Goal: Task Accomplishment & Management: Use online tool/utility

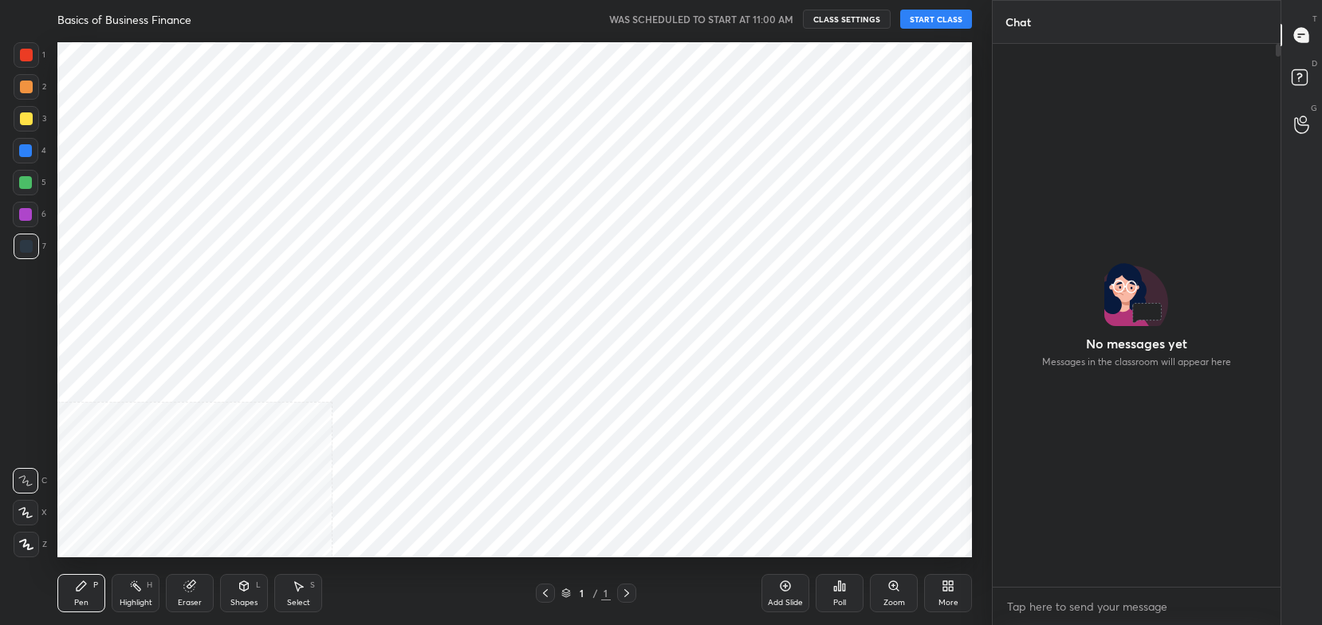
scroll to position [5, 5]
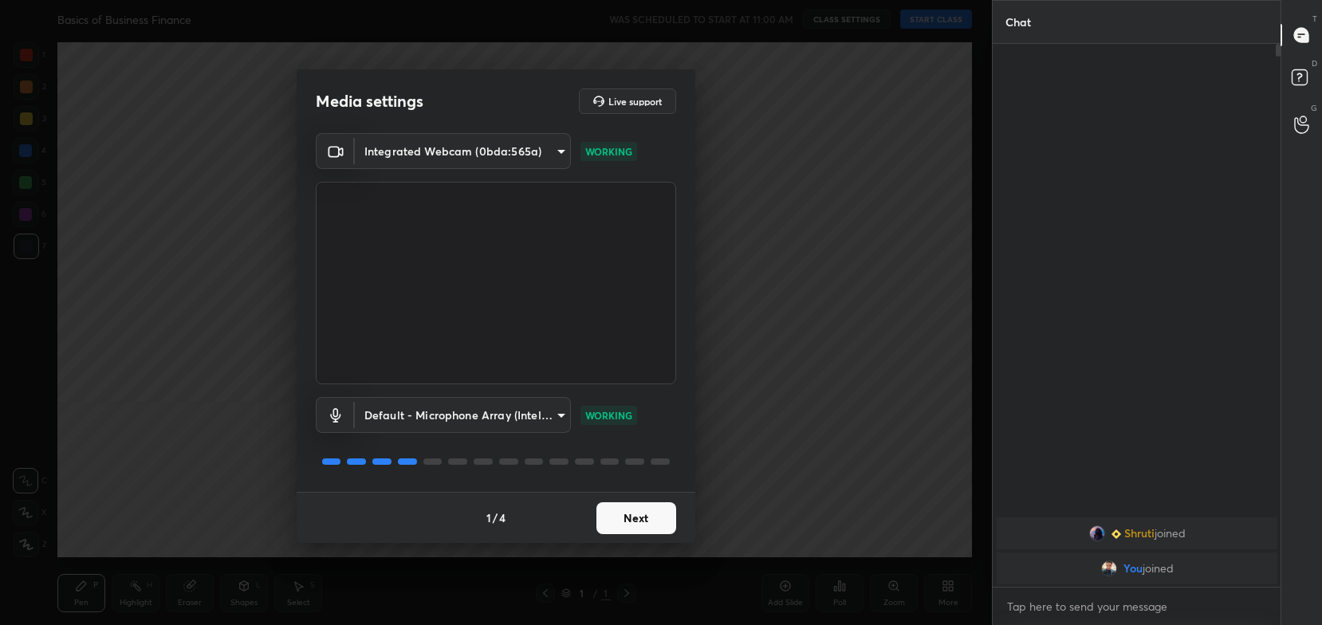
click at [640, 518] on button "Next" at bounding box center [636, 518] width 80 height 32
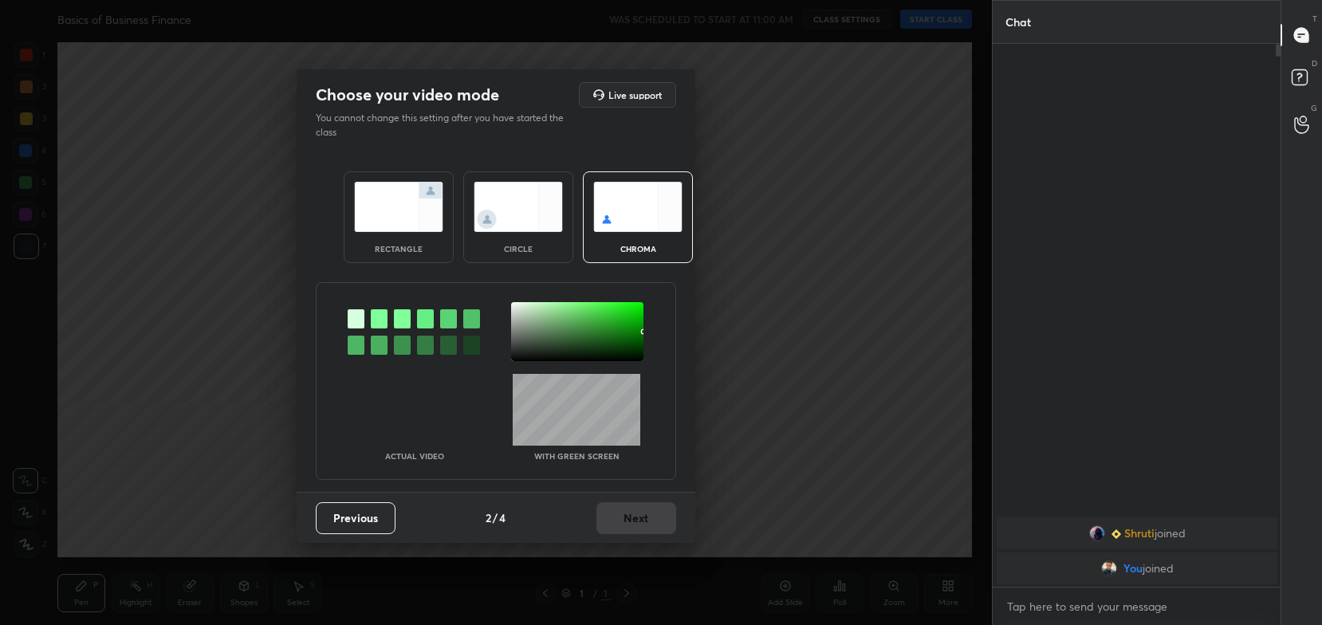
click at [396, 231] on img at bounding box center [398, 207] width 89 height 50
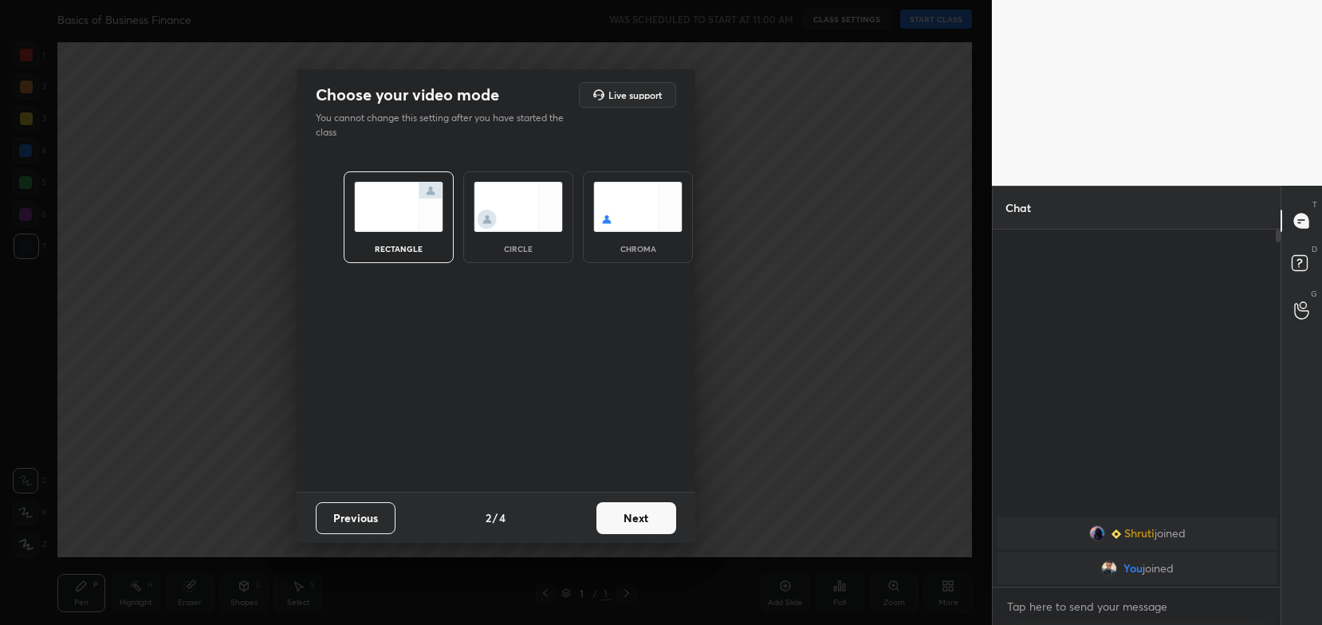
scroll to position [221, 284]
click at [652, 526] on button "Next" at bounding box center [636, 518] width 80 height 32
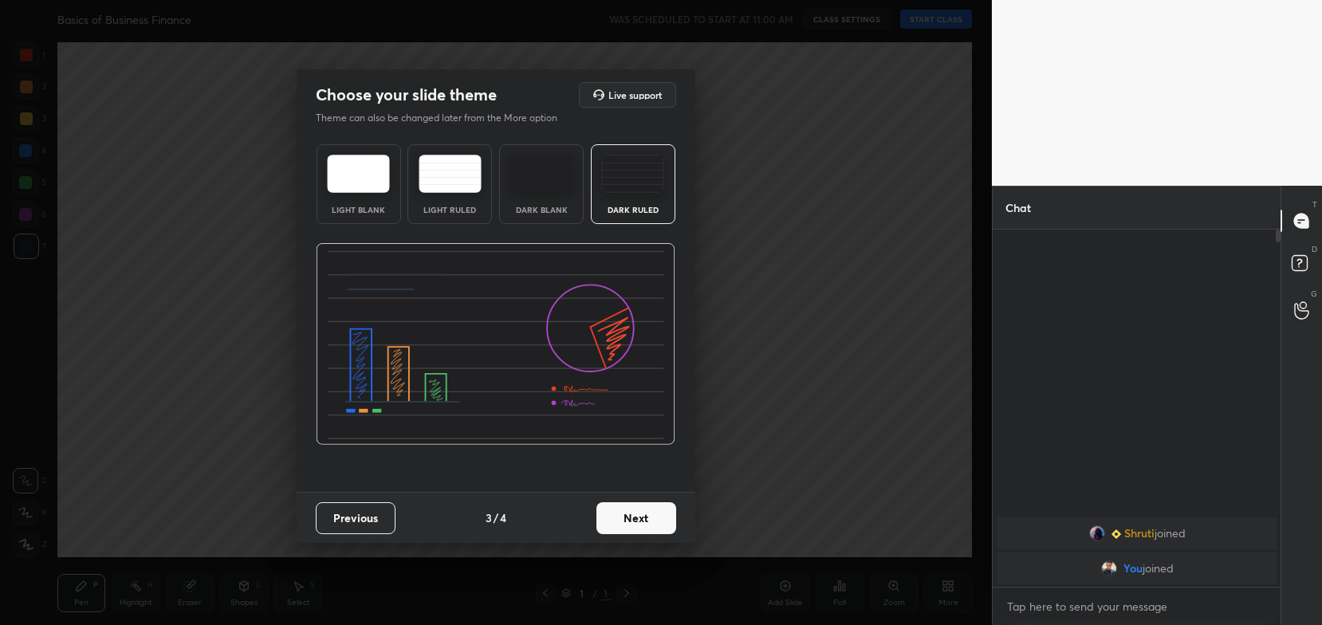
click at [668, 526] on button "Next" at bounding box center [636, 518] width 80 height 32
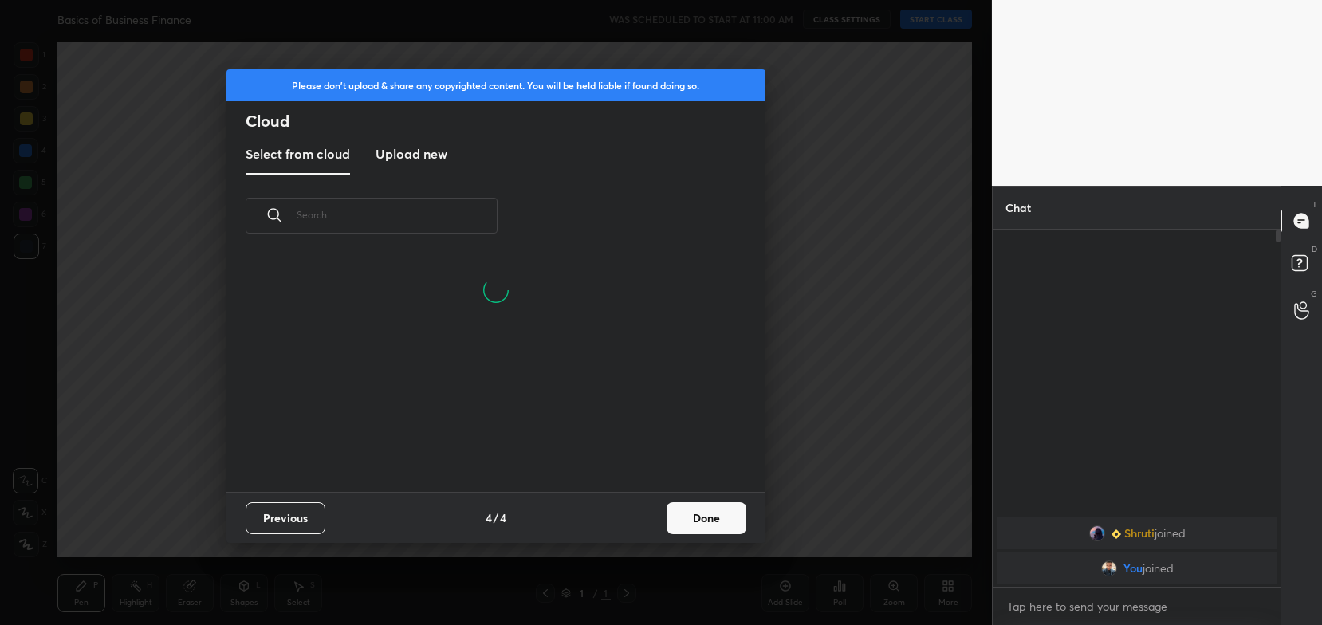
click at [715, 525] on button "Done" at bounding box center [707, 518] width 80 height 32
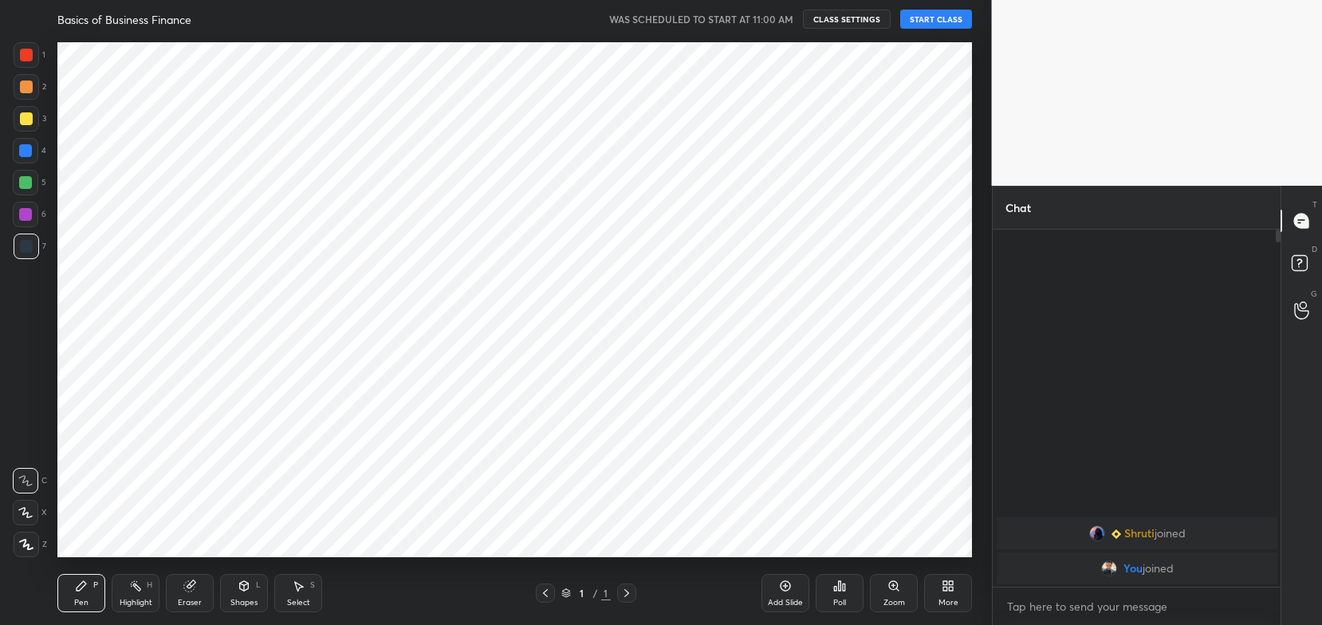
scroll to position [236, 512]
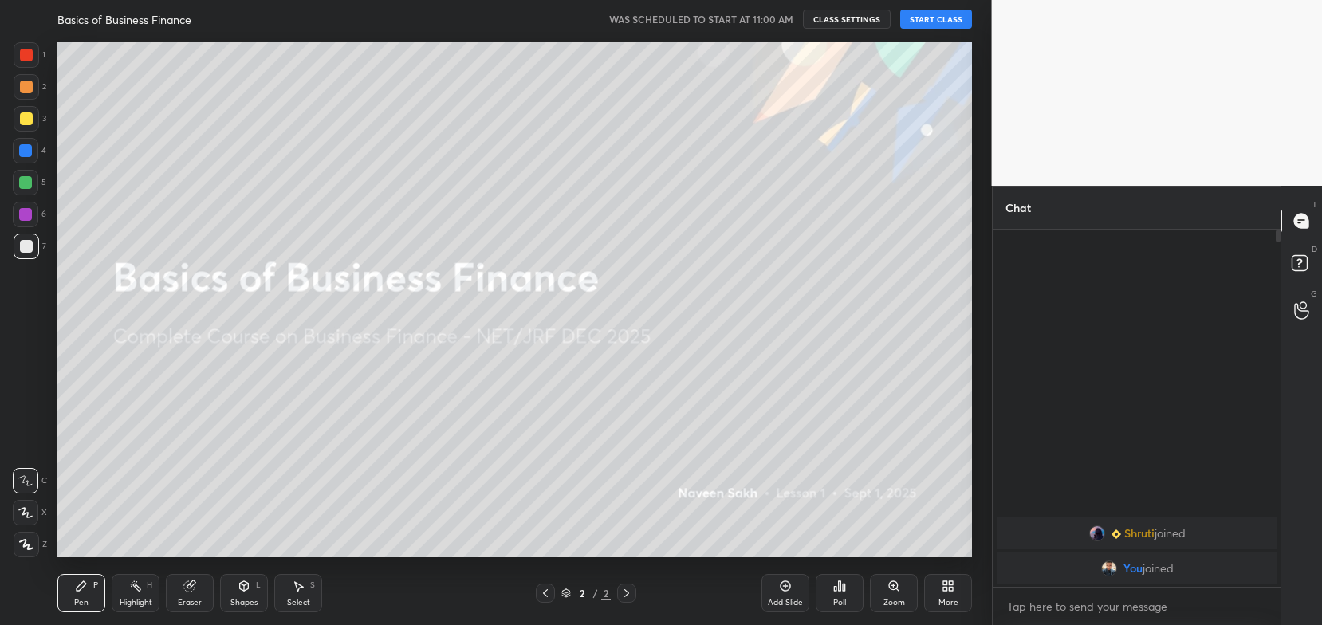
click at [952, 19] on button "START CLASS" at bounding box center [936, 19] width 72 height 19
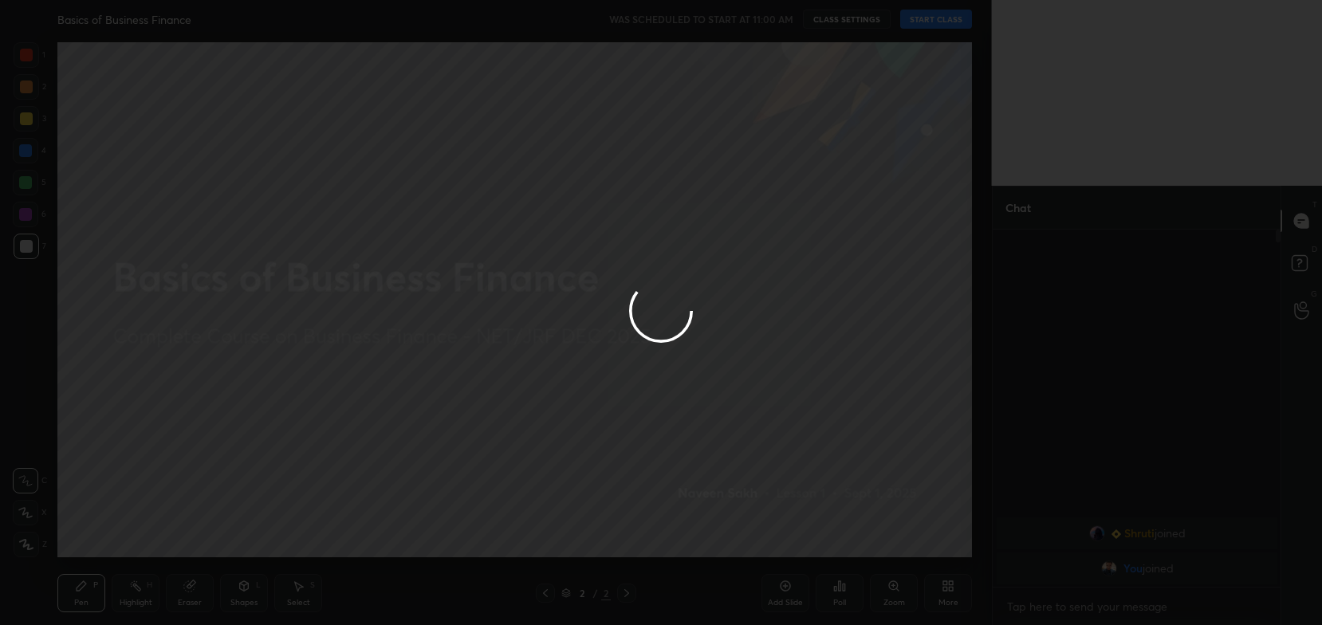
type textarea "x"
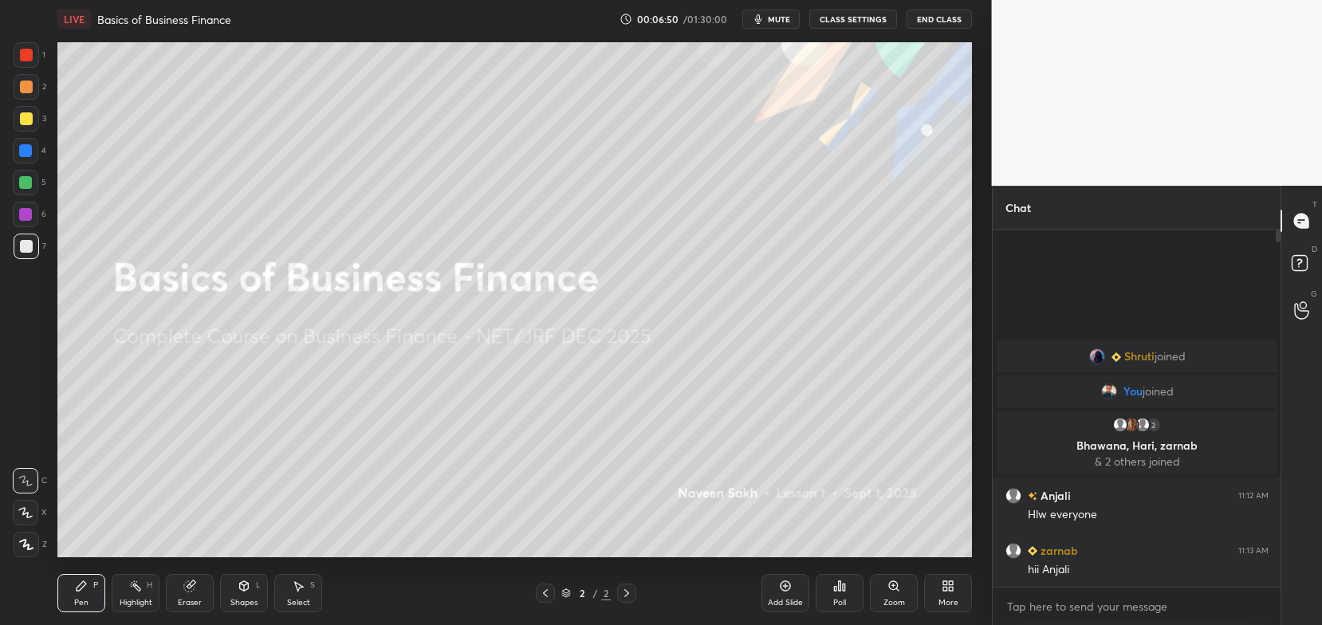
scroll to position [79221, 78817]
click at [859, 26] on button "CLASS SETTINGS" at bounding box center [853, 19] width 88 height 19
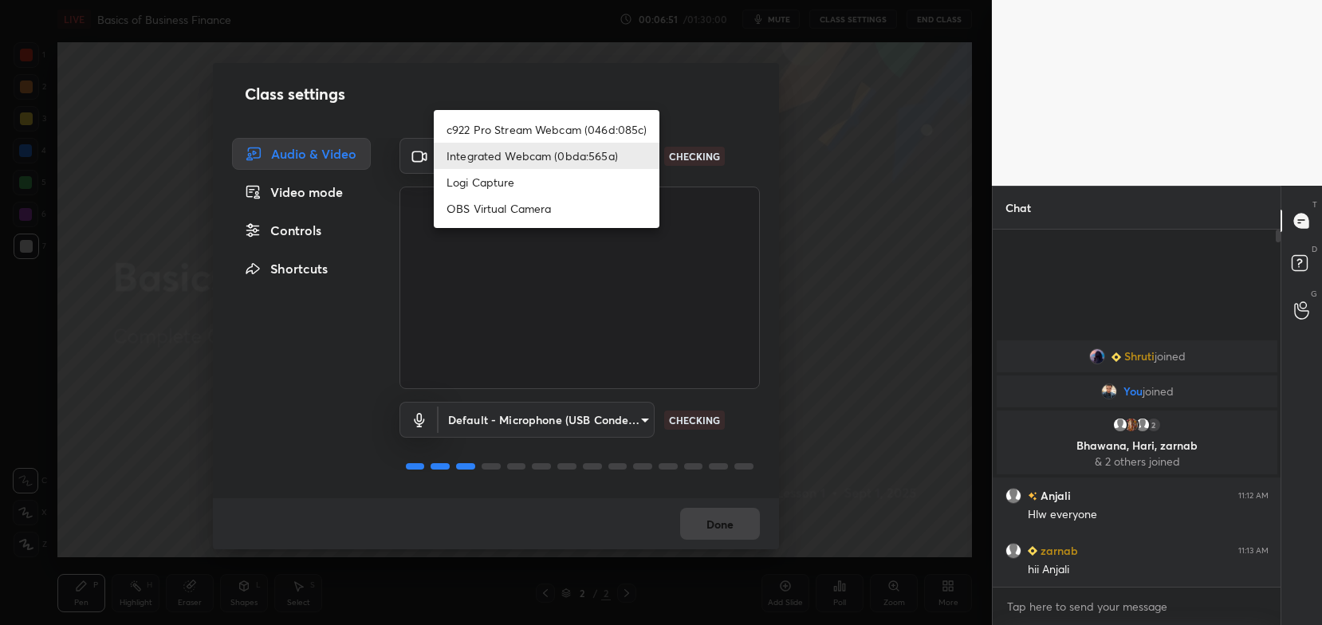
click at [607, 157] on body "1 2 3 4 5 6 7 C X Z C X Z E E Erase all H H LIVE Basics of Business Finance 00:…" at bounding box center [661, 312] width 1322 height 625
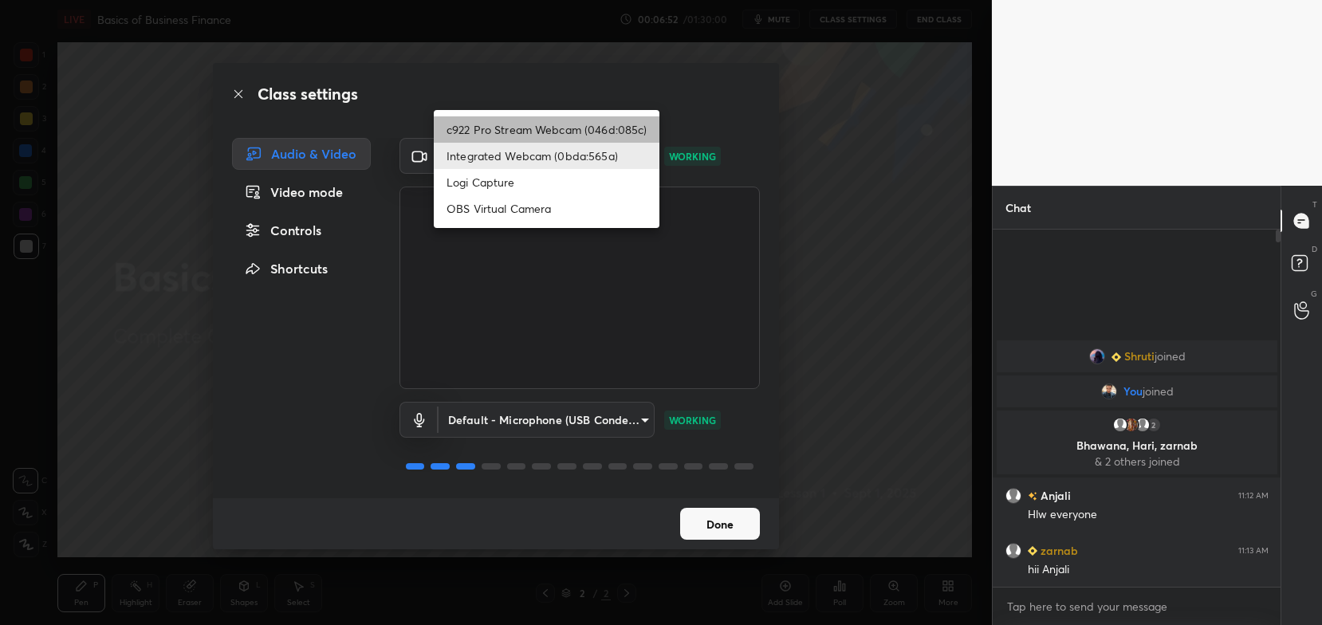
click at [607, 136] on li "c922 Pro Stream Webcam (046d:085c)" at bounding box center [547, 129] width 226 height 26
type input "54468e0a0dcfccf1994057bffcdd7b820cc8d0b5c40f8120801f482969bffc57"
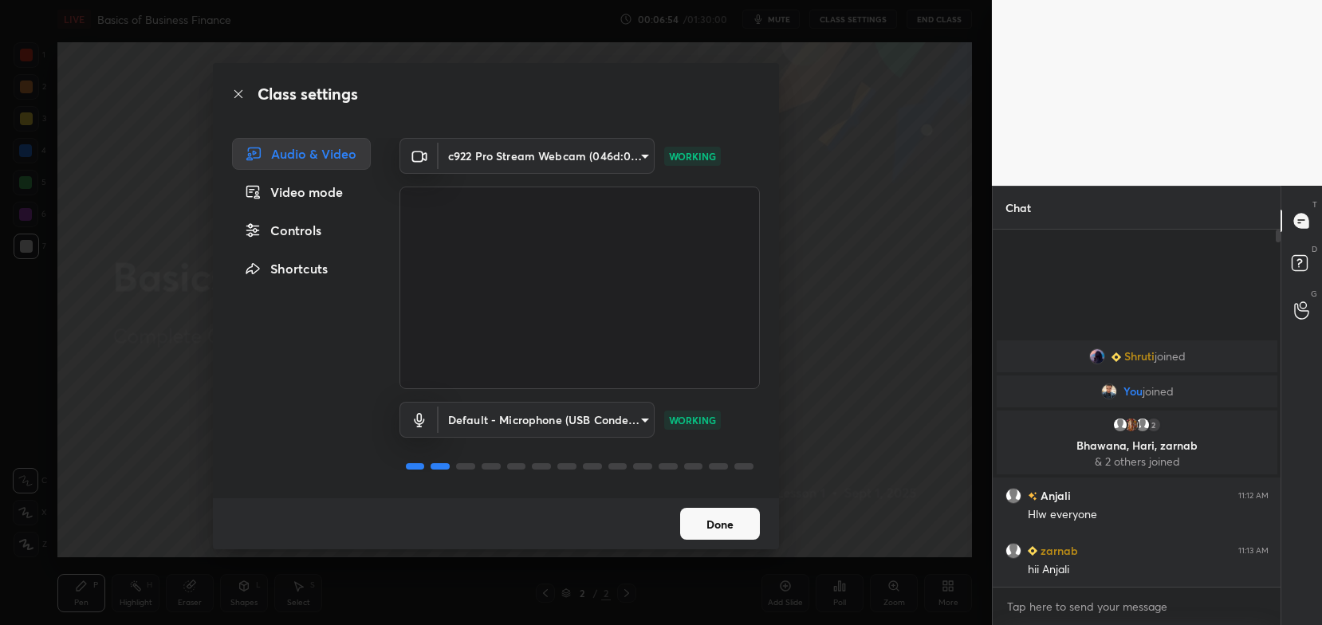
click at [742, 526] on button "Done" at bounding box center [720, 524] width 80 height 32
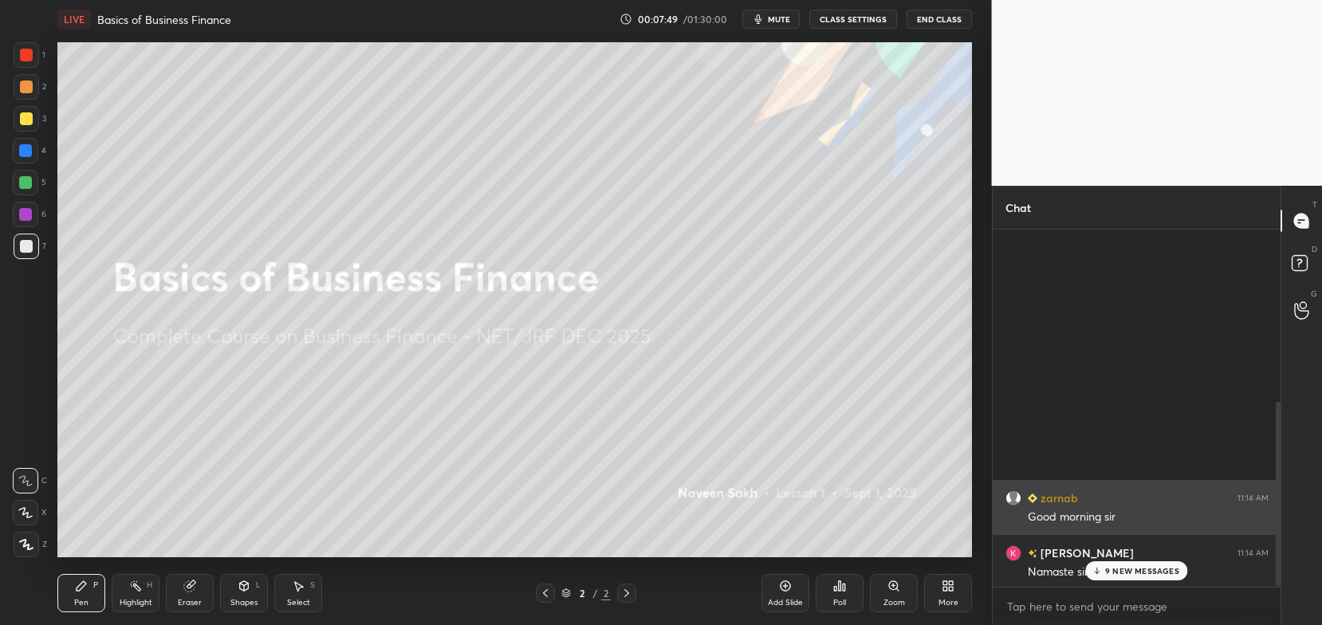
scroll to position [337, 0]
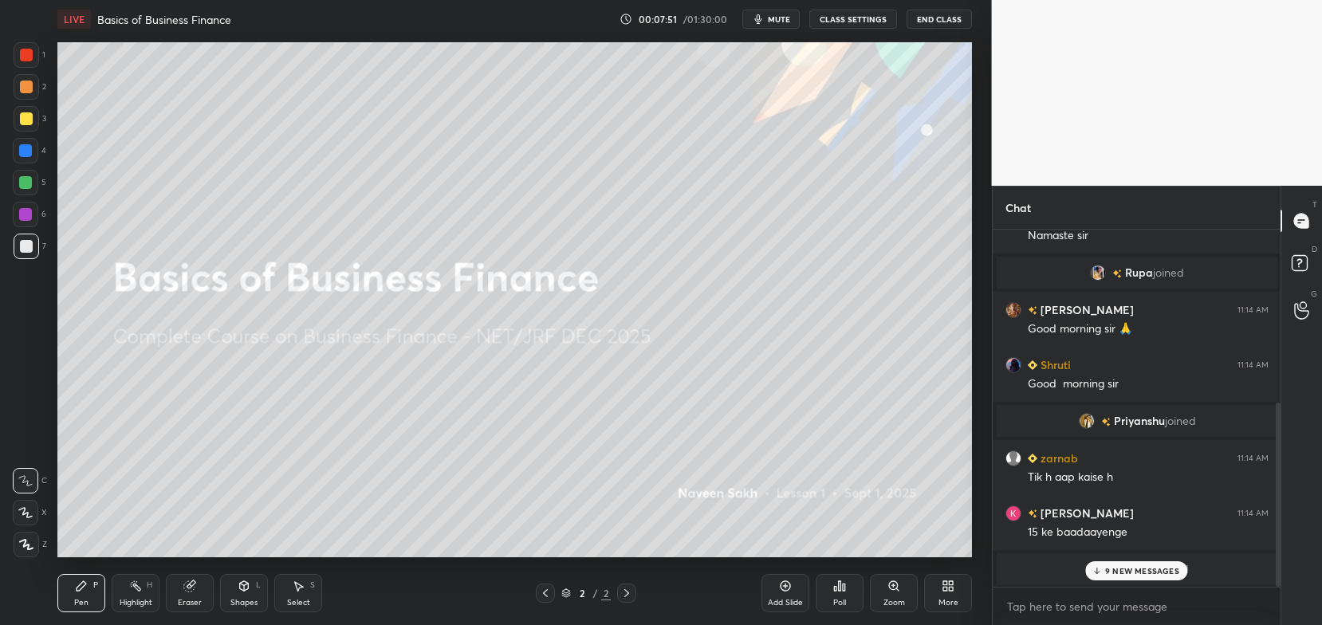
click at [1128, 572] on p "9 NEW MESSAGES" at bounding box center [1142, 571] width 74 height 10
click at [850, 21] on button "CLASS SETTINGS" at bounding box center [853, 19] width 88 height 19
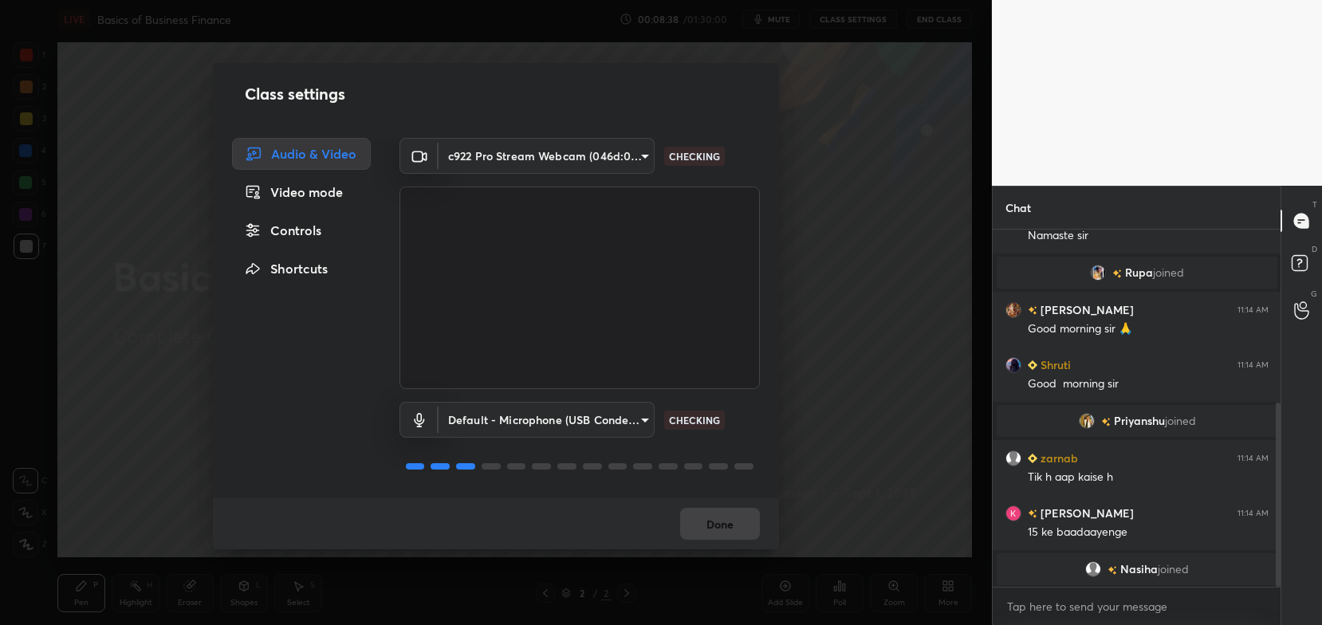
click at [568, 401] on div "Default - Microphone (USB Condenser Microphone) (31b2:0011) default CHECKING" at bounding box center [580, 442] width 360 height 106
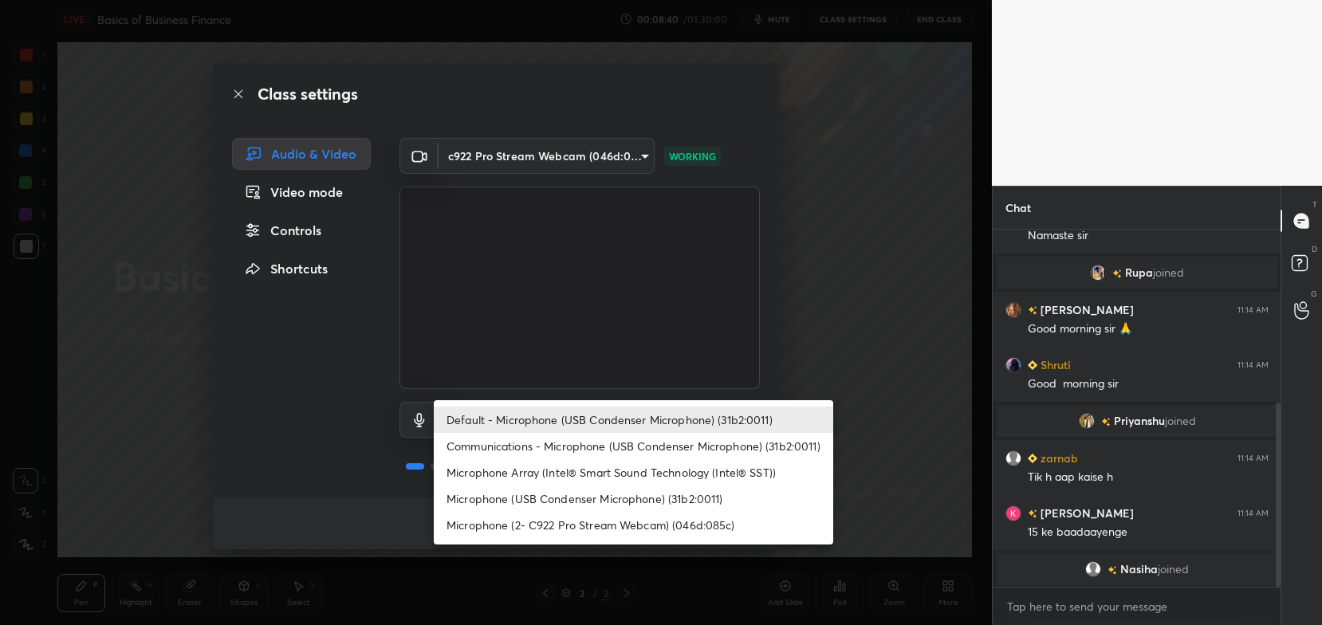
click at [565, 407] on body "1 2 3 4 5 6 7 C X Z C X Z E E Erase all H H LIVE Basics of Business Finance 00:…" at bounding box center [661, 312] width 1322 height 625
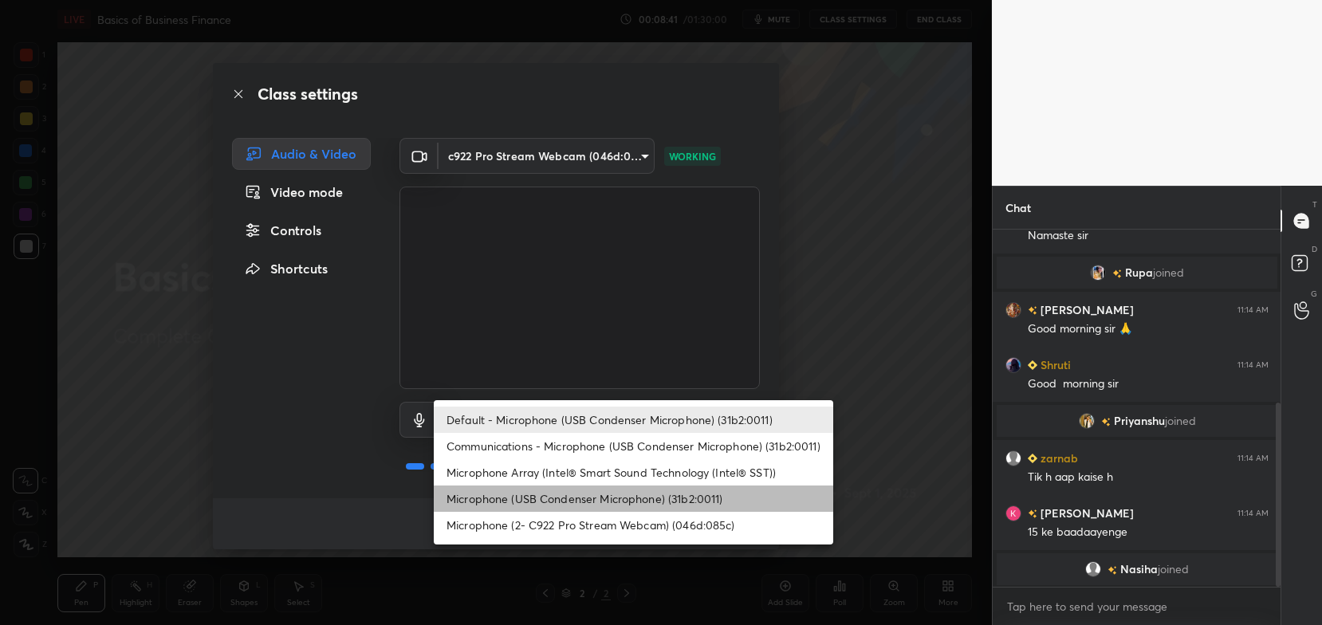
click at [577, 486] on li "Microphone (USB Condenser Microphone) (31b2:0011)" at bounding box center [634, 499] width 400 height 26
type input "9af299c157385c7effb7d3c9b2a2334bb2d170e35642c087e2dee1aa168711d1"
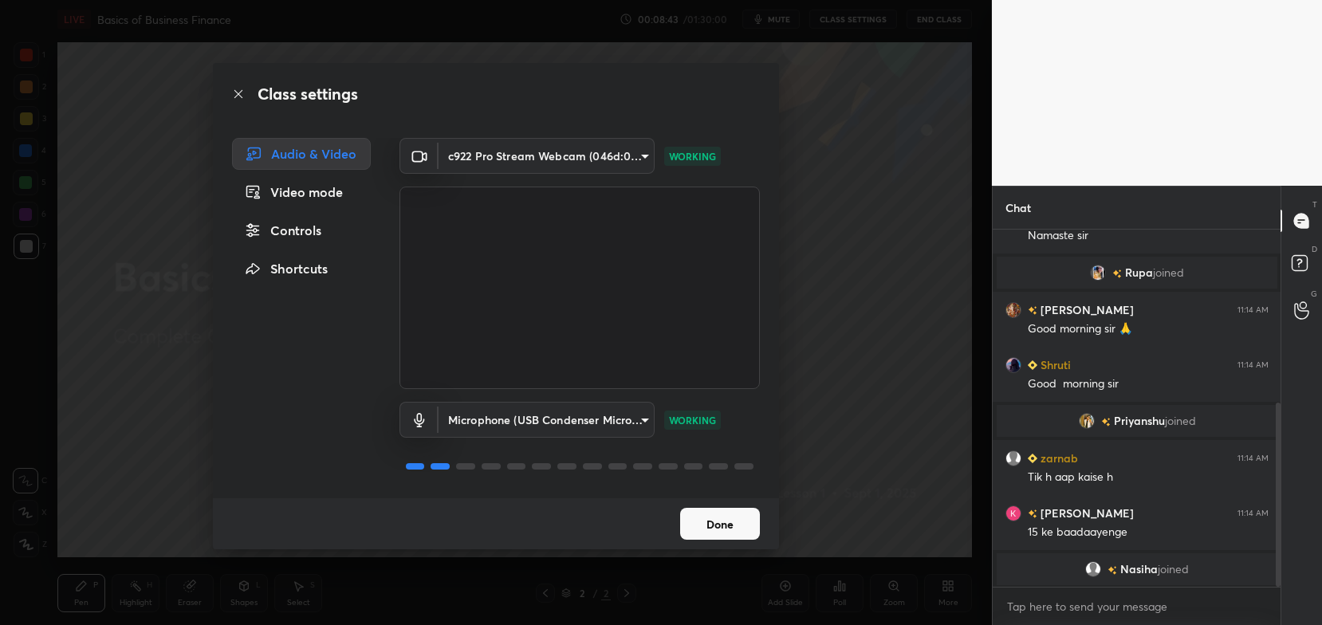
click at [703, 522] on button "Done" at bounding box center [720, 524] width 80 height 32
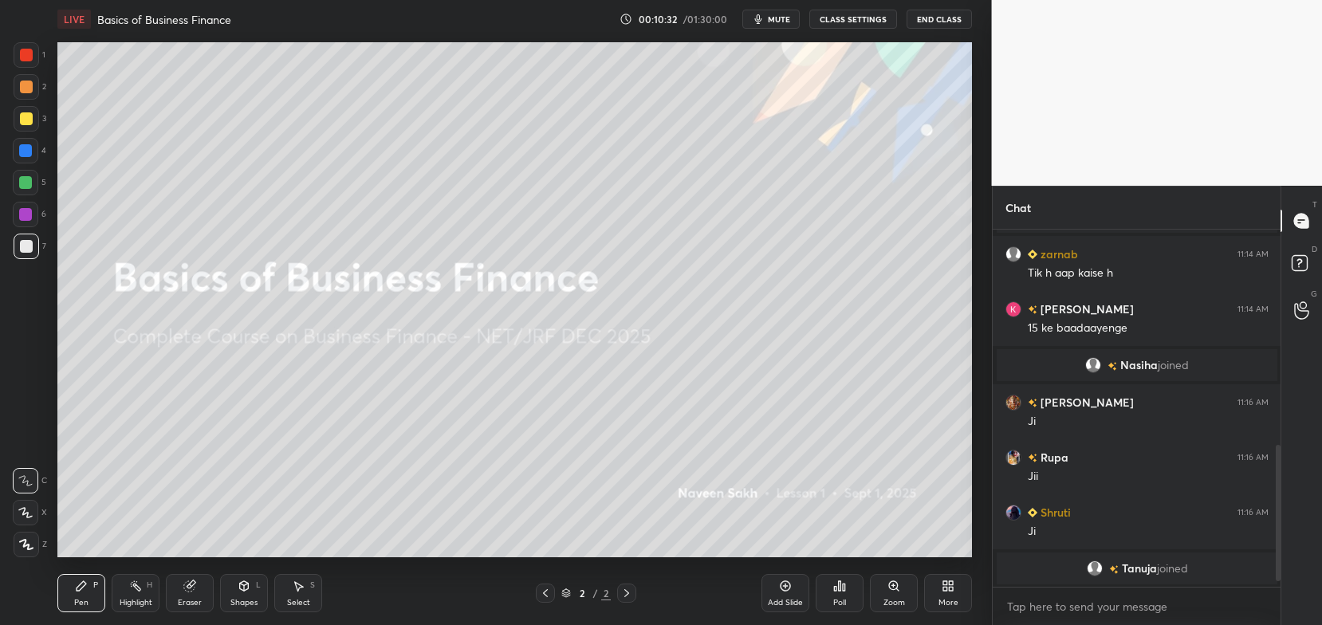
scroll to position [596, 0]
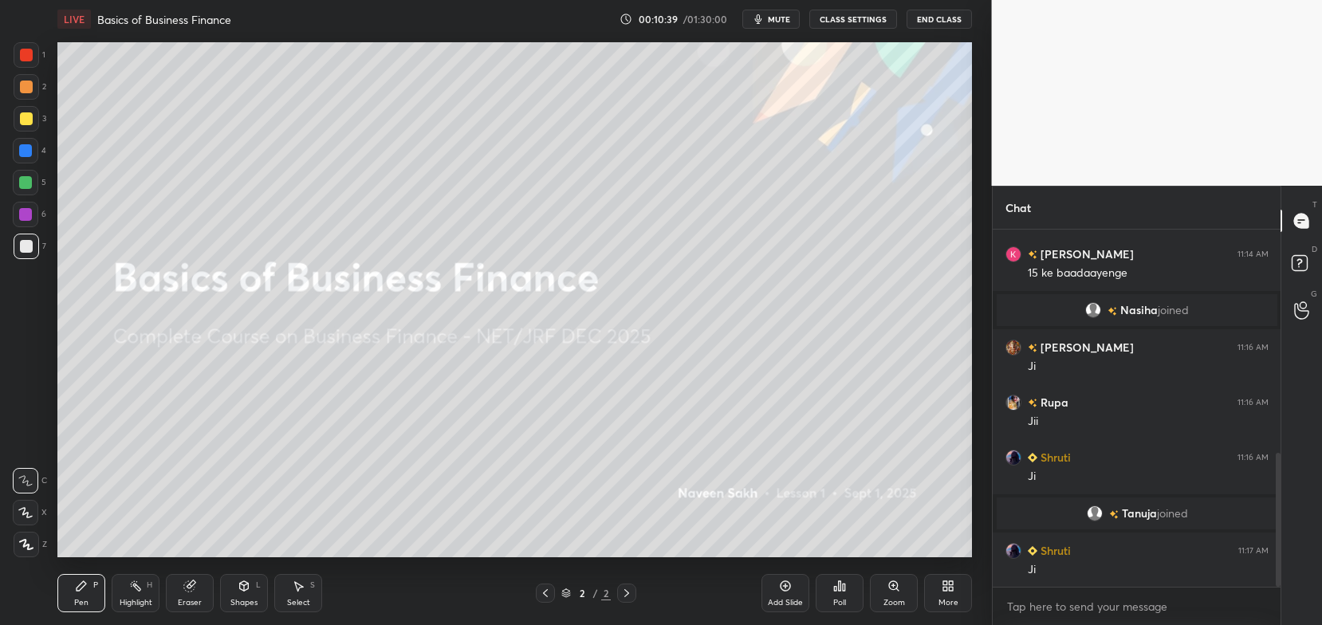
click at [943, 593] on div "More" at bounding box center [948, 593] width 48 height 38
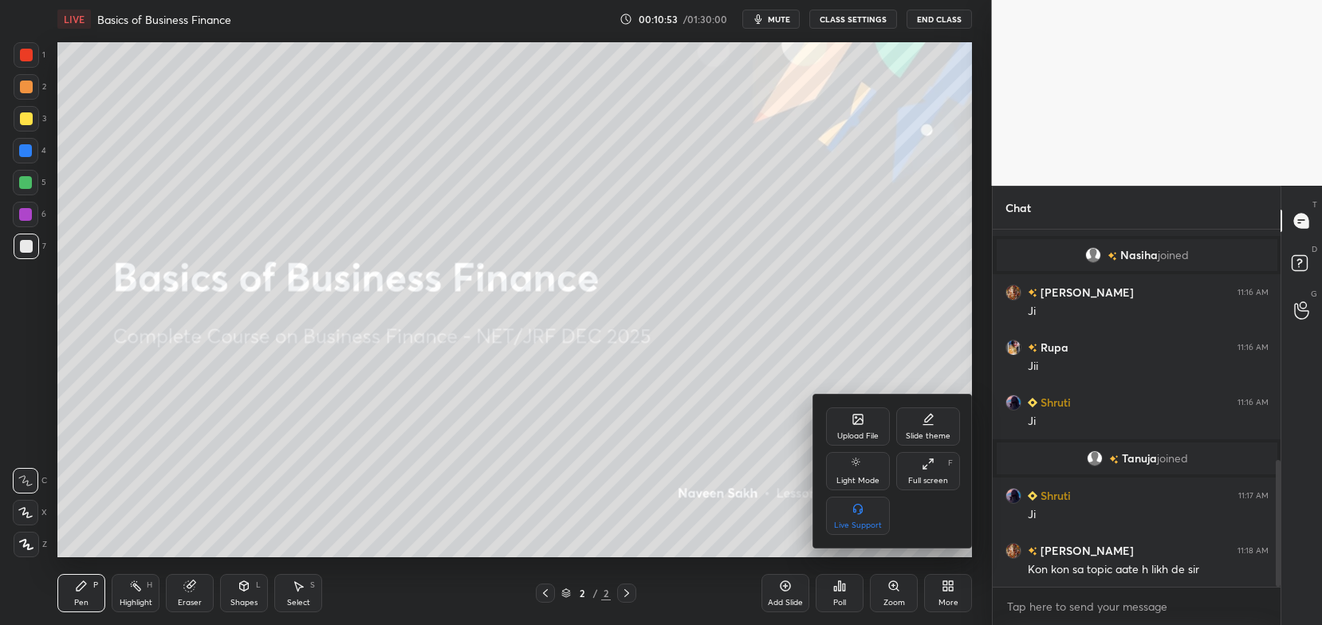
scroll to position [705, 0]
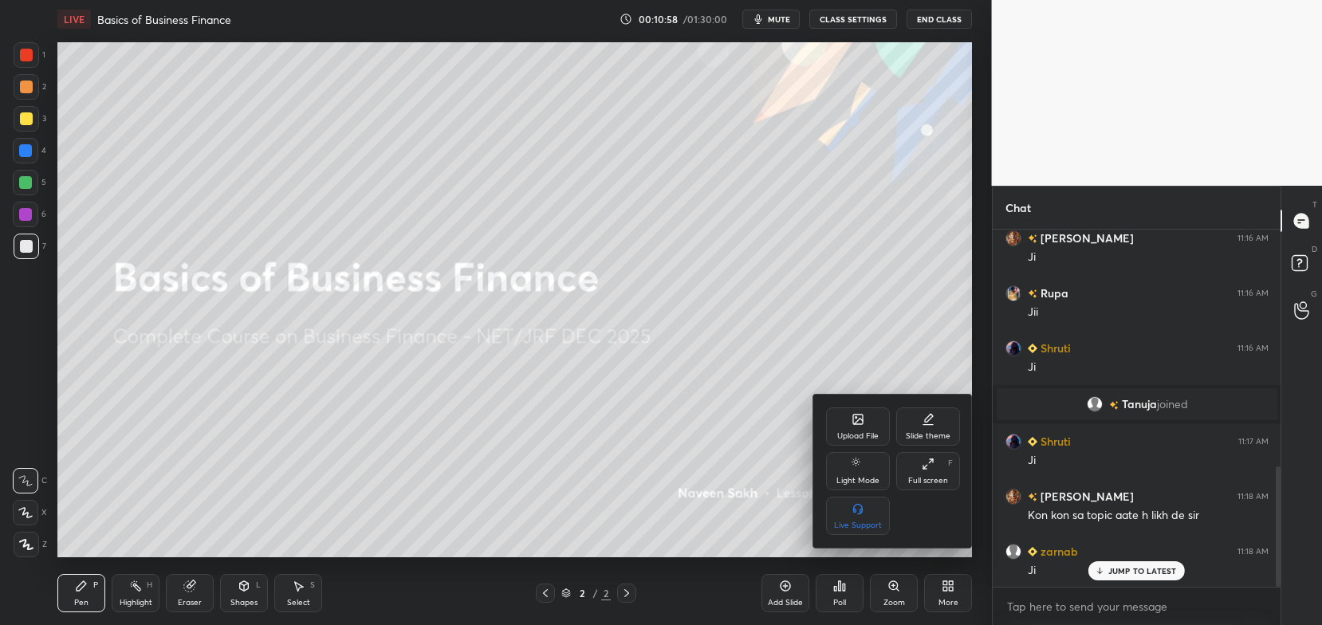
click at [868, 425] on div "Upload File" at bounding box center [858, 426] width 64 height 38
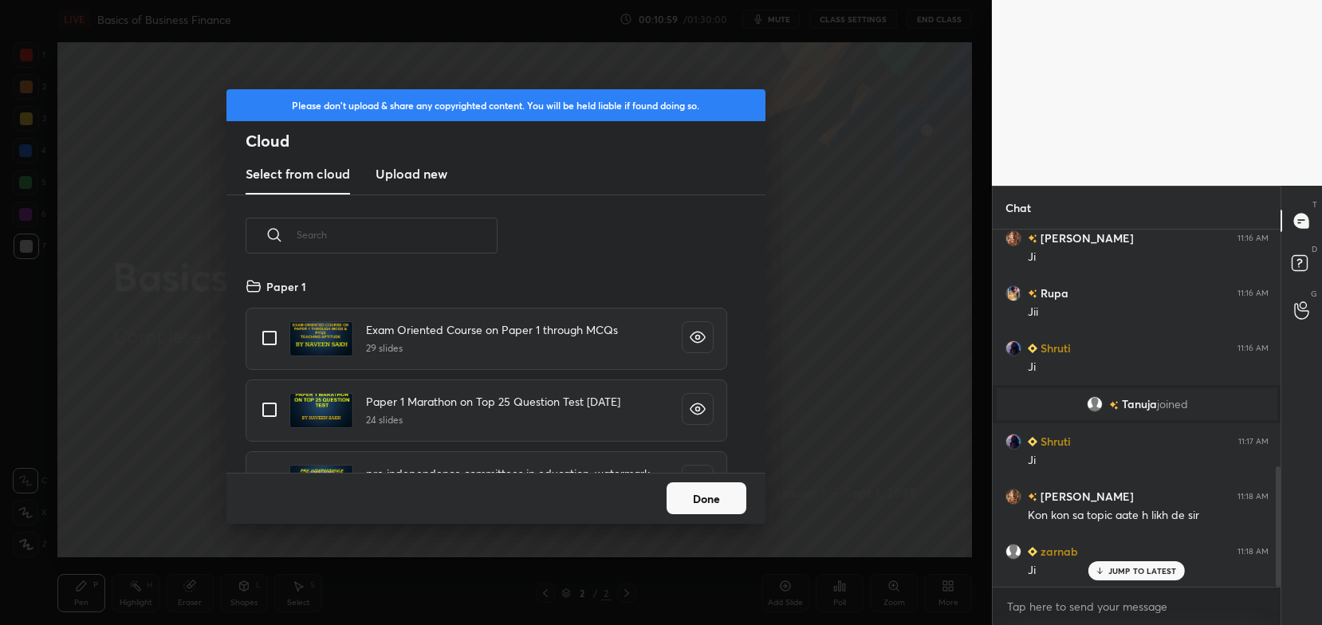
scroll to position [197, 512]
click at [424, 174] on h3 "Upload new" at bounding box center [412, 173] width 72 height 19
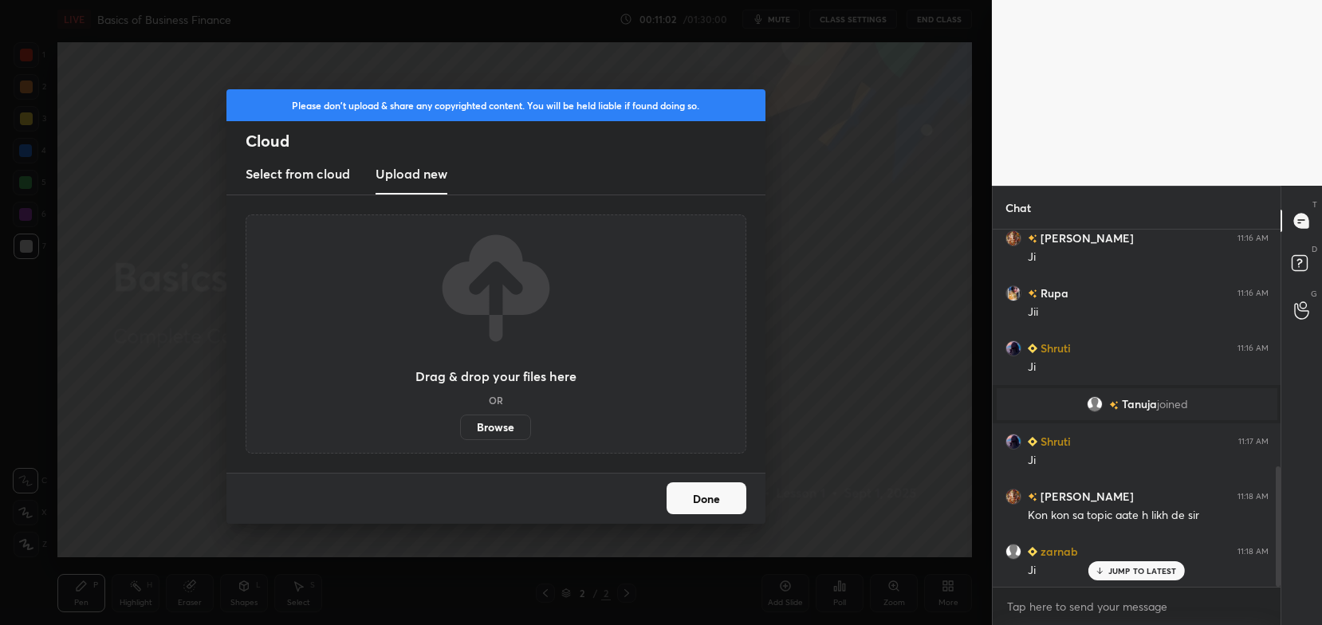
click at [519, 433] on label "Browse" at bounding box center [495, 428] width 71 height 26
click at [460, 433] on input "Browse" at bounding box center [460, 428] width 0 height 26
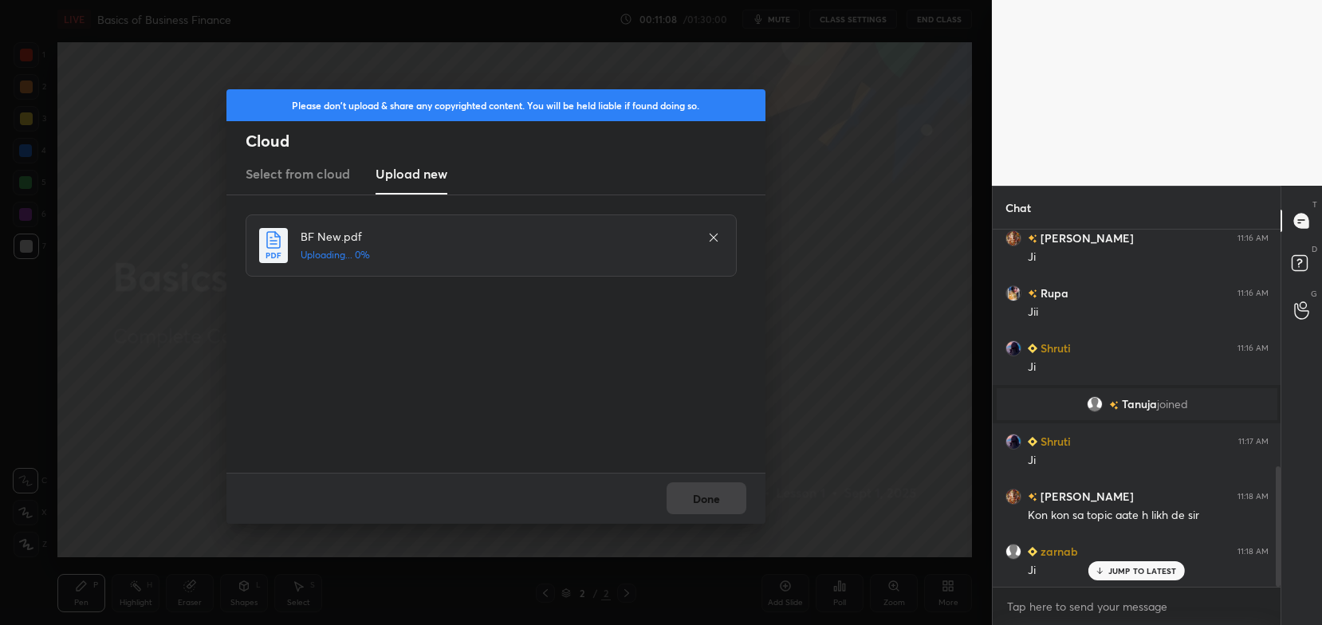
click at [719, 498] on div "Done" at bounding box center [495, 498] width 539 height 51
click at [719, 498] on button "Done" at bounding box center [707, 498] width 80 height 32
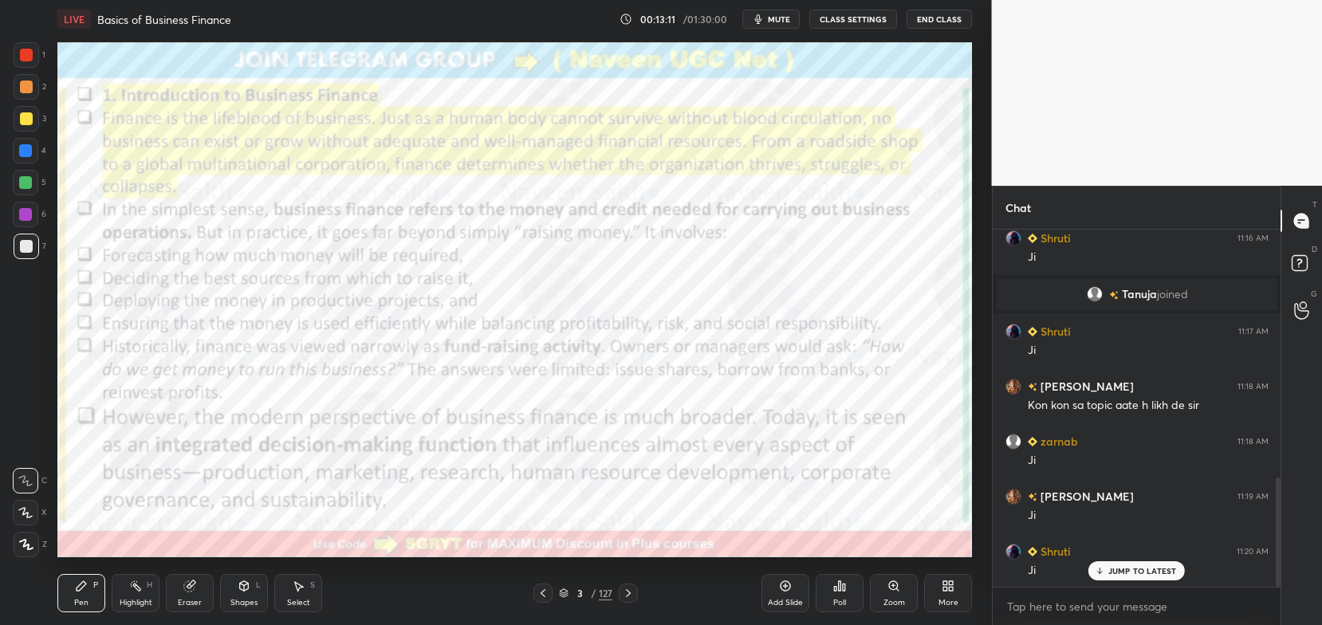
scroll to position [853, 0]
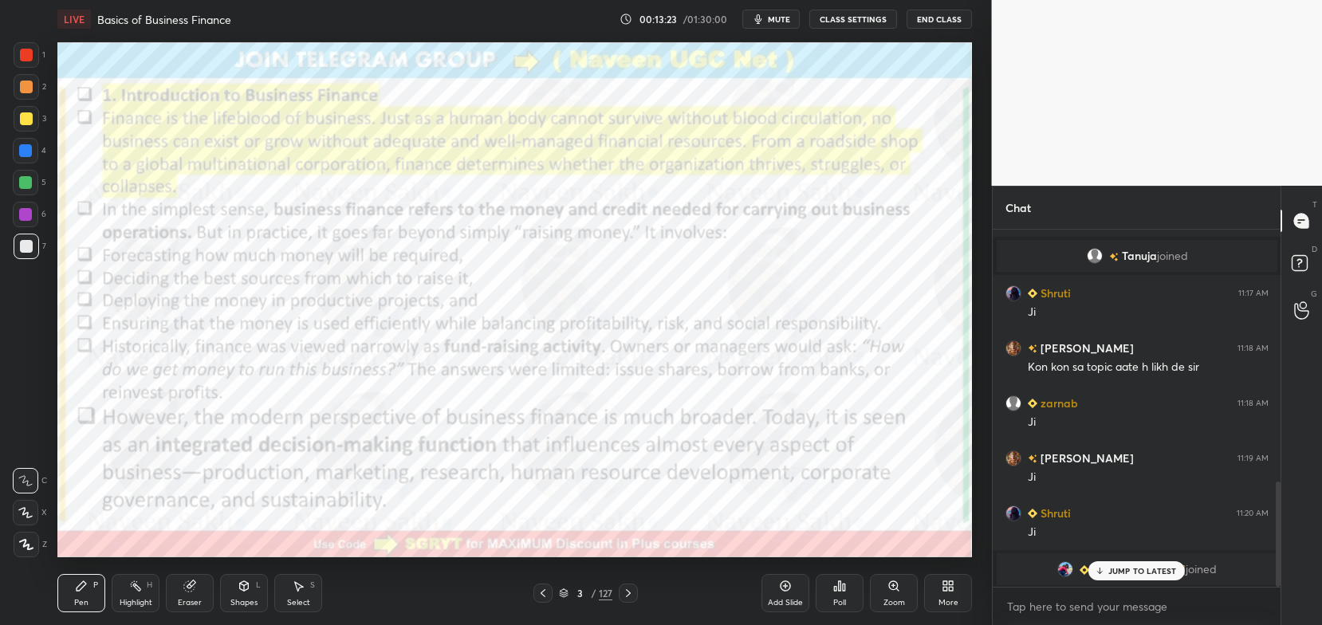
click at [37, 56] on div at bounding box center [27, 55] width 26 height 26
click at [944, 597] on div "More" at bounding box center [948, 593] width 48 height 38
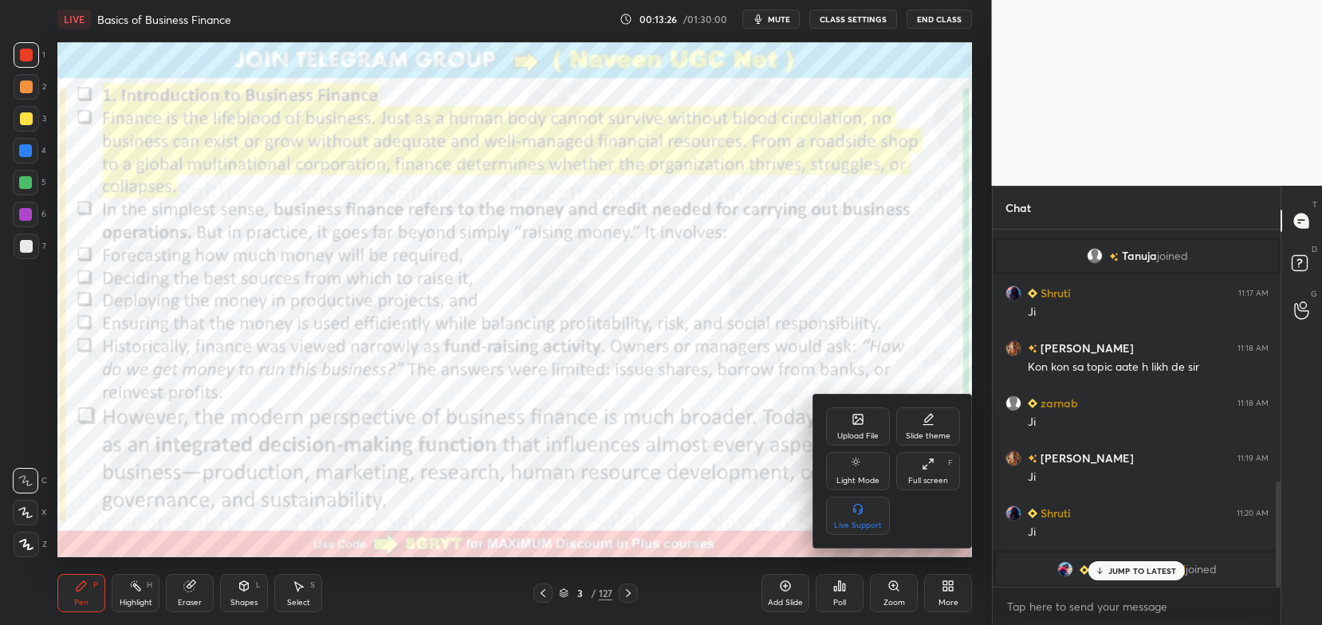
click at [927, 427] on div "Slide theme" at bounding box center [928, 426] width 64 height 38
click at [928, 515] on icon at bounding box center [928, 508] width 13 height 13
click at [1108, 573] on div at bounding box center [661, 312] width 1322 height 625
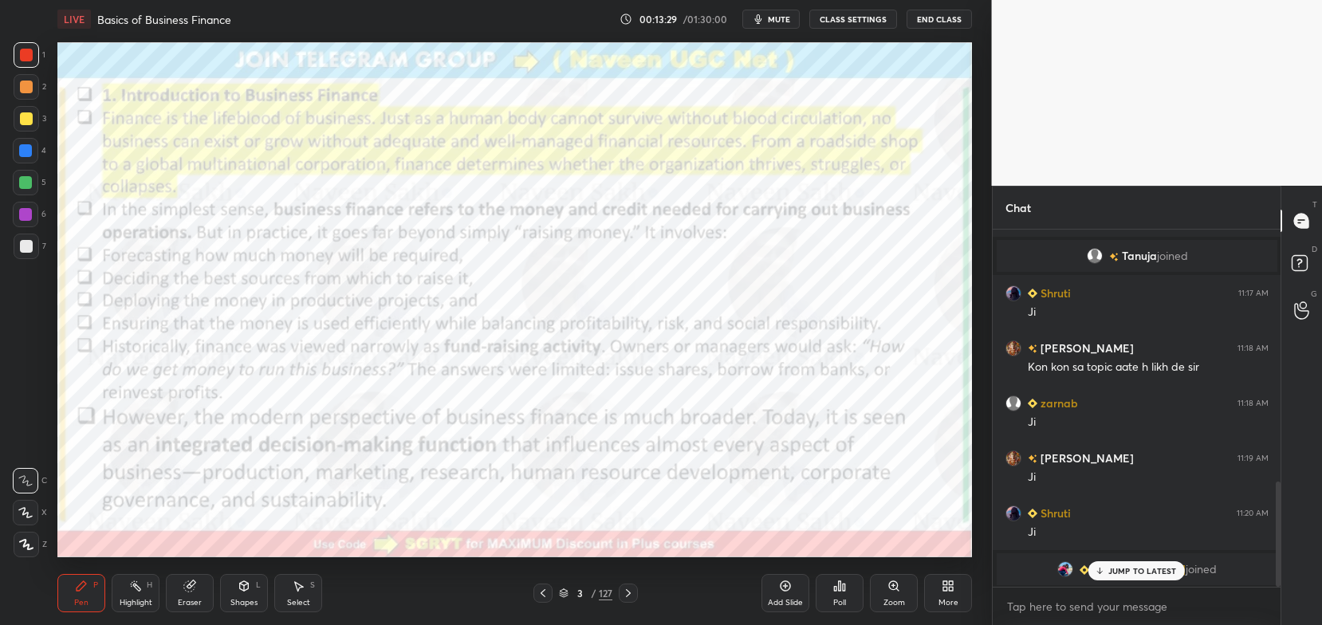
click at [1099, 573] on icon at bounding box center [1100, 571] width 10 height 10
click at [788, 590] on icon at bounding box center [786, 586] width 10 height 10
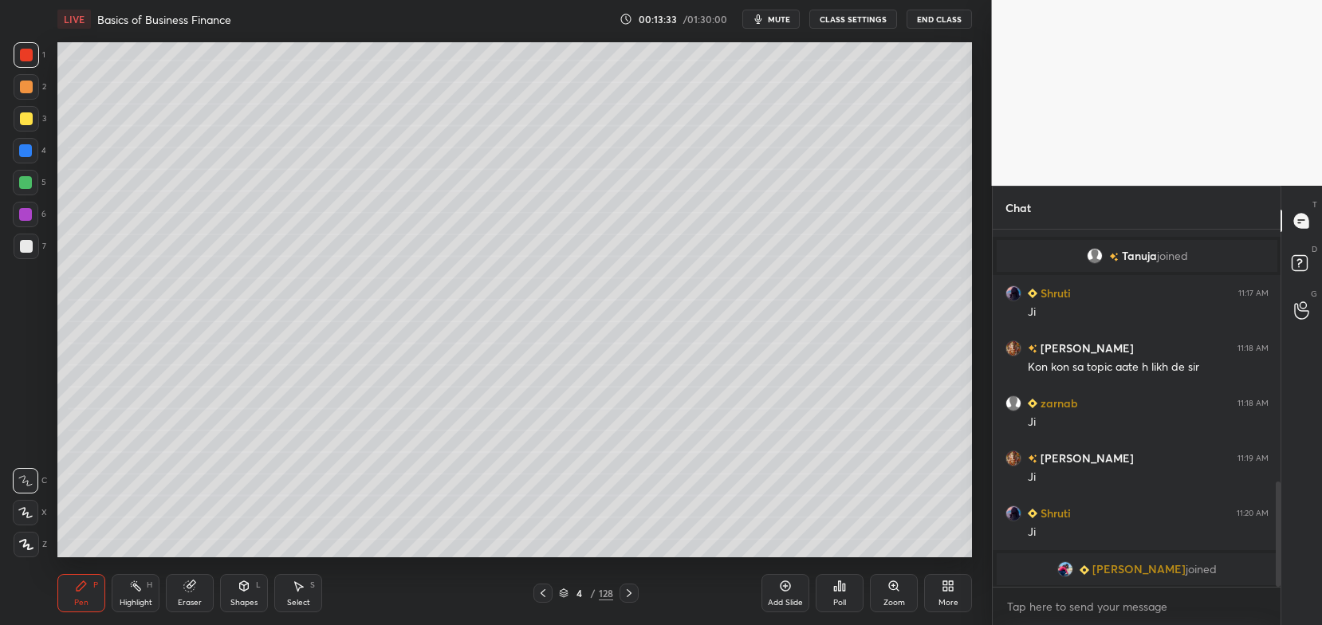
click at [30, 514] on icon at bounding box center [25, 512] width 14 height 11
click at [25, 120] on div at bounding box center [26, 118] width 13 height 13
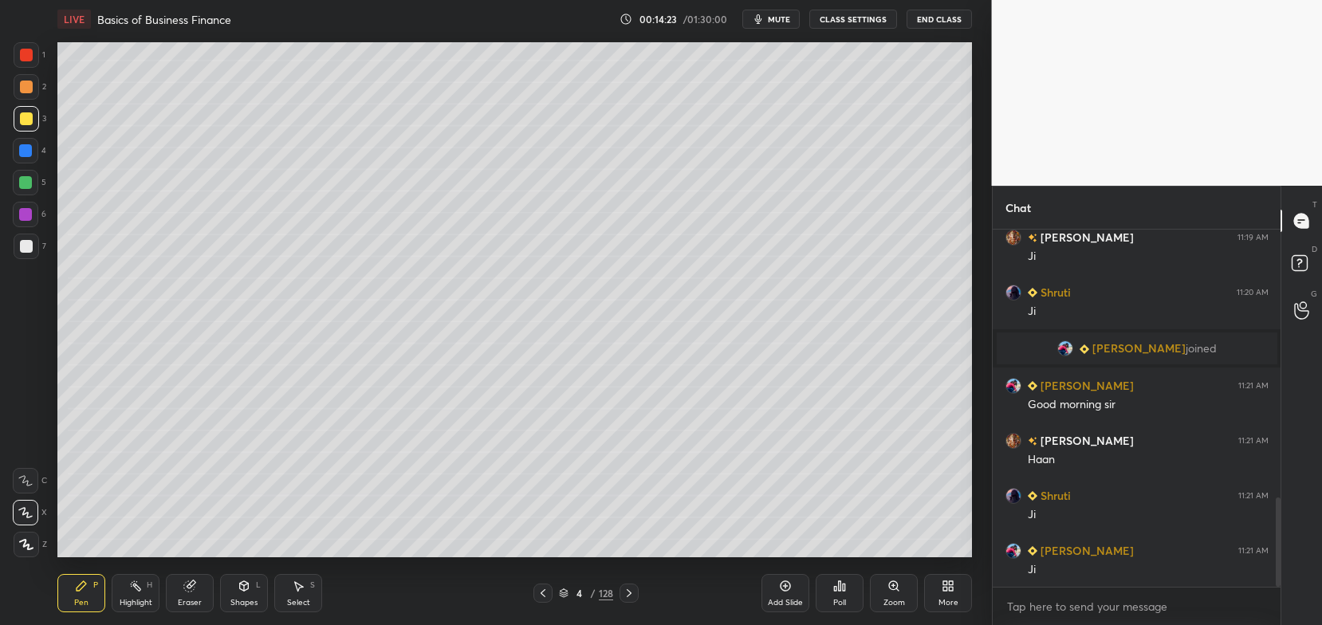
scroll to position [1129, 0]
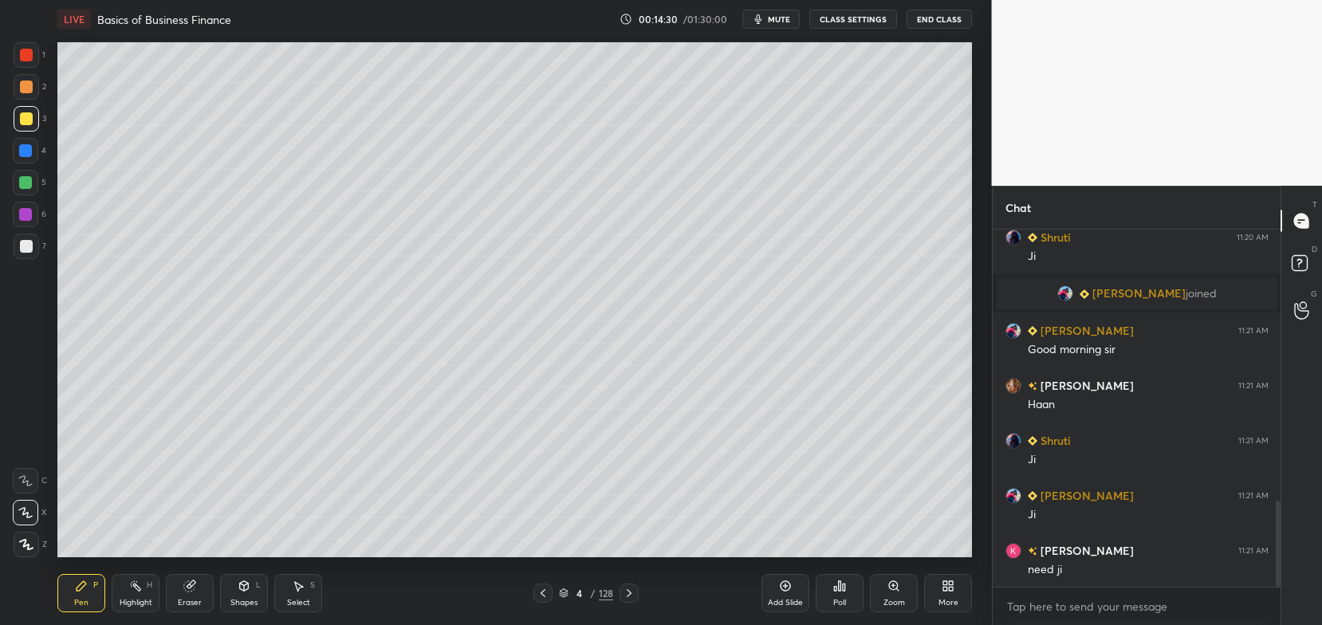
click at [183, 582] on icon at bounding box center [189, 586] width 13 height 13
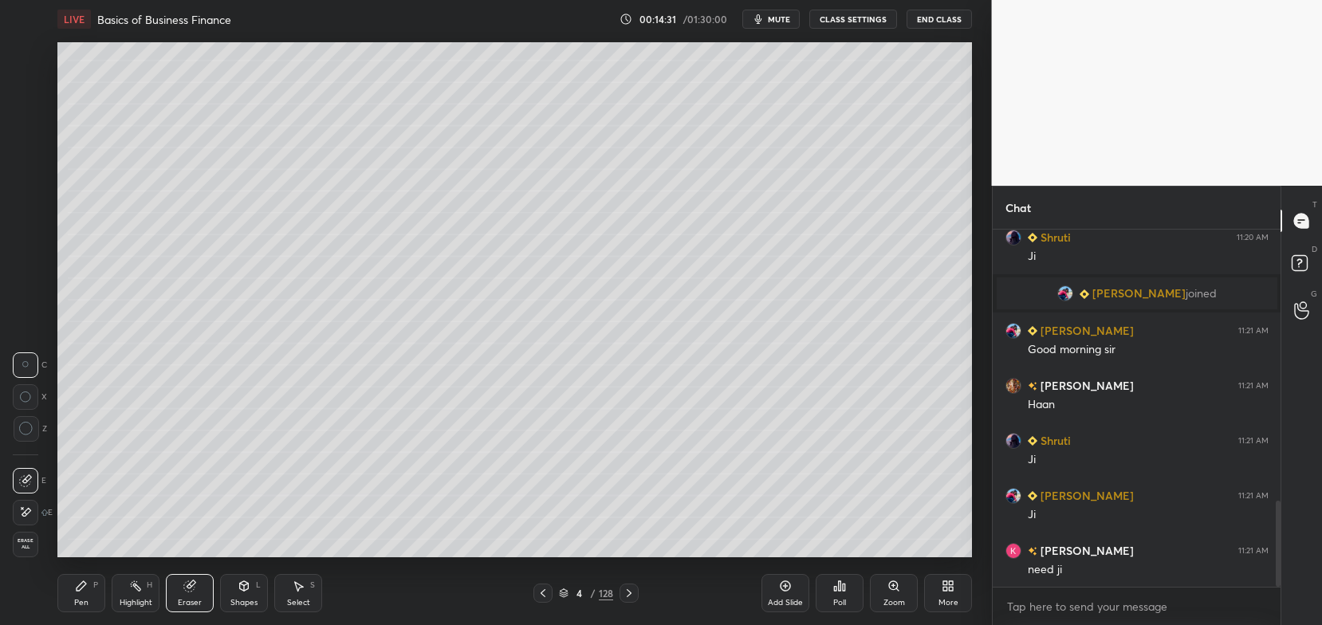
click at [27, 422] on icon at bounding box center [26, 429] width 14 height 14
click at [95, 589] on div "P" at bounding box center [95, 585] width 5 height 8
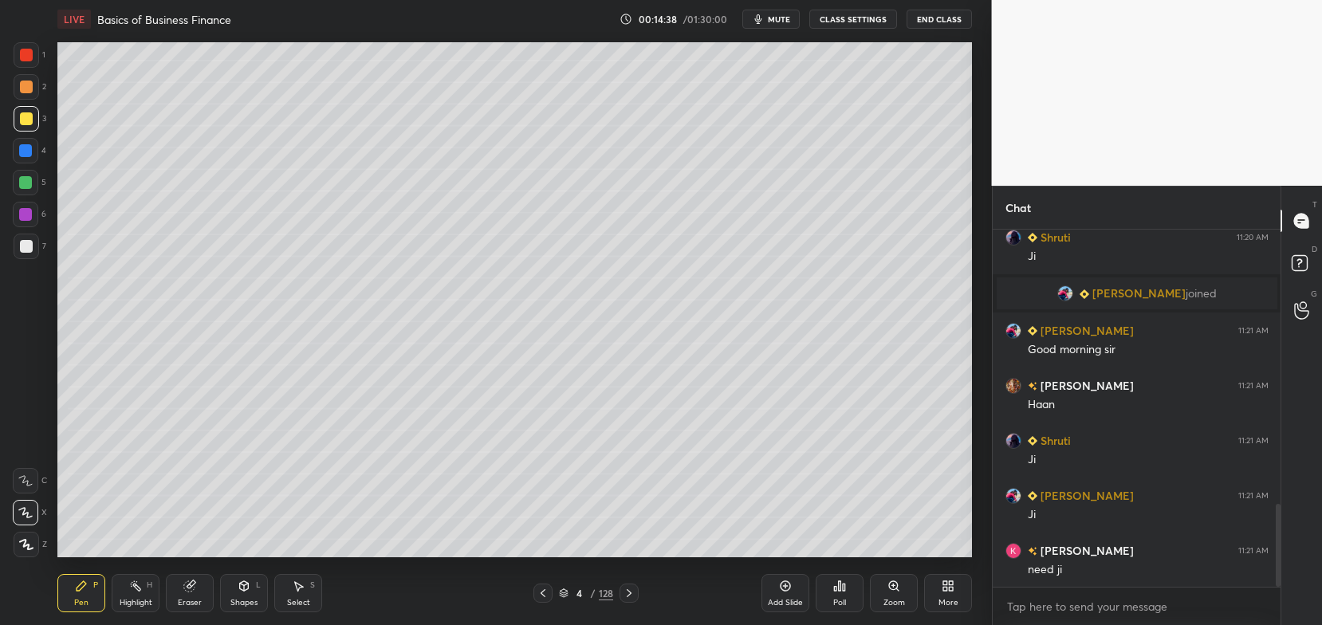
scroll to position [1184, 0]
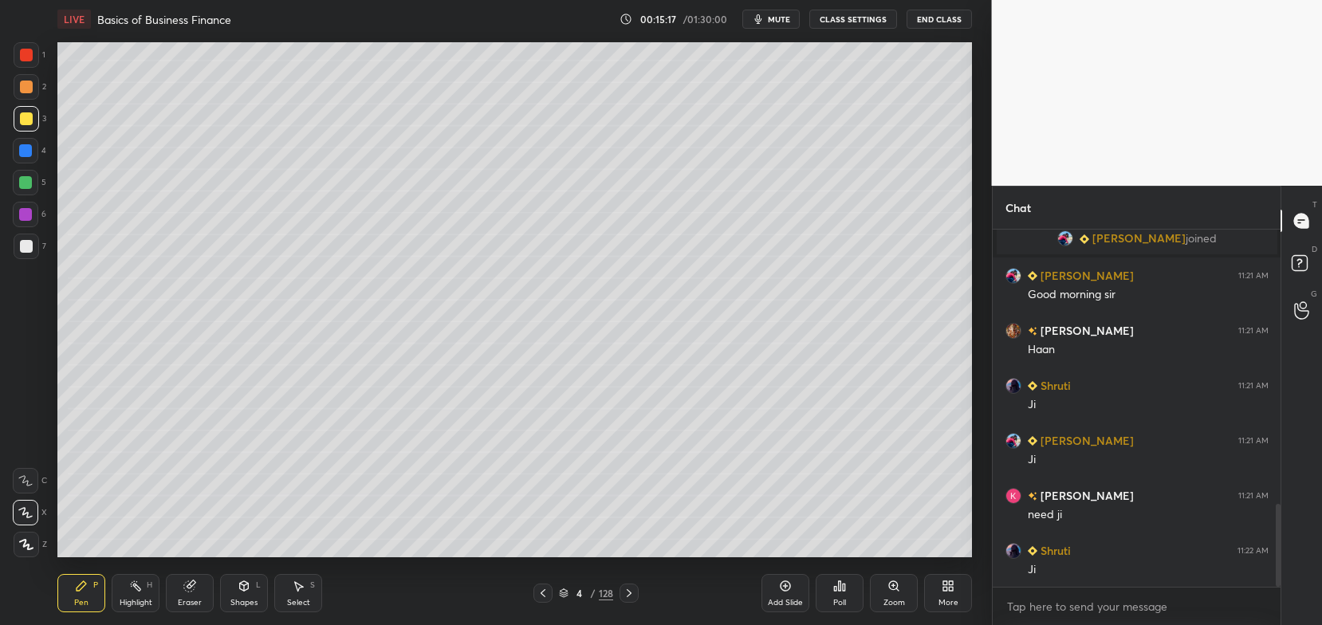
click at [244, 593] on icon at bounding box center [244, 586] width 13 height 13
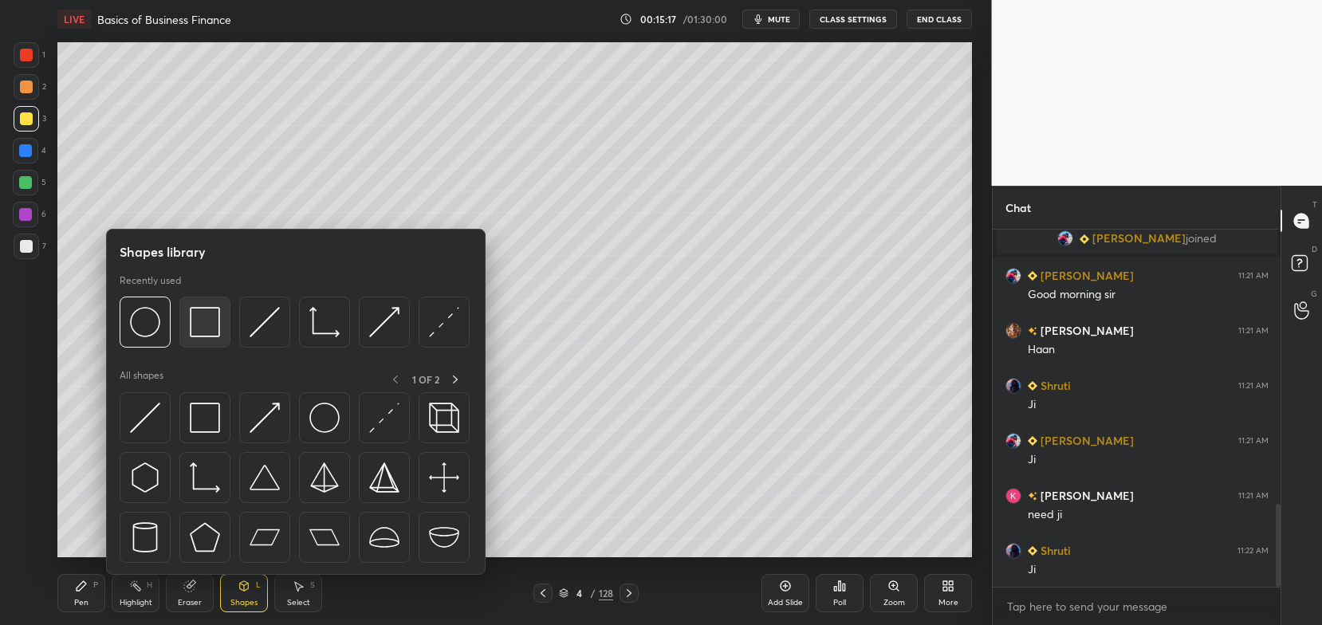
click at [200, 322] on img at bounding box center [205, 322] width 30 height 30
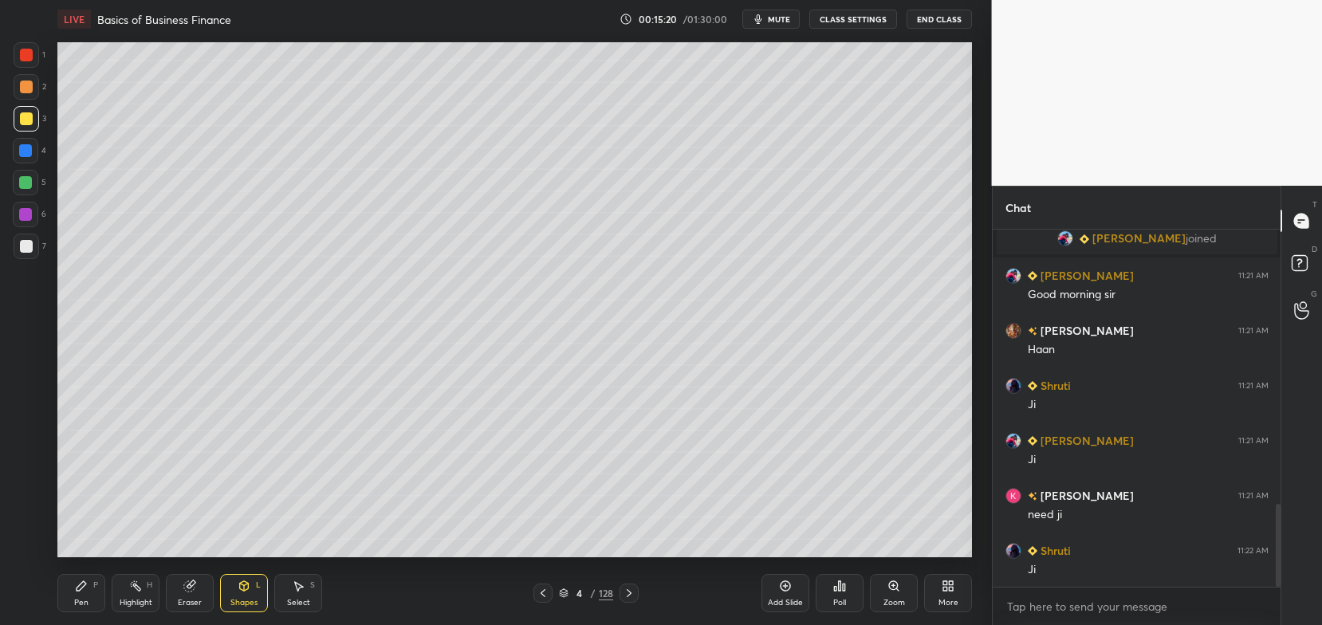
click at [77, 589] on icon at bounding box center [82, 586] width 10 height 10
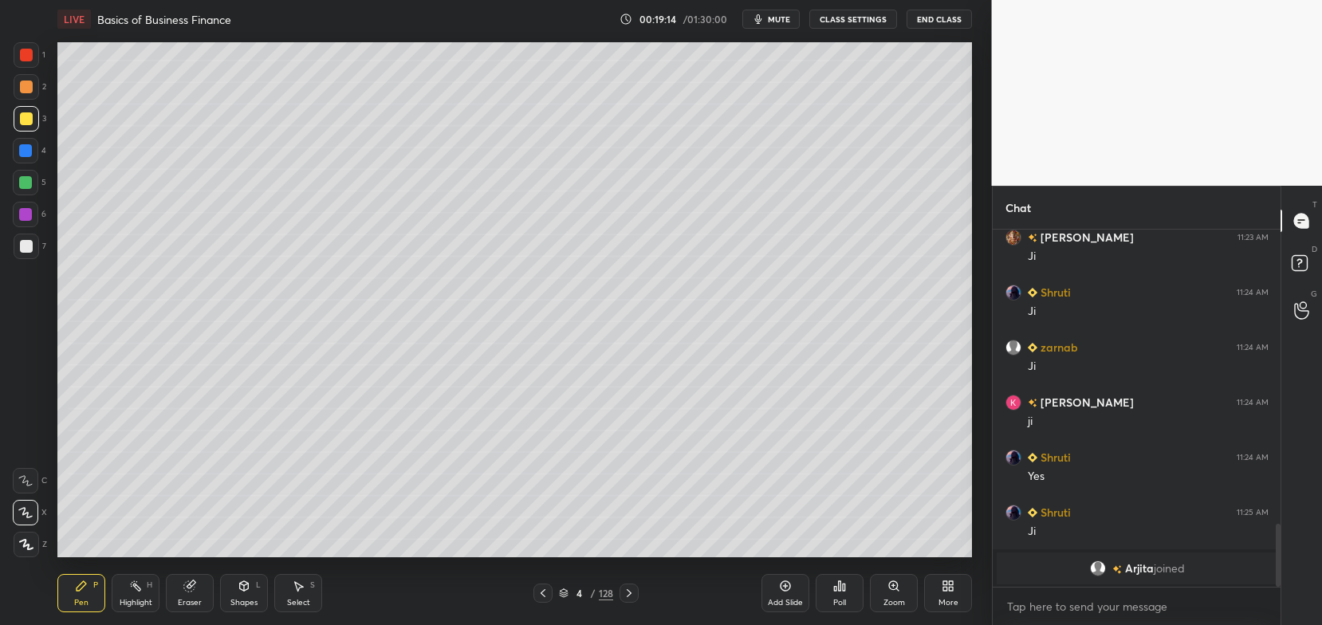
scroll to position [1718, 0]
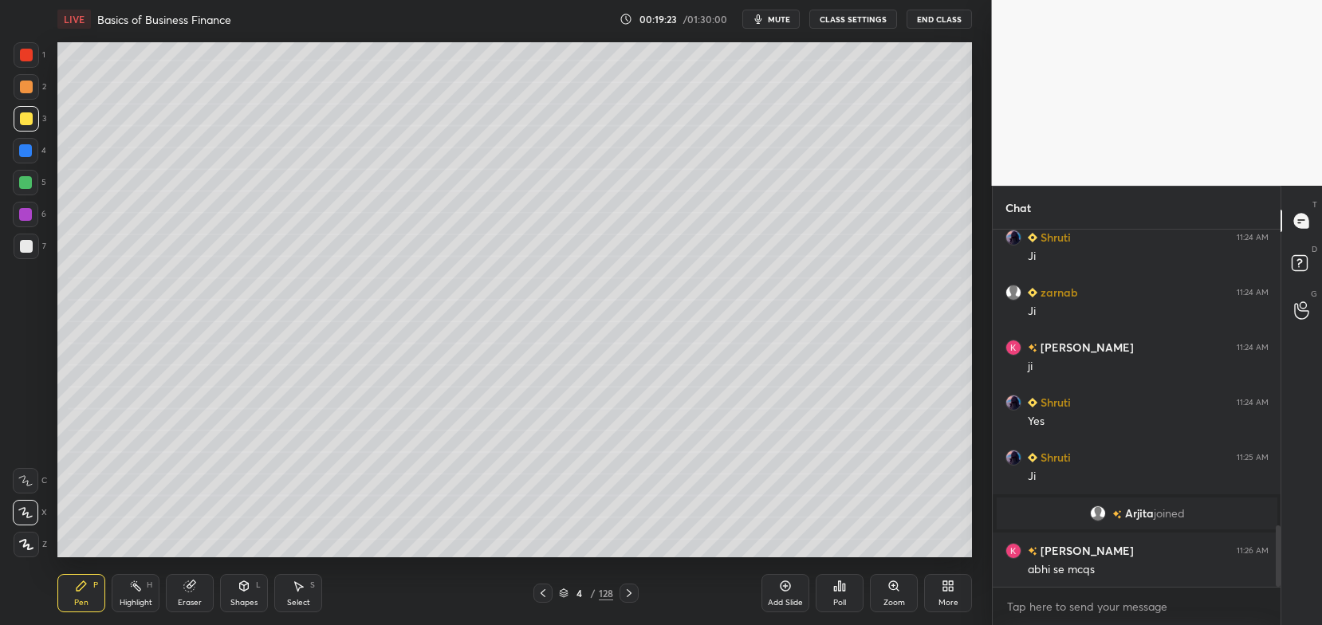
click at [789, 593] on div "Add Slide" at bounding box center [786, 593] width 48 height 38
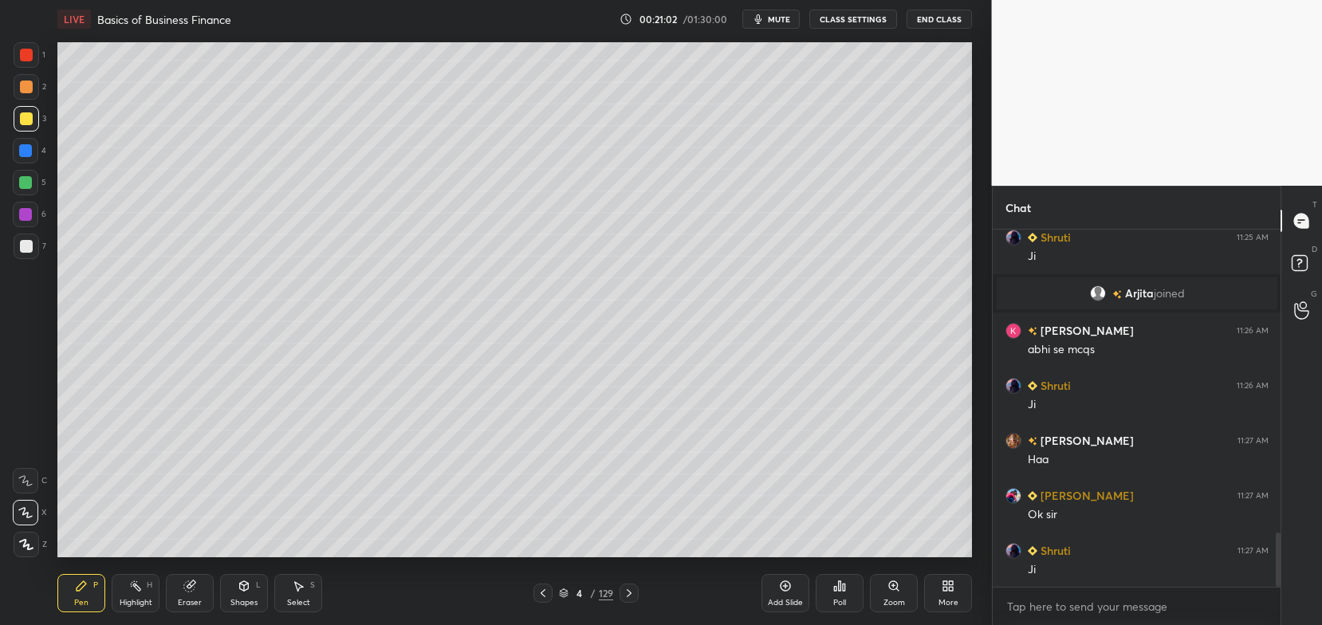
scroll to position [1993, 0]
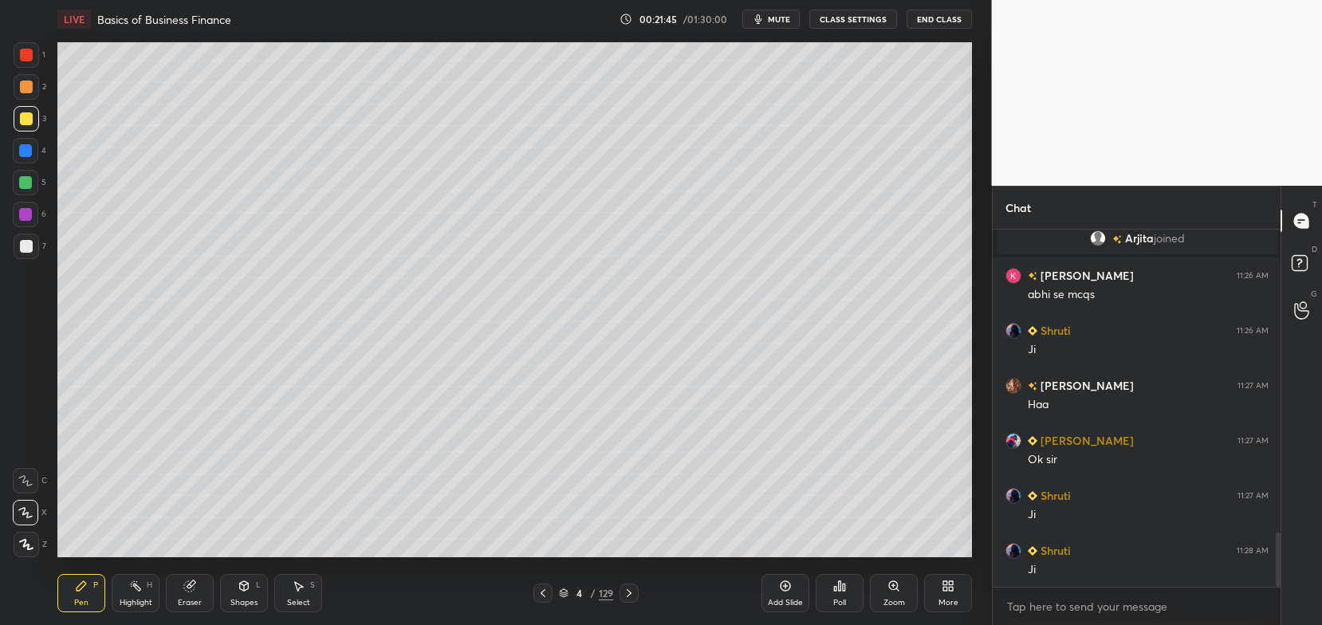
click at [539, 600] on div at bounding box center [542, 593] width 19 height 19
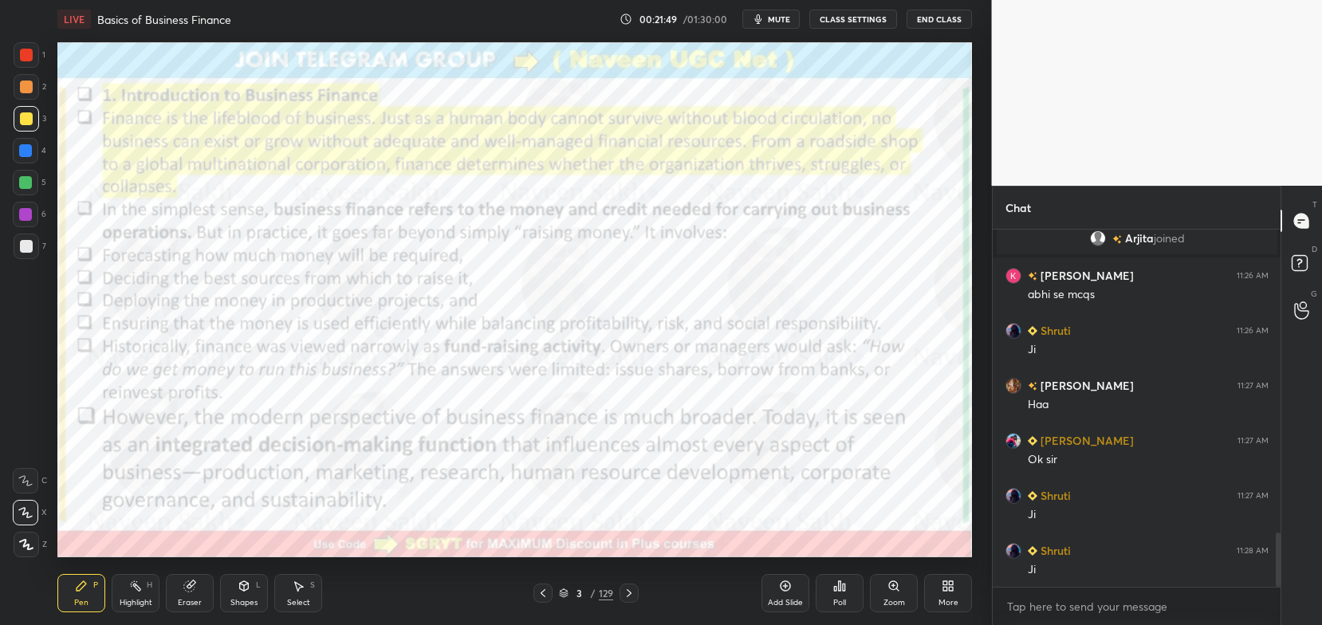
click at [28, 61] on div at bounding box center [26, 55] width 13 height 13
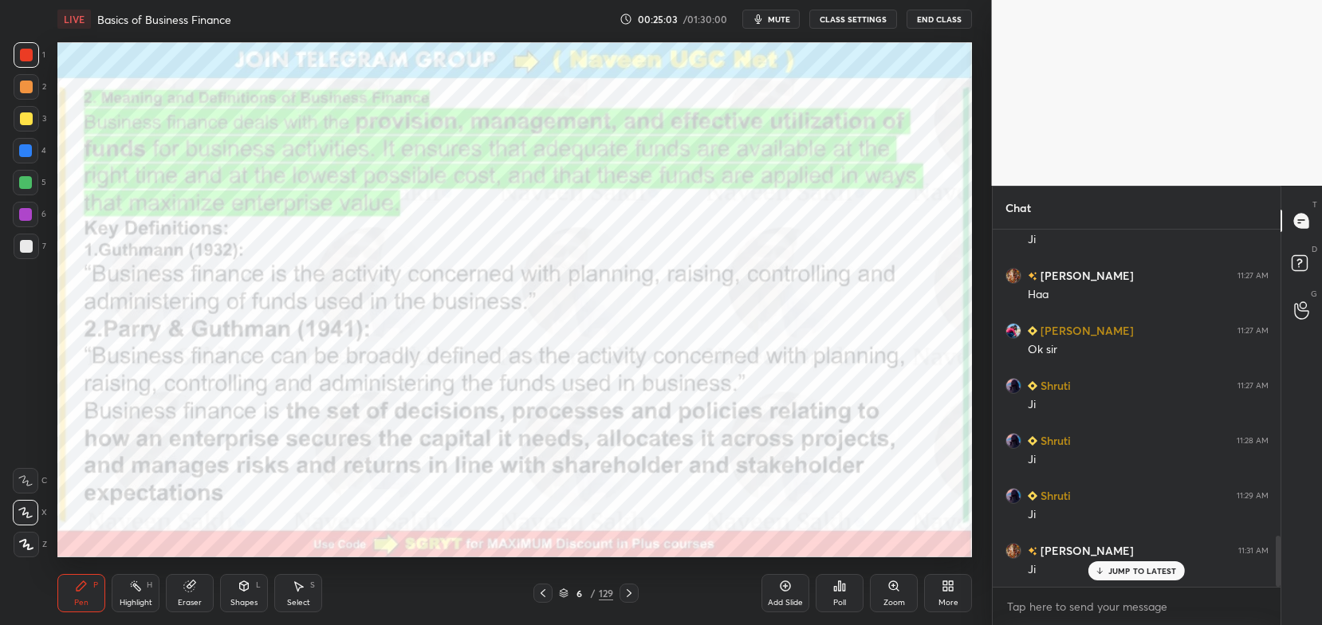
scroll to position [2140, 0]
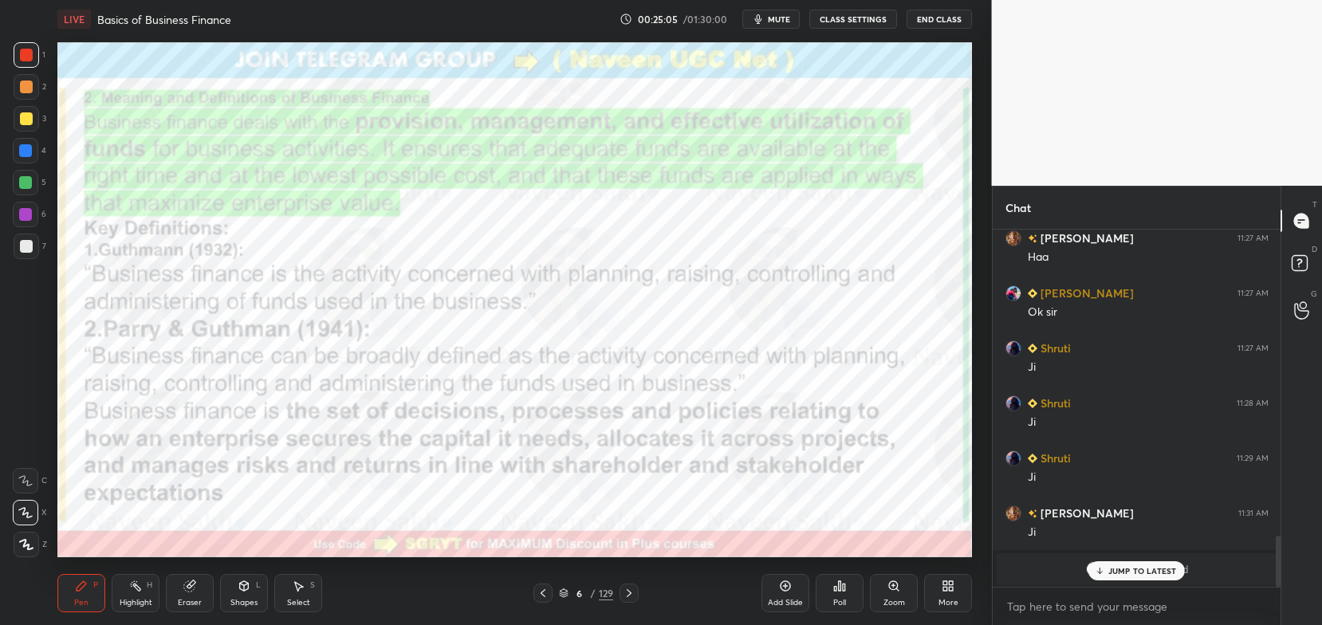
click at [1126, 577] on div "JUMP TO LATEST" at bounding box center [1137, 570] width 96 height 19
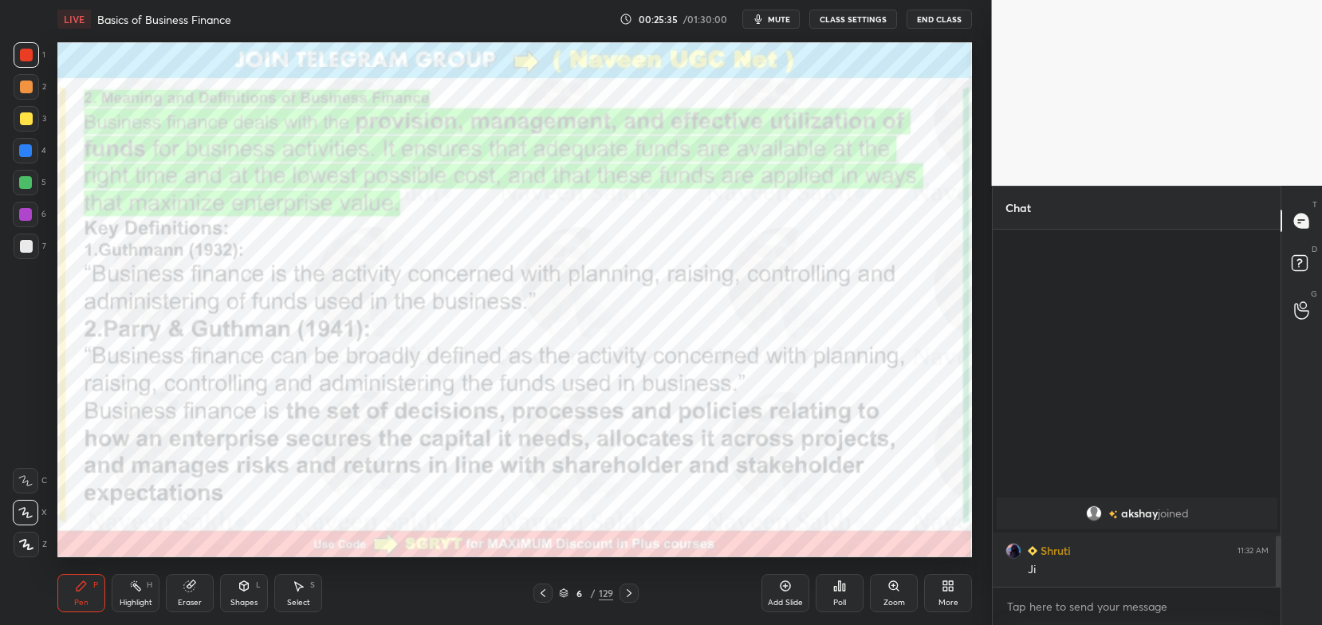
scroll to position [1834, 0]
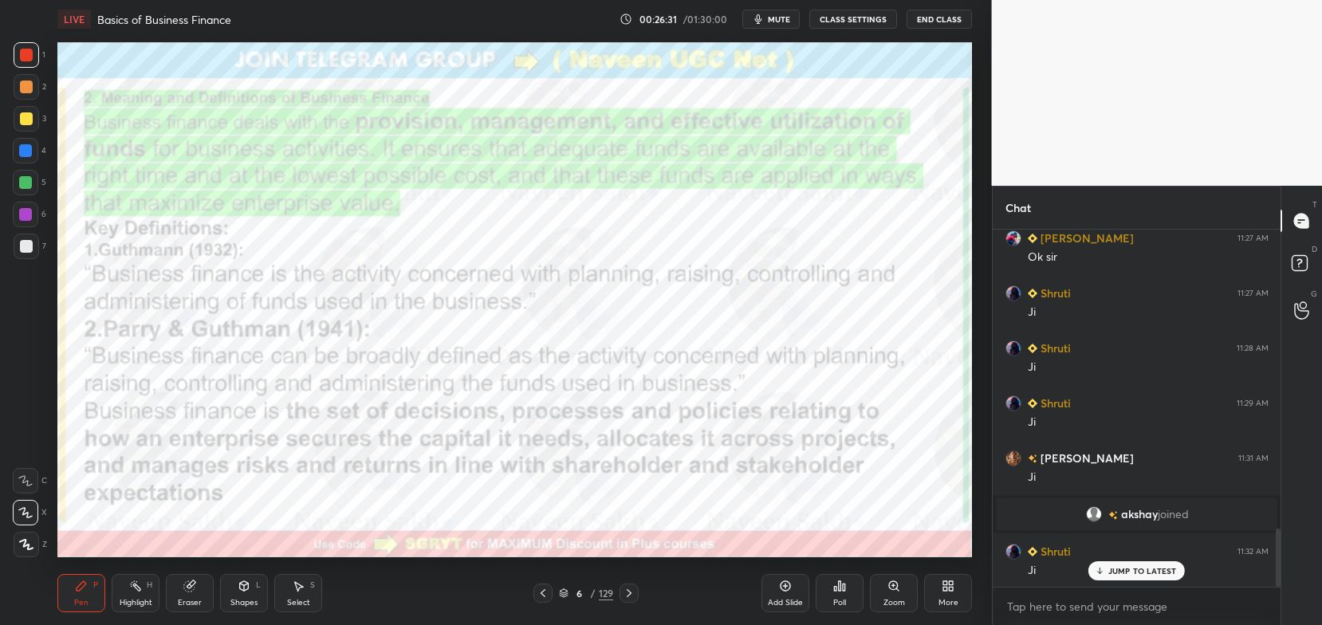
click at [1129, 576] on p "JUMP TO LATEST" at bounding box center [1142, 571] width 69 height 10
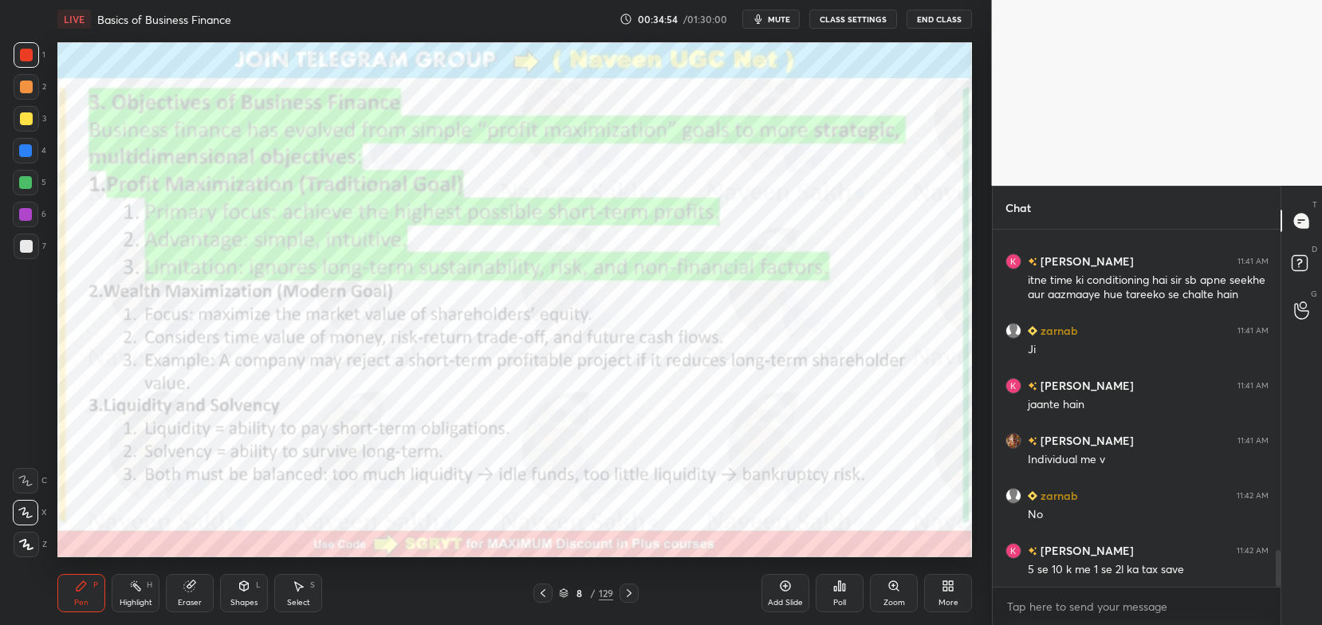
scroll to position [3208, 0]
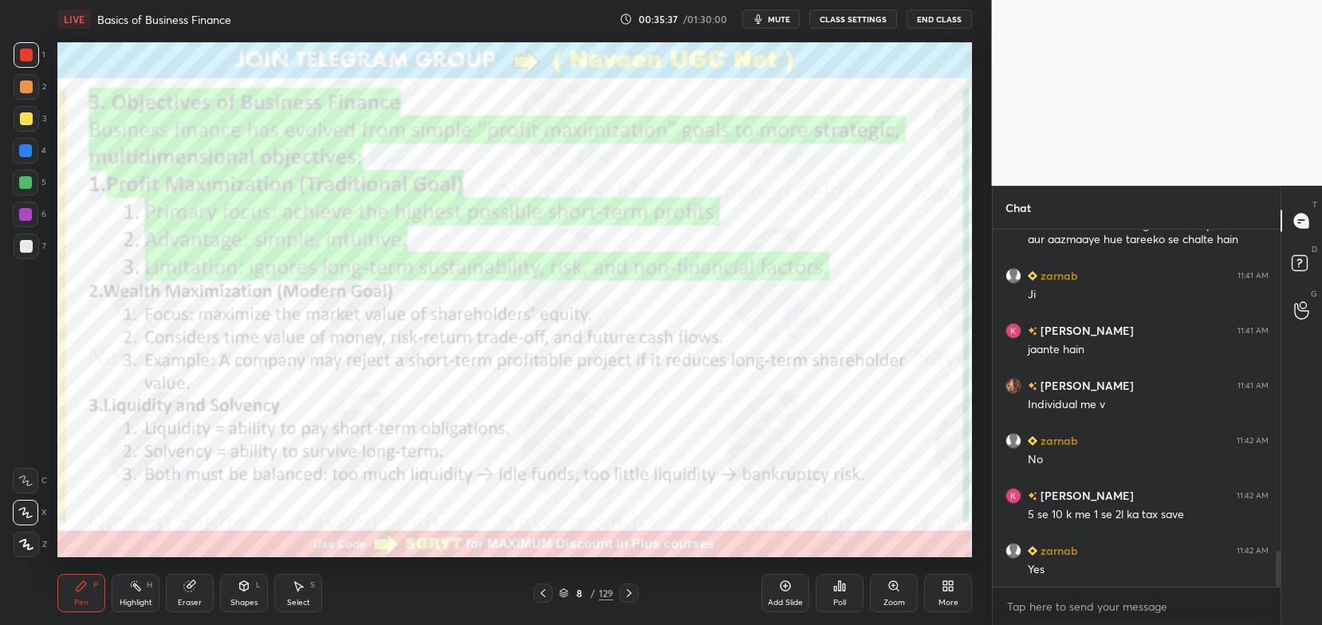
click at [195, 596] on div "Eraser" at bounding box center [190, 593] width 48 height 38
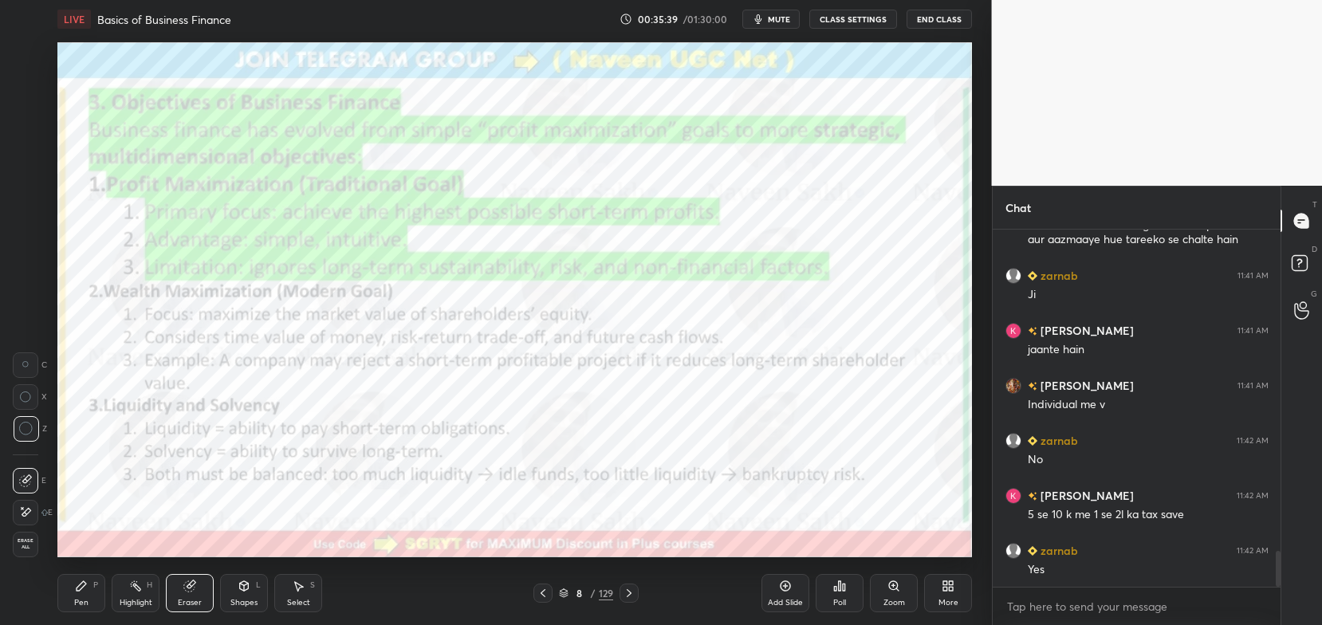
click at [24, 544] on span "Erase all" at bounding box center [26, 543] width 24 height 11
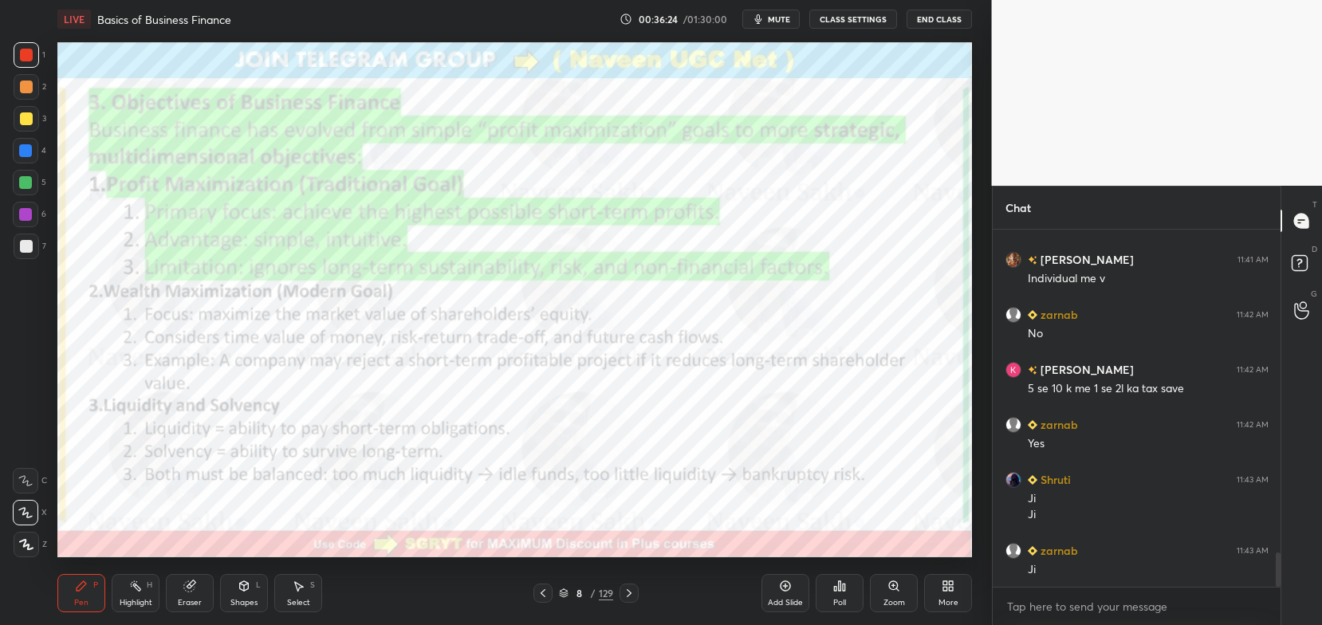
scroll to position [3389, 0]
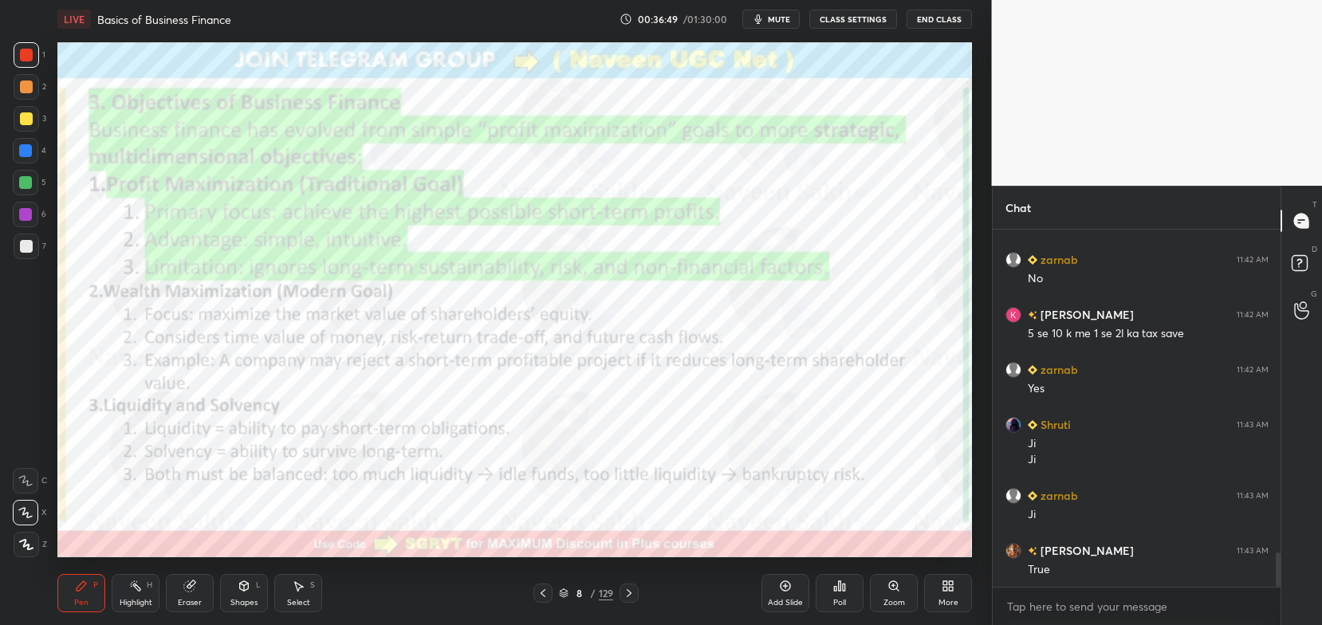
click at [190, 594] on div "Eraser" at bounding box center [190, 593] width 48 height 38
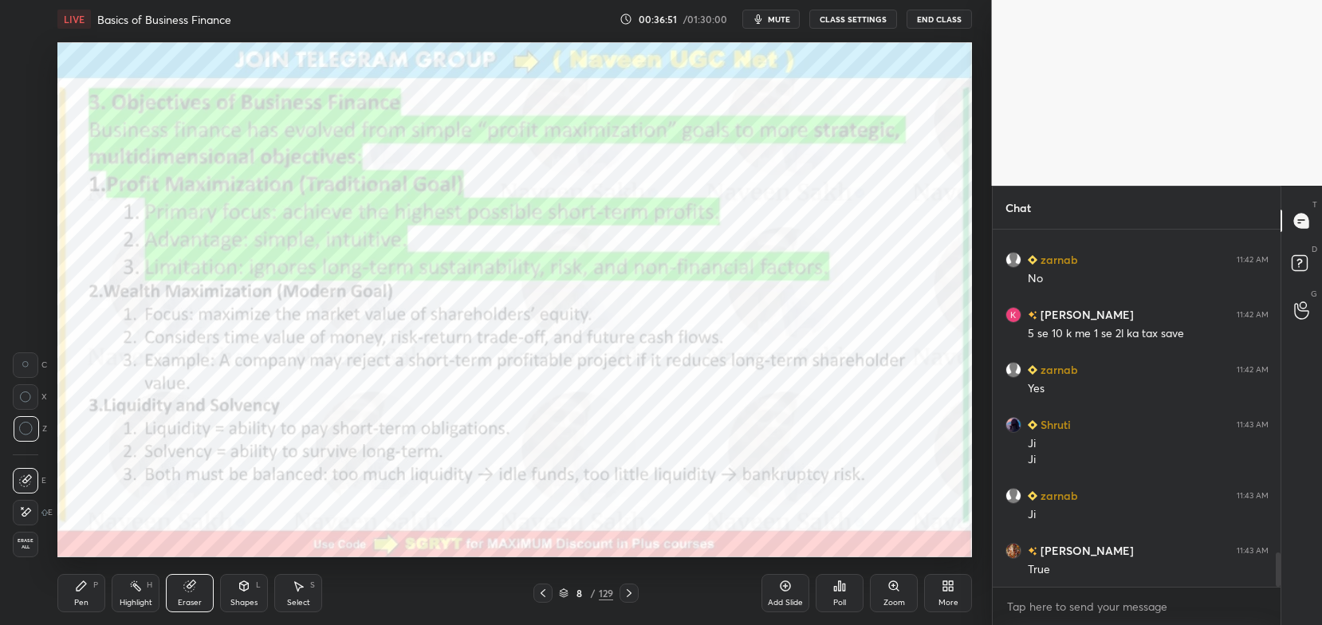
click at [22, 542] on span "Erase all" at bounding box center [26, 543] width 24 height 11
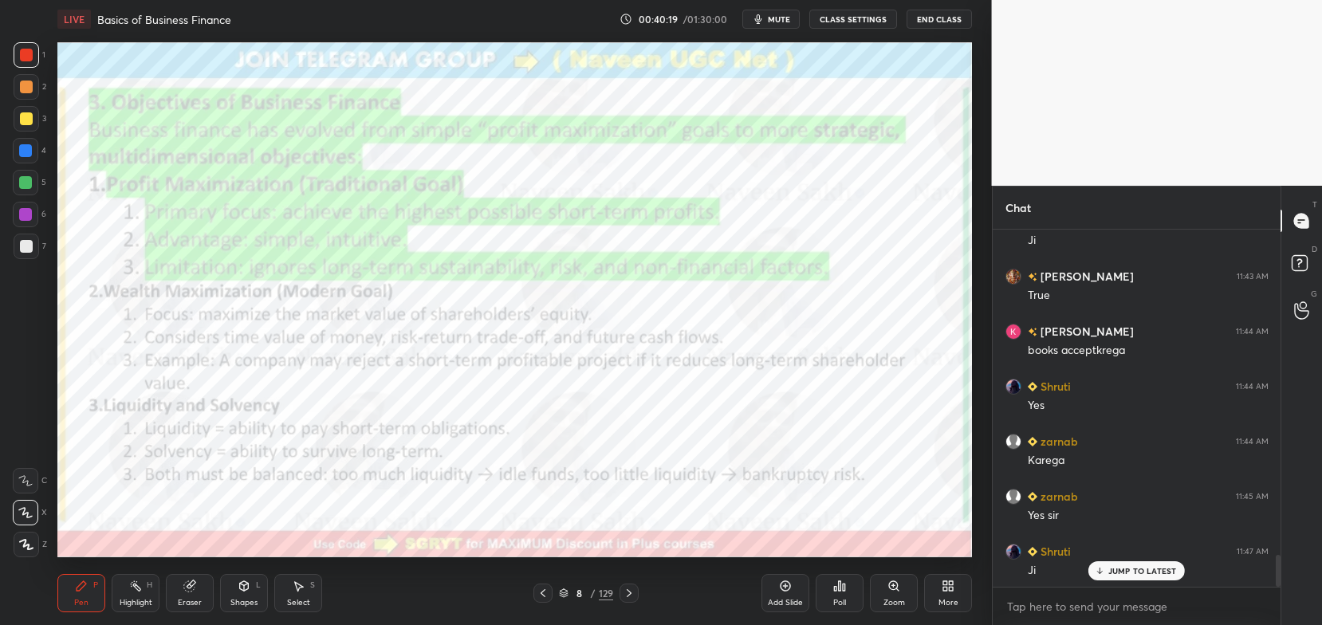
scroll to position [3719, 0]
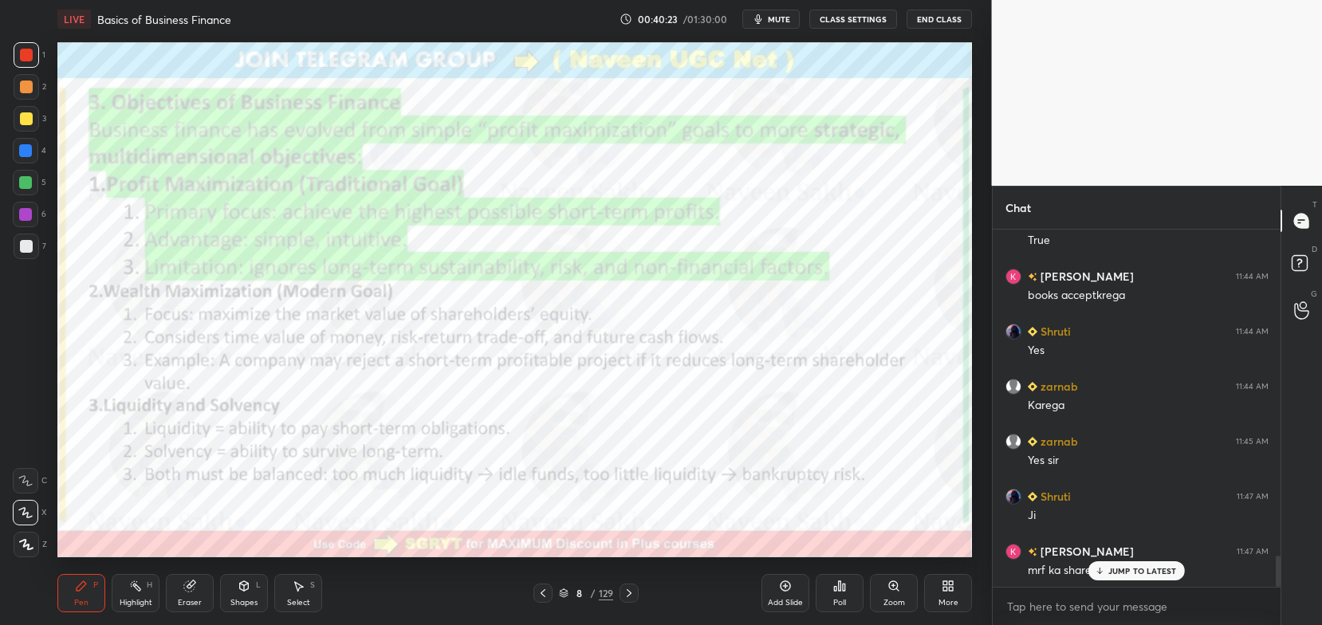
click at [1122, 567] on p "JUMP TO LATEST" at bounding box center [1142, 571] width 69 height 10
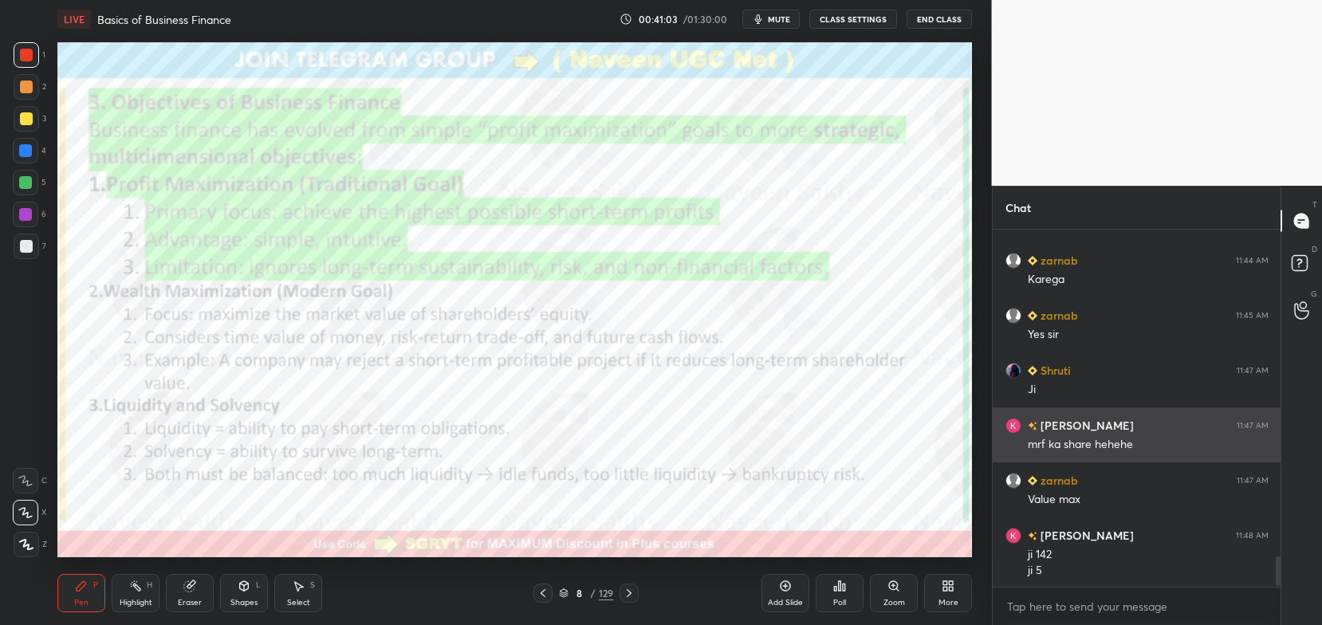
scroll to position [3900, 0]
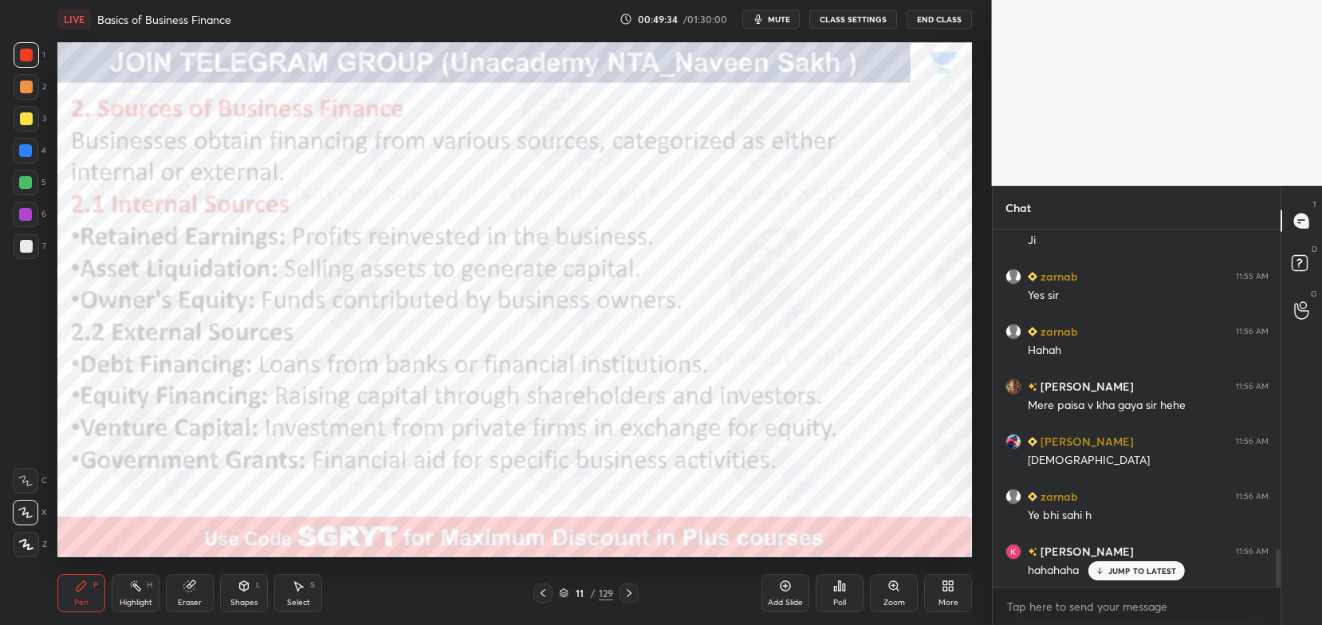
scroll to position [3061, 0]
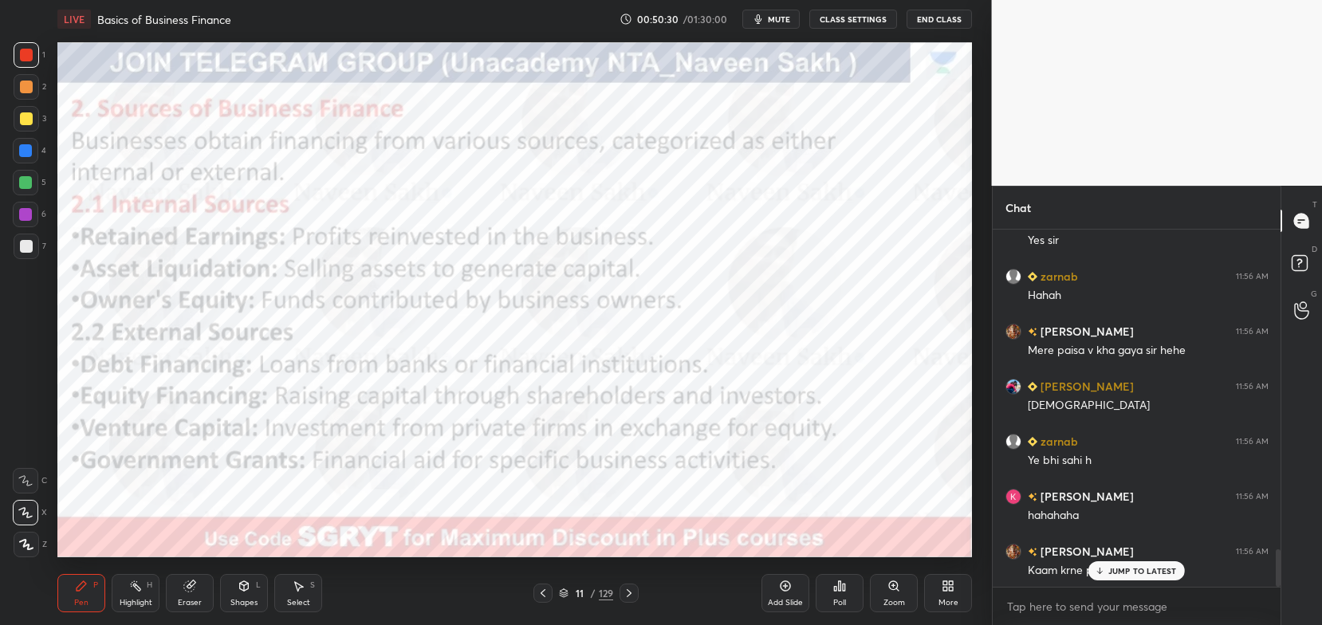
click at [1130, 571] on p "JUMP TO LATEST" at bounding box center [1142, 571] width 69 height 10
click at [636, 593] on div at bounding box center [629, 593] width 19 height 19
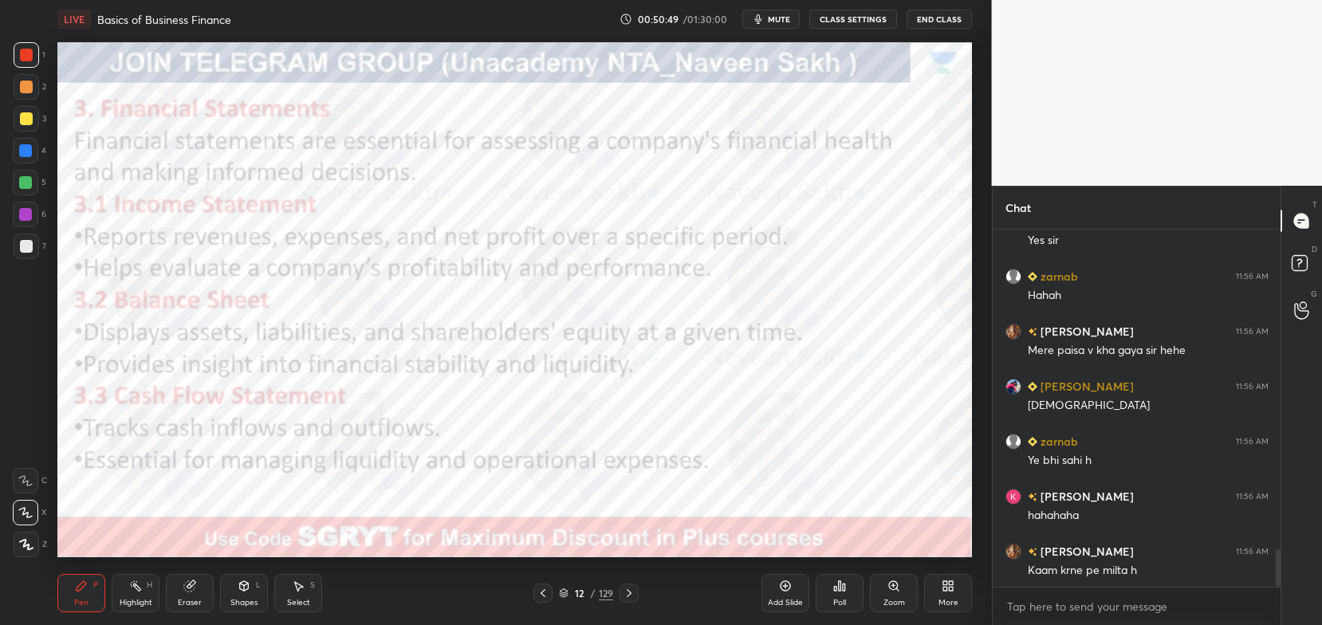
click at [545, 593] on icon at bounding box center [543, 593] width 13 height 13
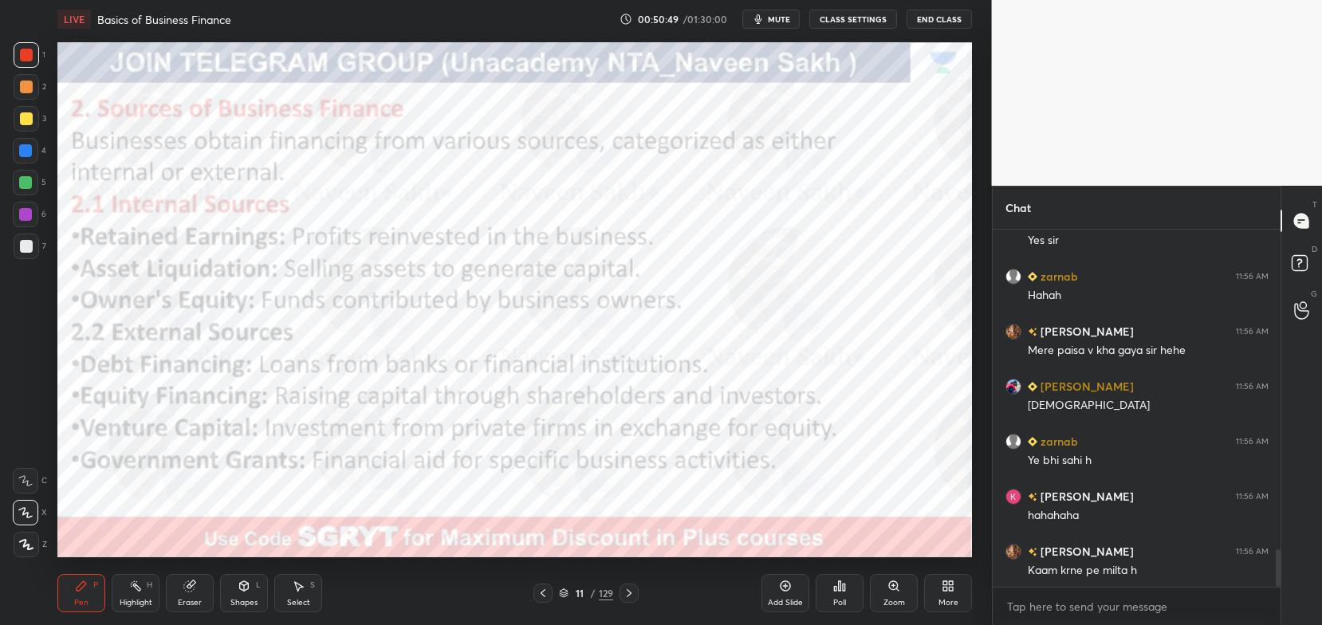
click at [541, 592] on icon at bounding box center [543, 593] width 13 height 13
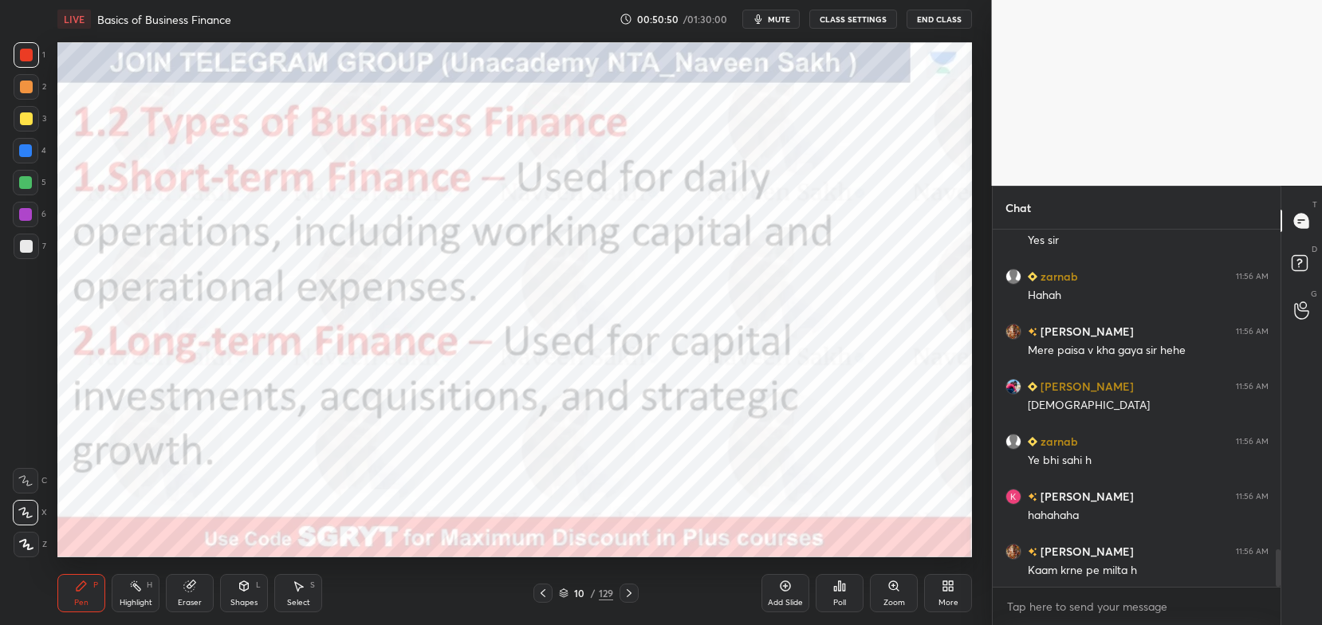
click at [539, 593] on icon at bounding box center [543, 593] width 13 height 13
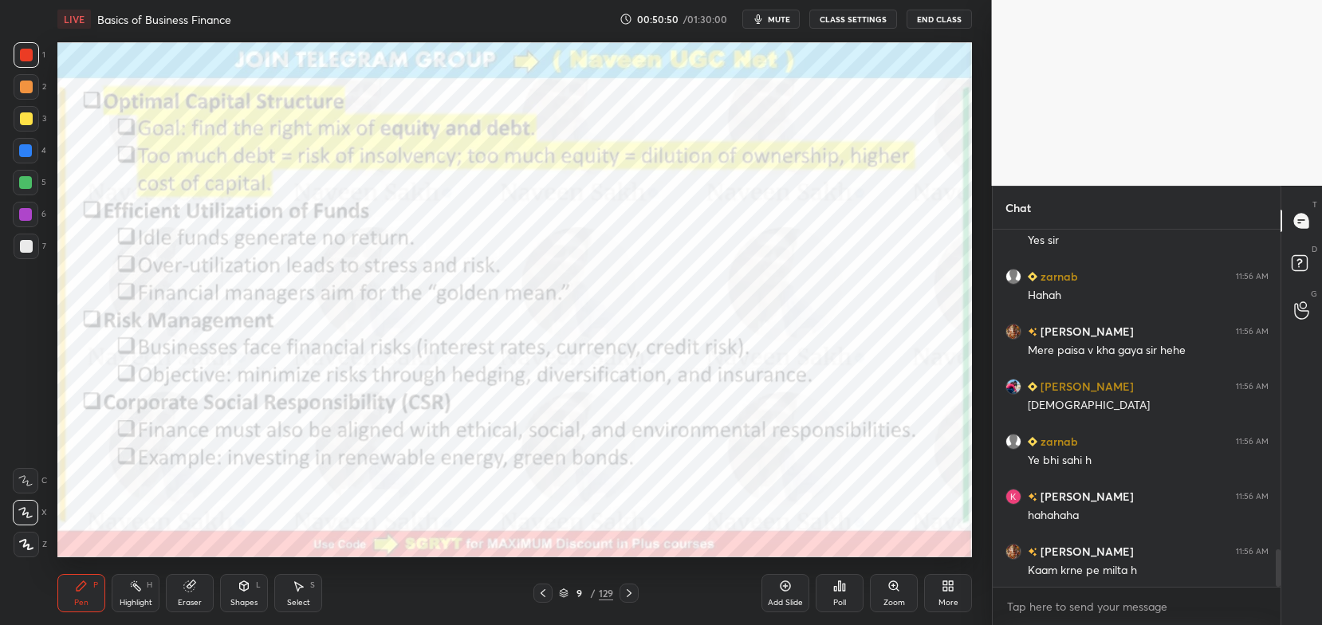
click at [537, 592] on icon at bounding box center [543, 593] width 13 height 13
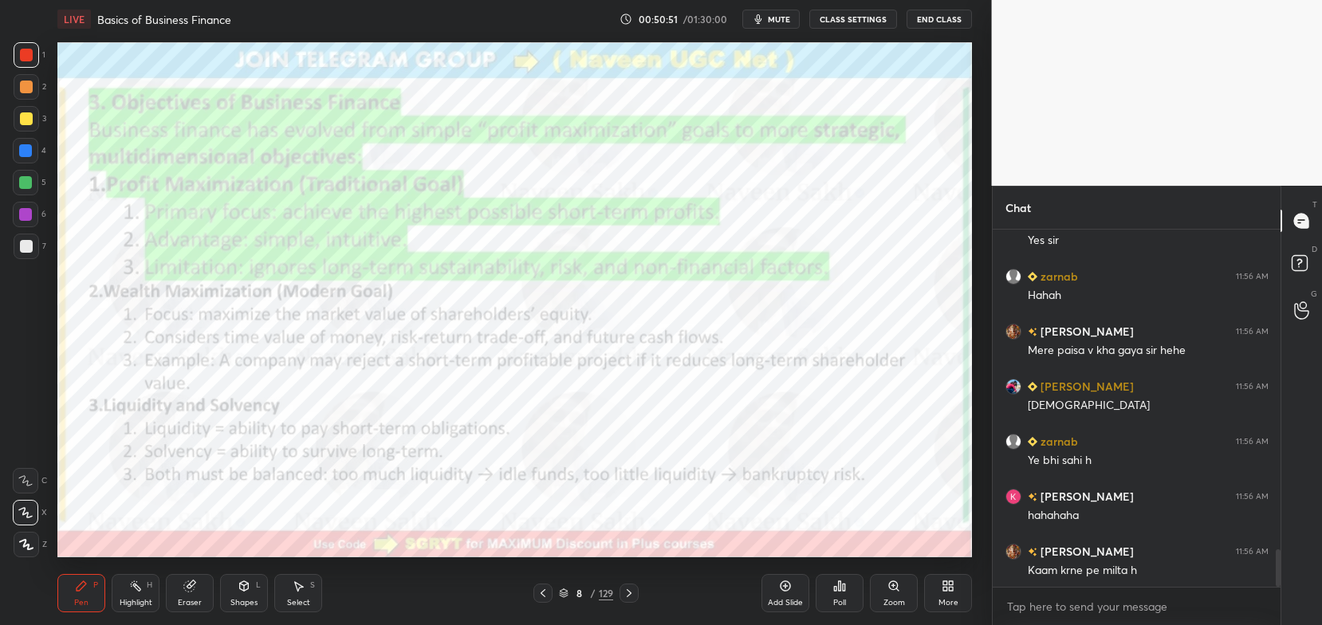
click at [534, 585] on div at bounding box center [542, 593] width 19 height 19
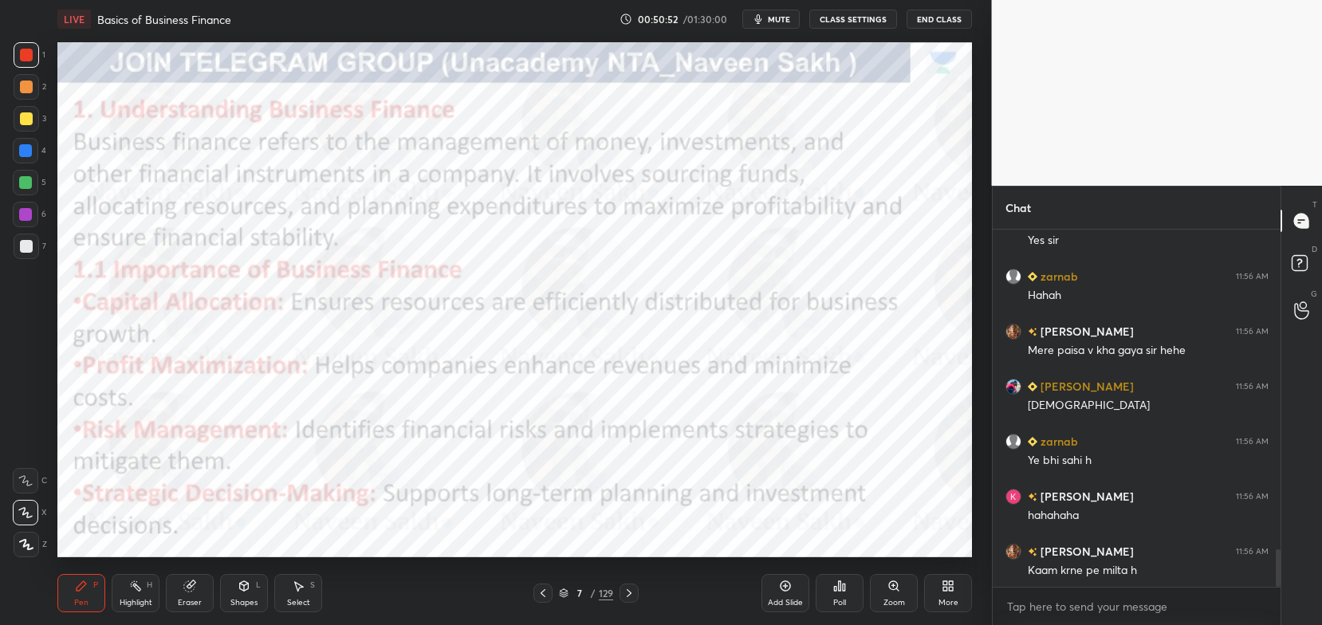
click at [535, 585] on div at bounding box center [542, 593] width 19 height 19
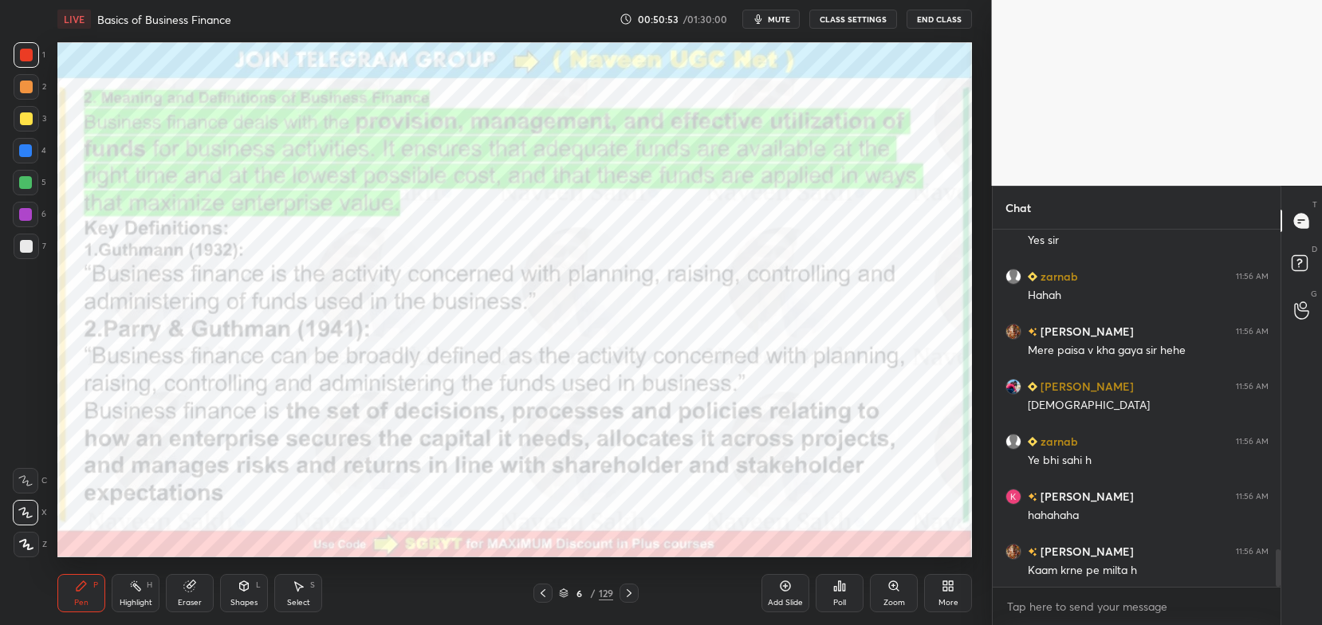
click at [632, 594] on icon at bounding box center [629, 593] width 13 height 13
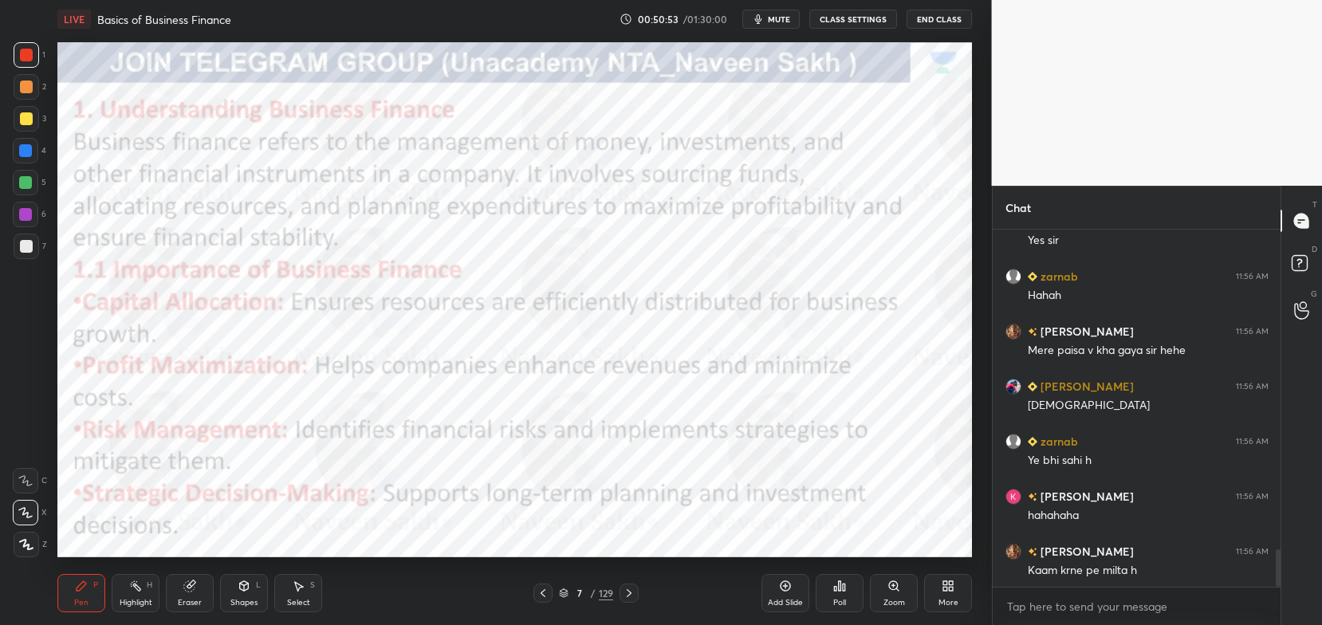
click at [628, 598] on icon at bounding box center [629, 593] width 13 height 13
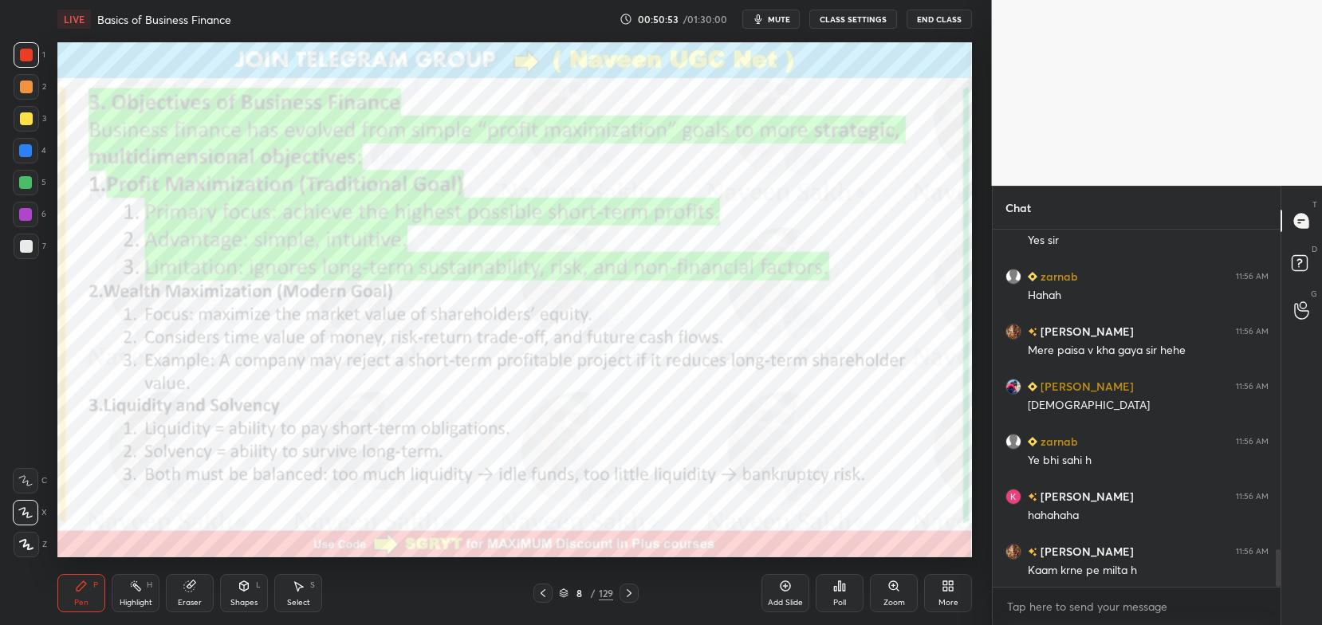
click at [628, 595] on icon at bounding box center [629, 593] width 13 height 13
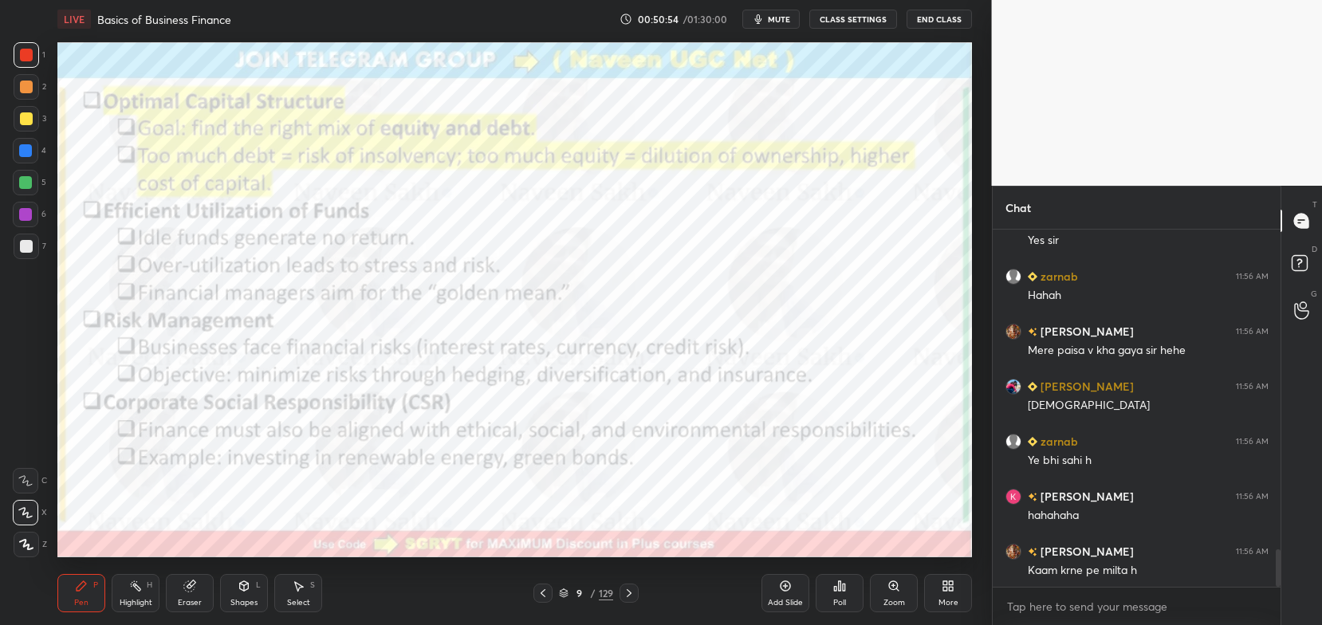
click at [630, 596] on icon at bounding box center [629, 593] width 13 height 13
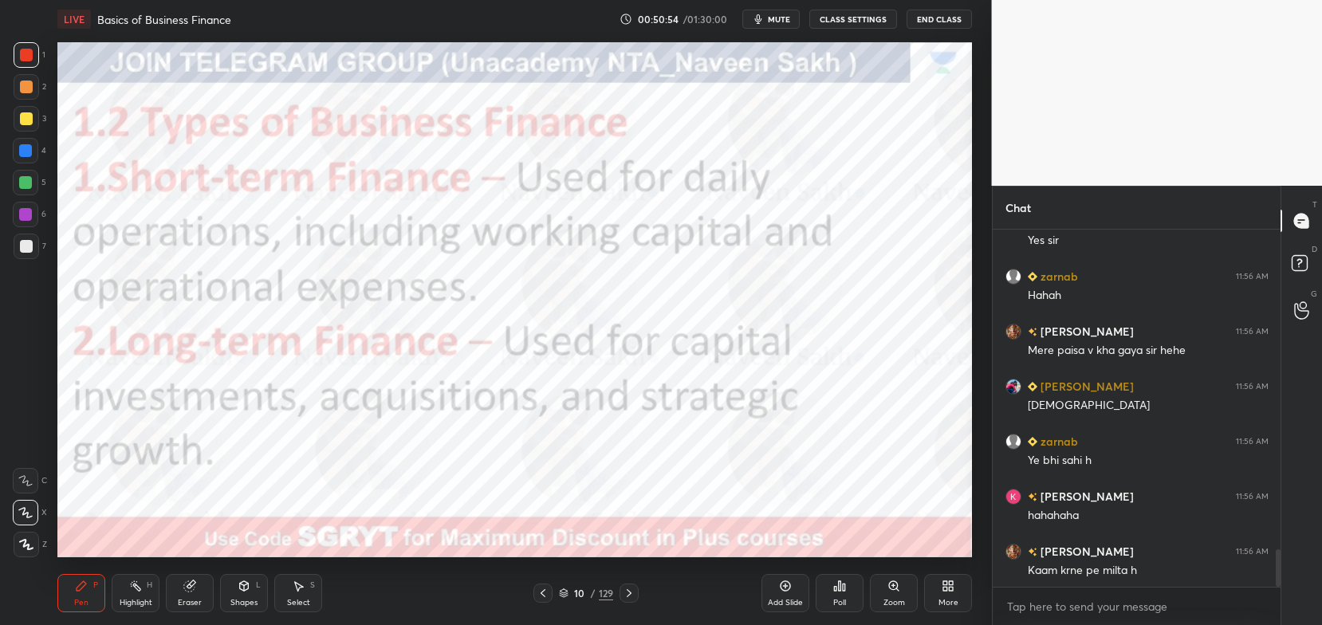
click at [626, 595] on icon at bounding box center [629, 593] width 13 height 13
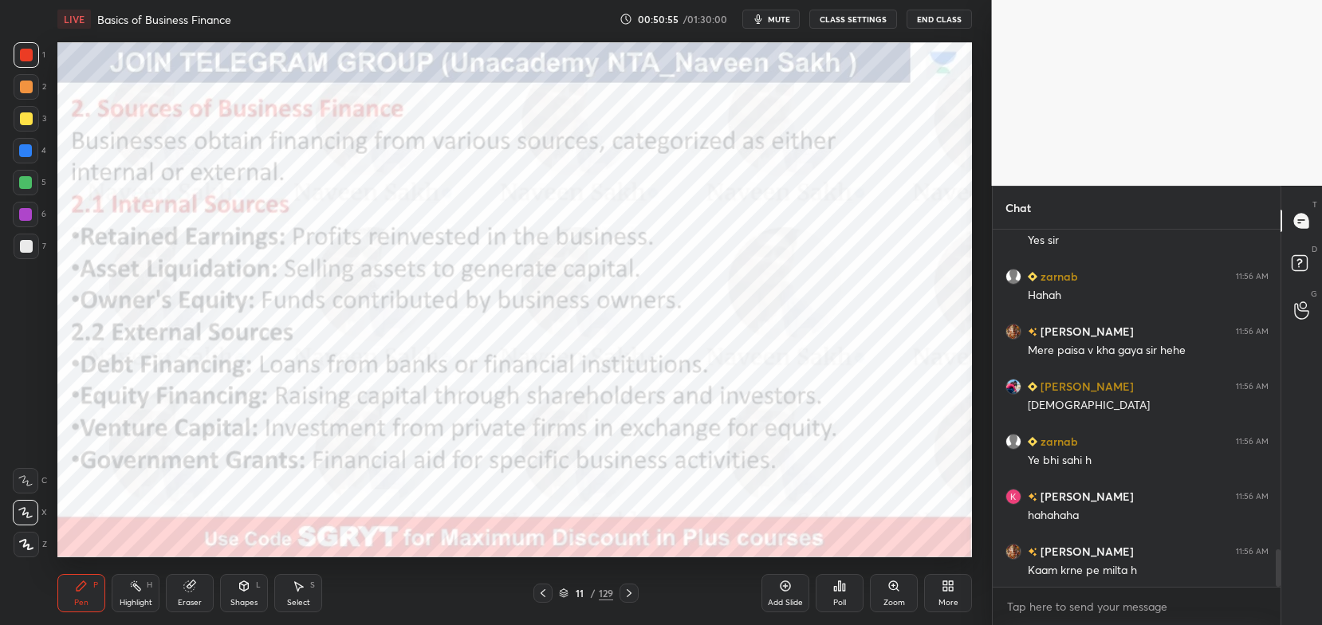
click at [534, 593] on div at bounding box center [542, 593] width 19 height 19
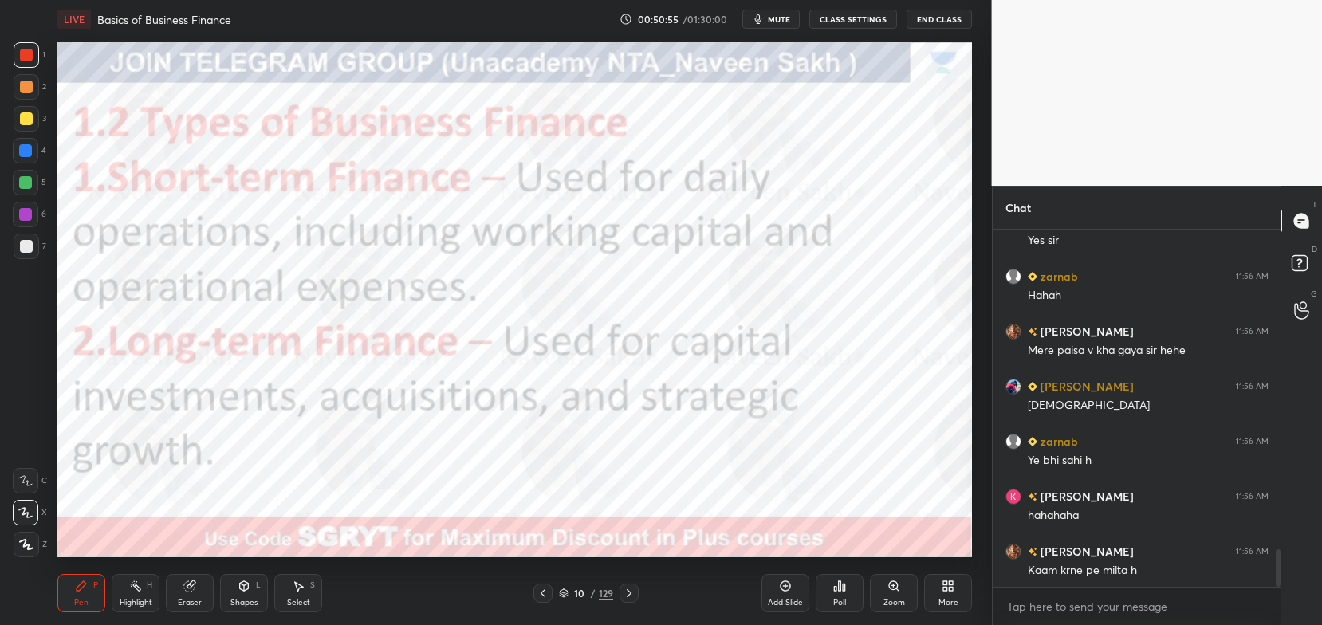
click at [545, 589] on icon at bounding box center [543, 593] width 13 height 13
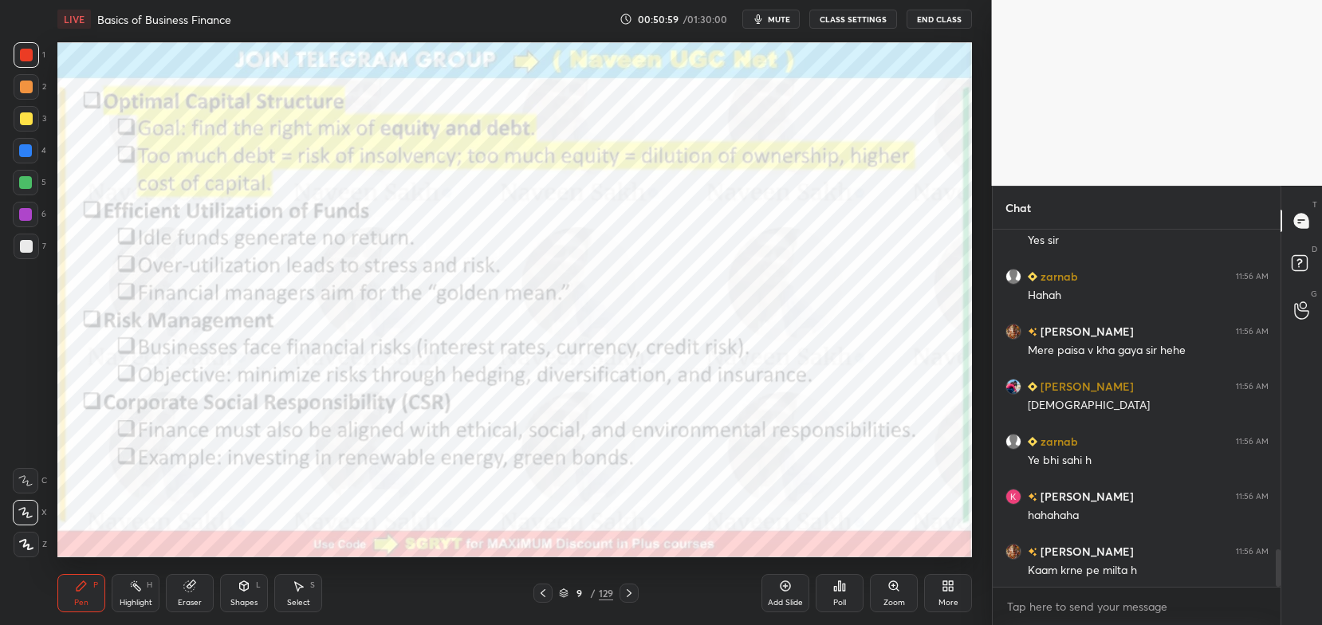
click at [541, 589] on icon at bounding box center [543, 593] width 13 height 13
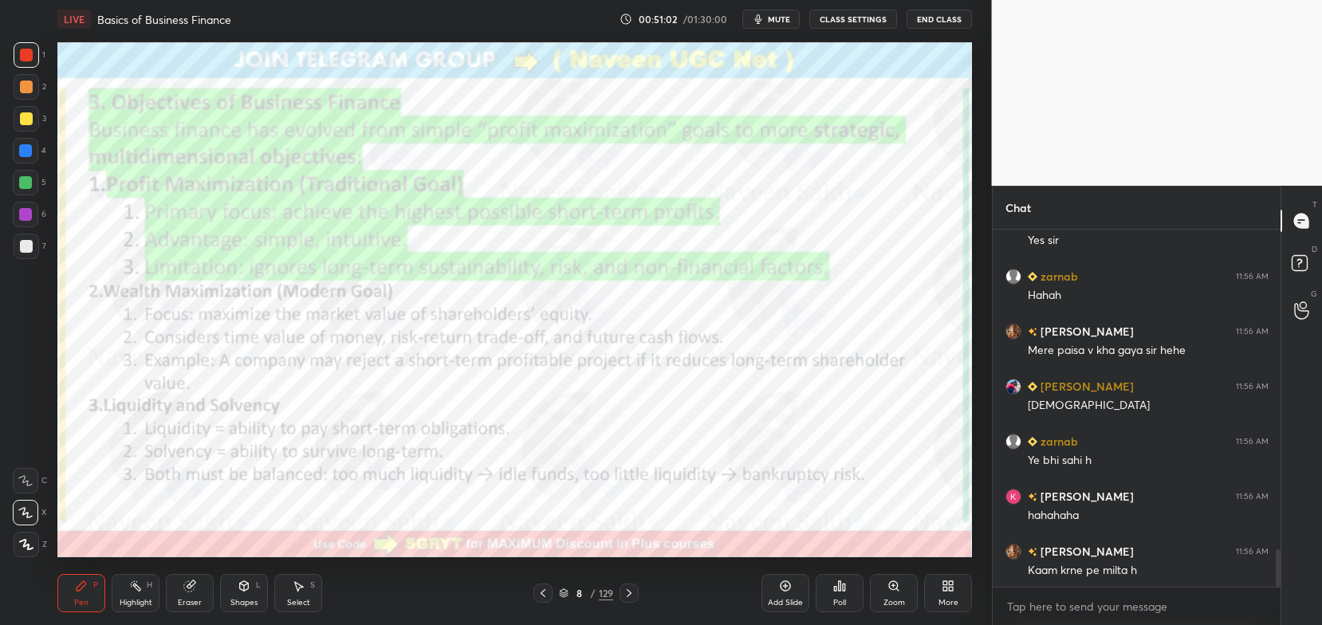
click at [596, 567] on div "Pen P Highlight H Eraser Shapes L Select S 8 / 129 Add Slide Poll Zoom More" at bounding box center [514, 593] width 915 height 64
click at [778, 599] on div "Add Slide" at bounding box center [785, 603] width 35 height 8
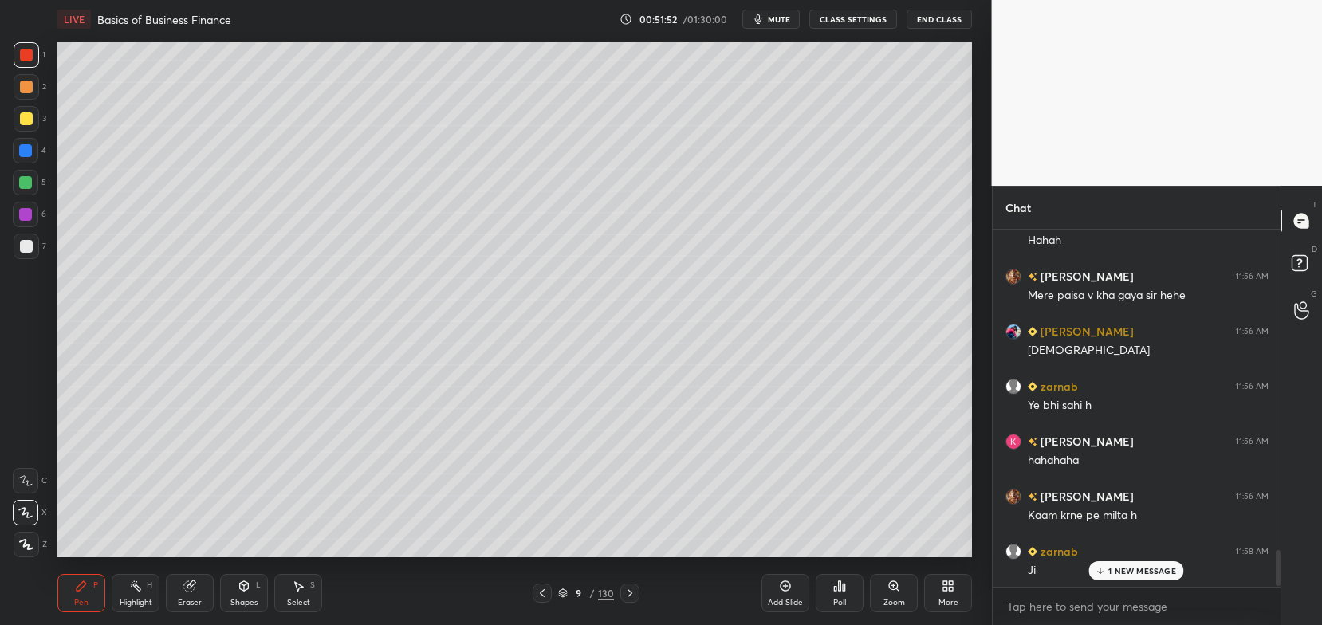
scroll to position [3171, 0]
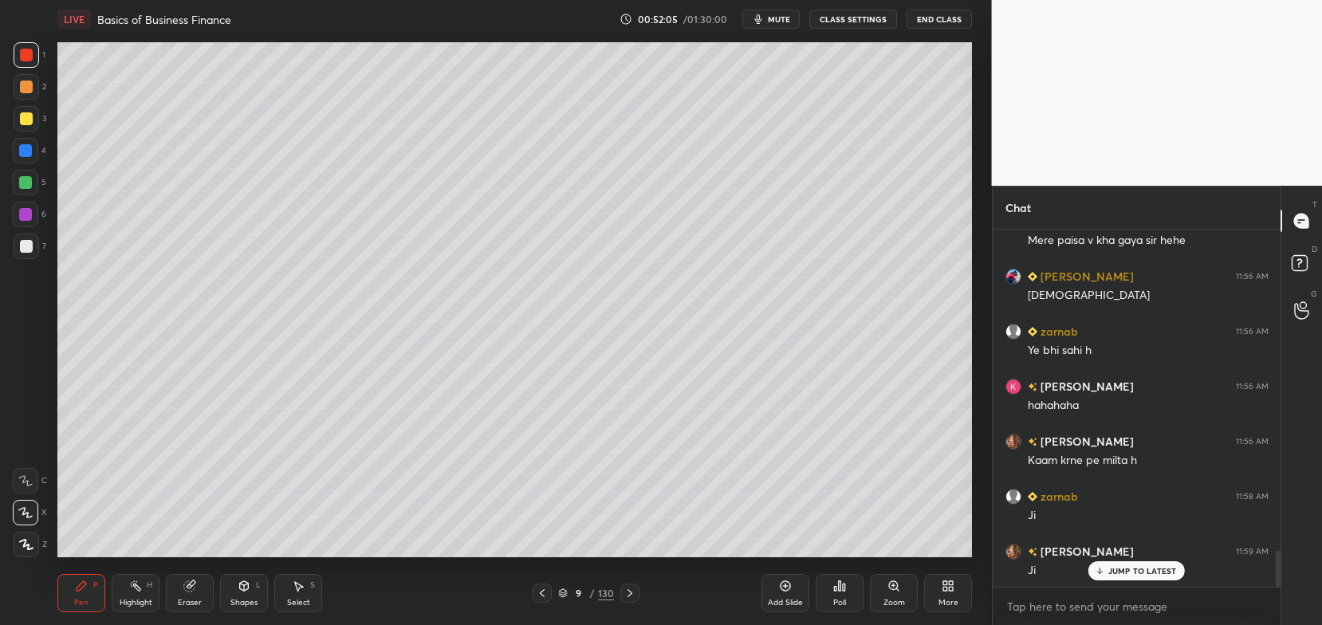
click at [30, 252] on div at bounding box center [26, 246] width 13 height 13
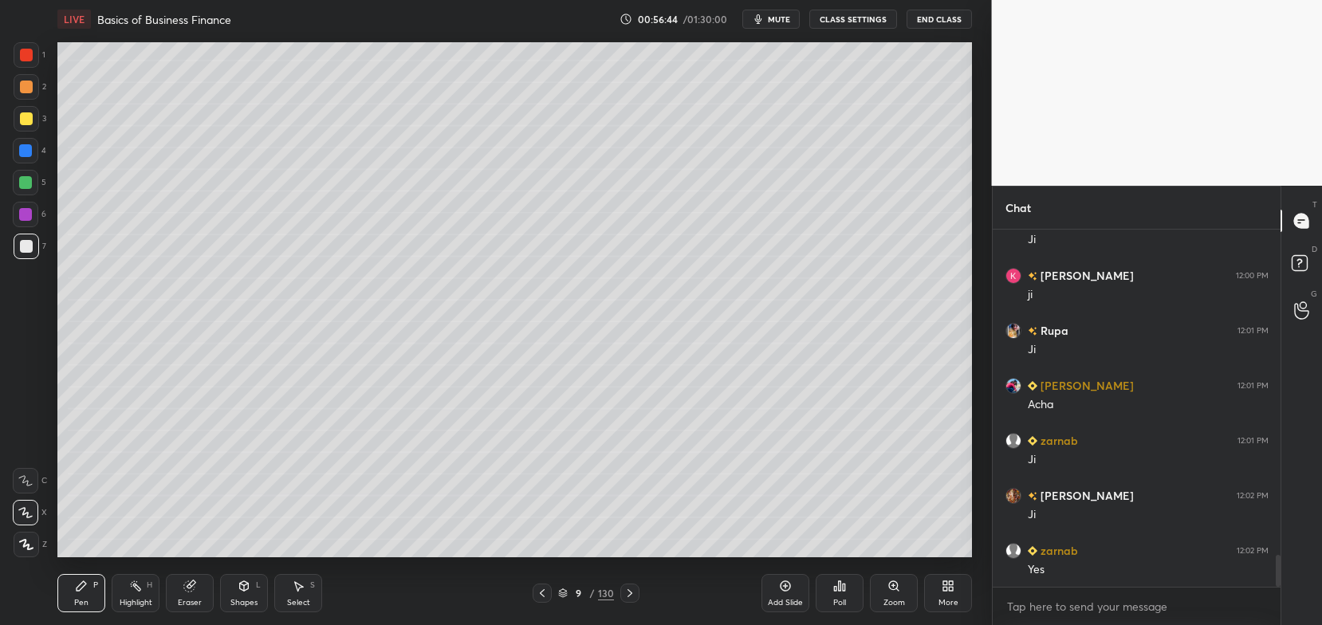
scroll to position [3667, 0]
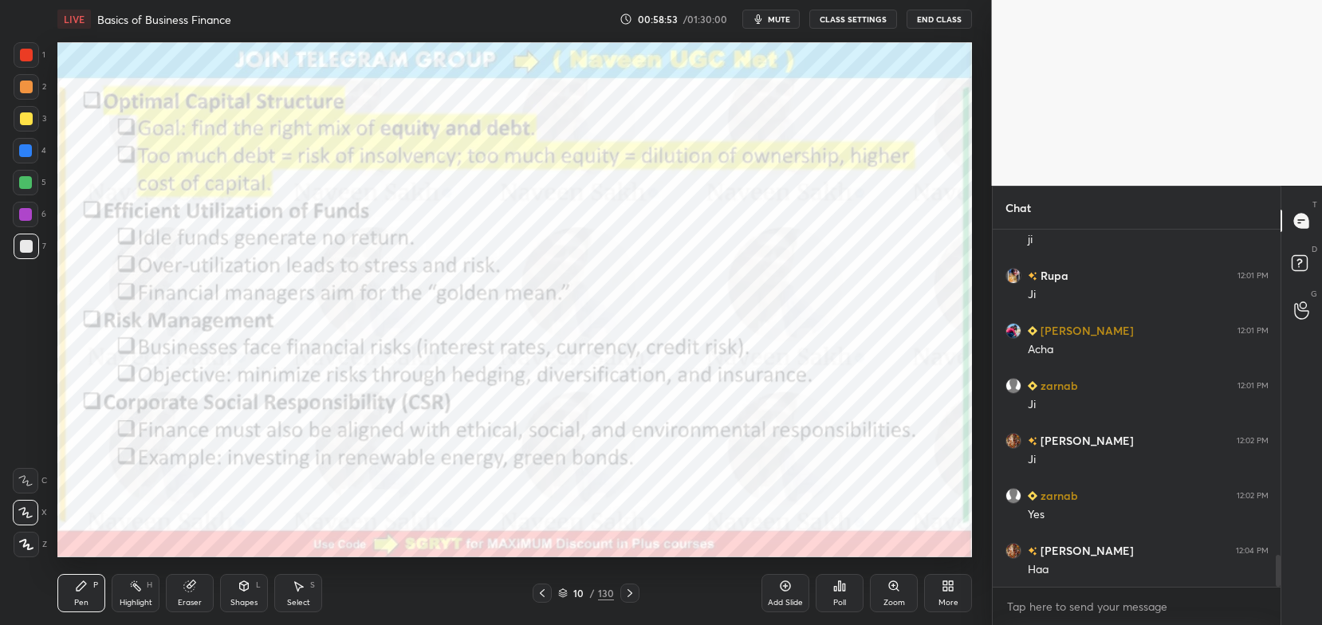
click at [45, 200] on div "1 2 3 4 5 6 7 C X Z C X Z E E Erase all H H" at bounding box center [25, 299] width 51 height 514
click at [30, 62] on div at bounding box center [27, 55] width 26 height 26
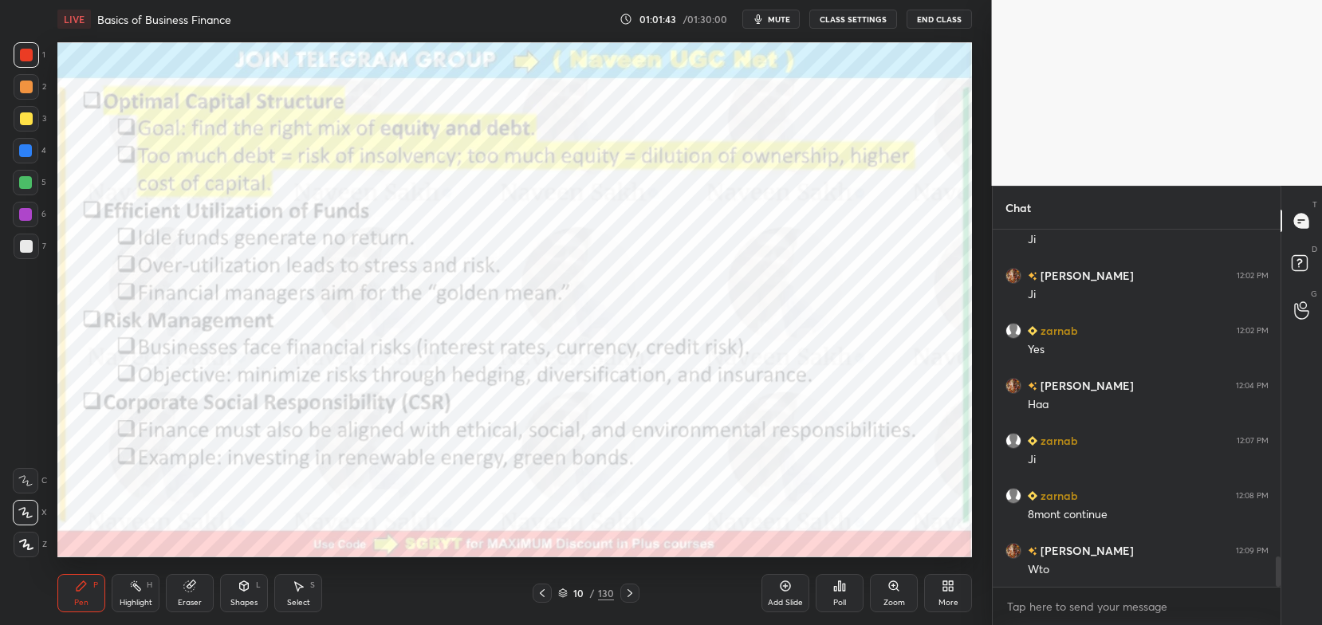
scroll to position [3887, 0]
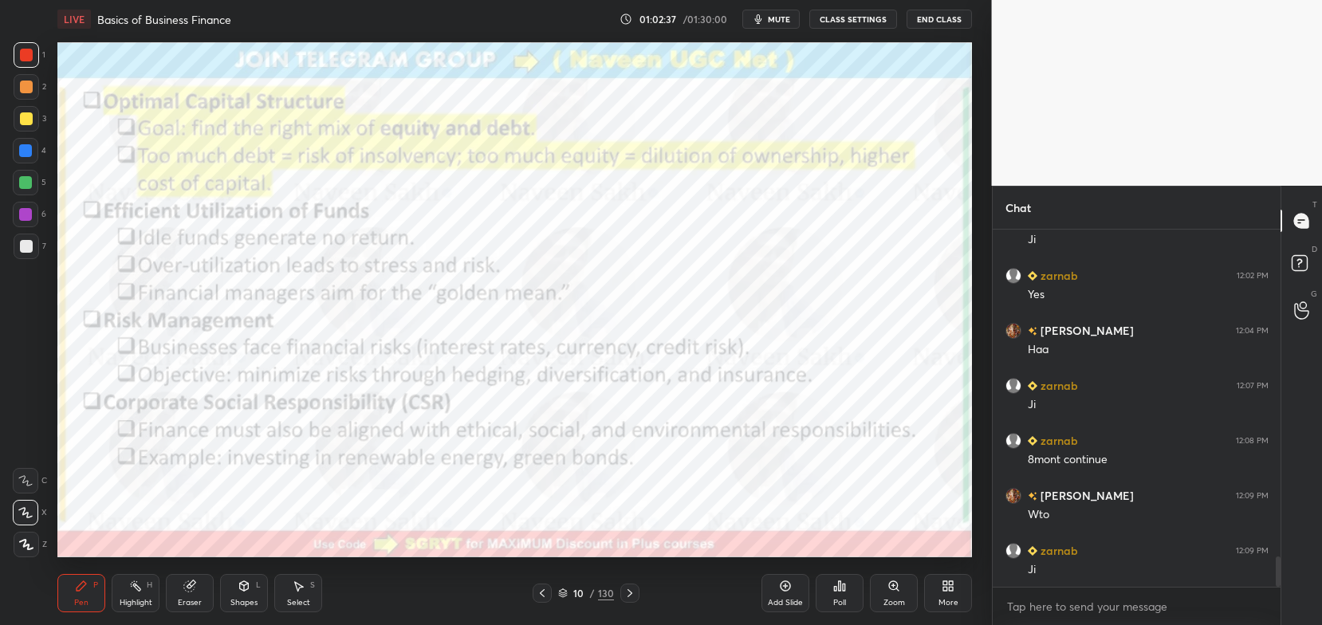
click at [637, 590] on div at bounding box center [629, 593] width 19 height 19
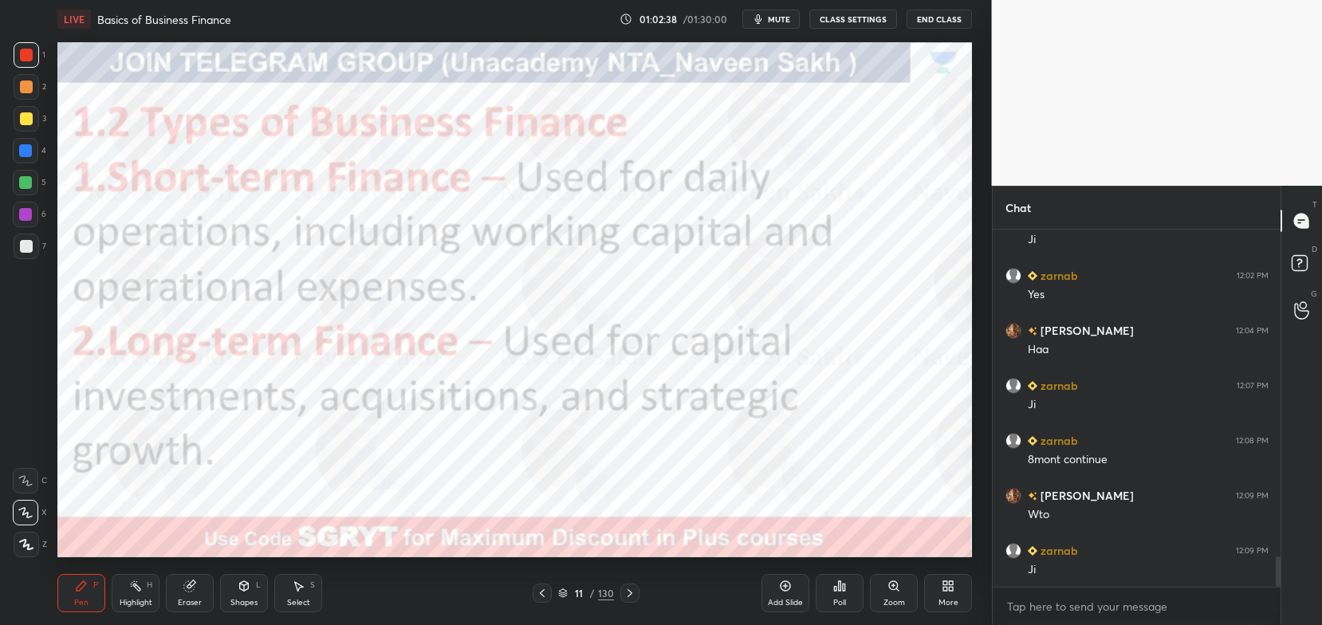
click at [634, 596] on icon at bounding box center [630, 593] width 13 height 13
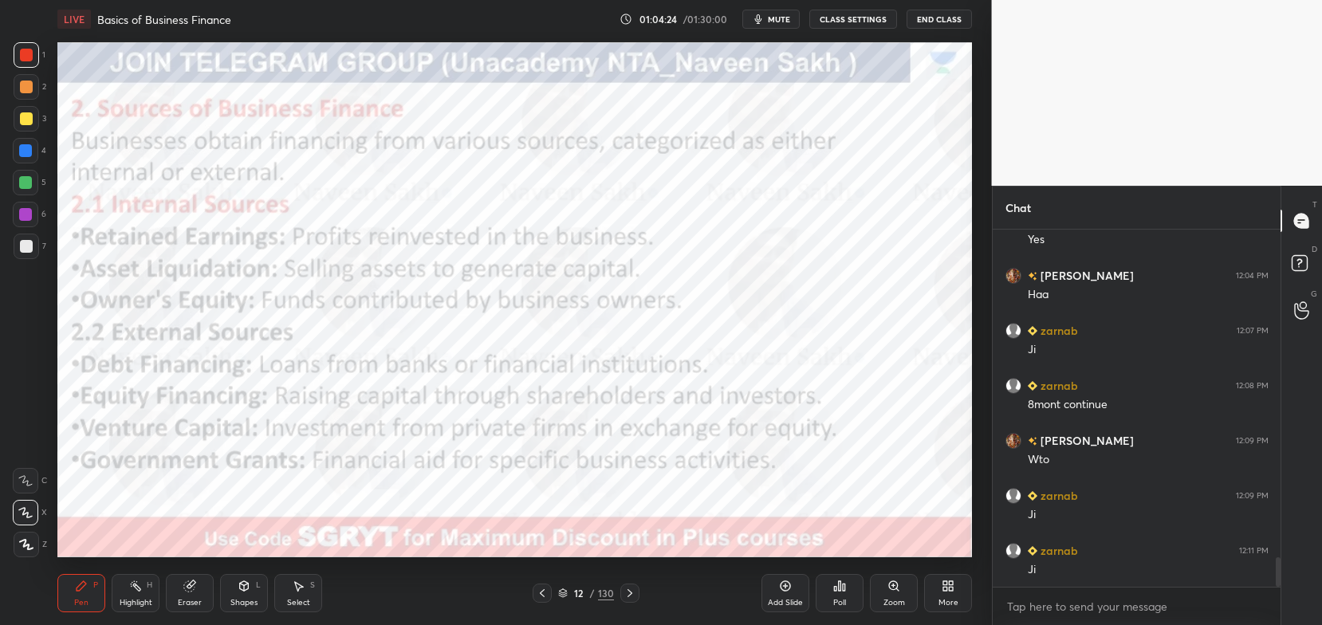
scroll to position [3997, 0]
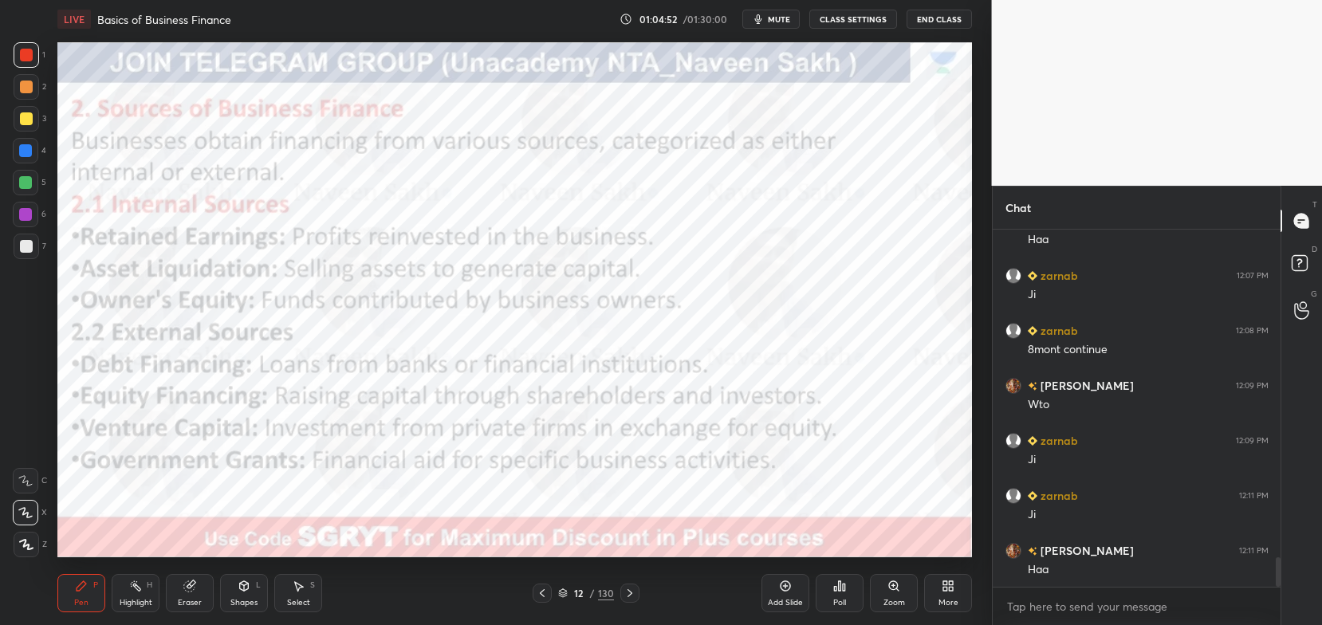
click at [789, 582] on icon at bounding box center [785, 586] width 13 height 13
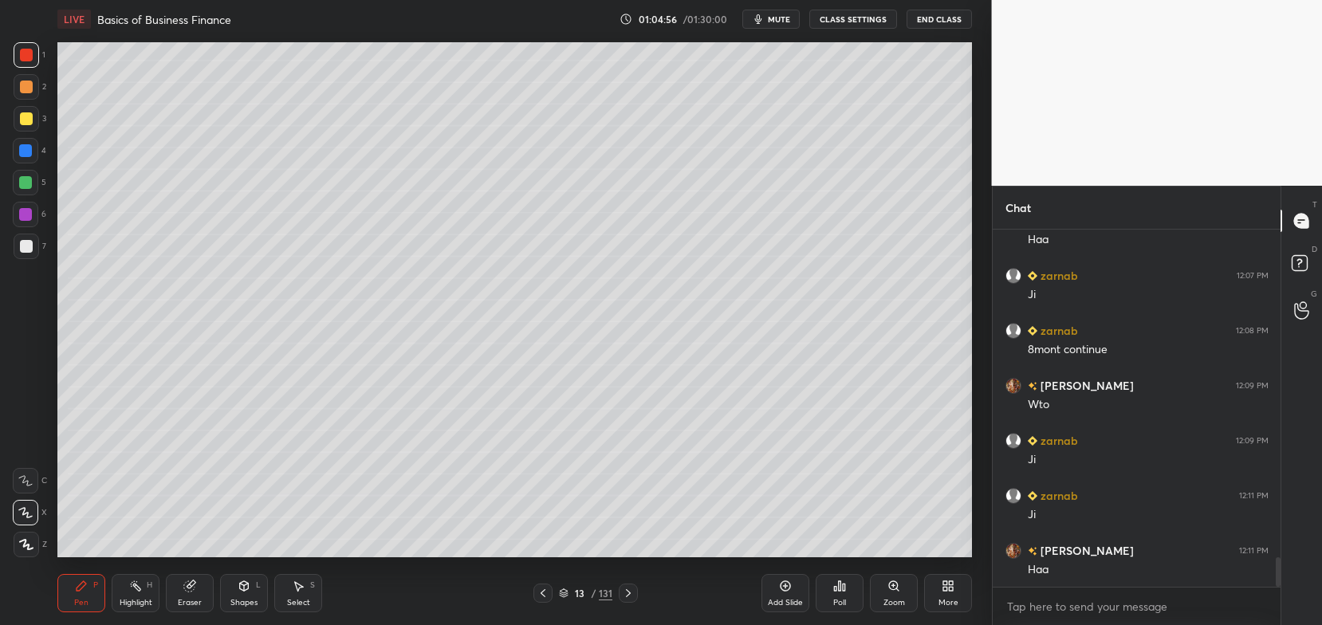
click at [30, 117] on div at bounding box center [26, 118] width 13 height 13
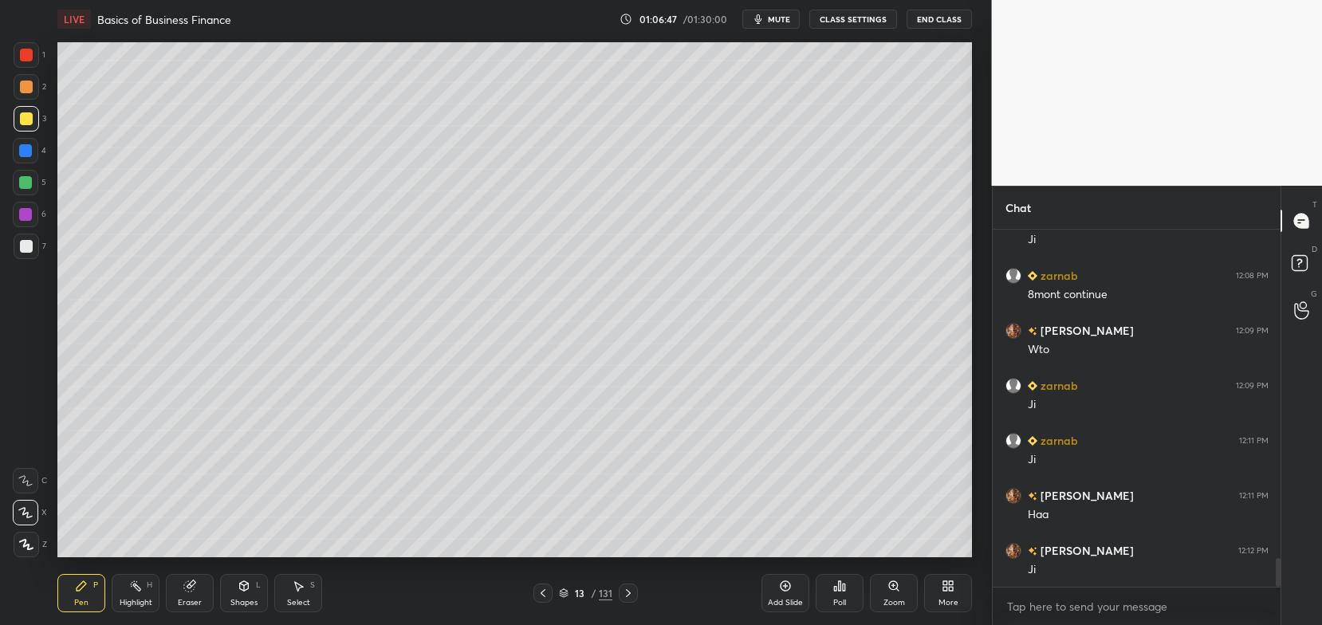
click at [542, 582] on div "Pen P Highlight H Eraser Shapes L Select S 13 / 131 Add Slide Poll Zoom More" at bounding box center [514, 593] width 915 height 64
click at [542, 590] on icon at bounding box center [543, 593] width 13 height 13
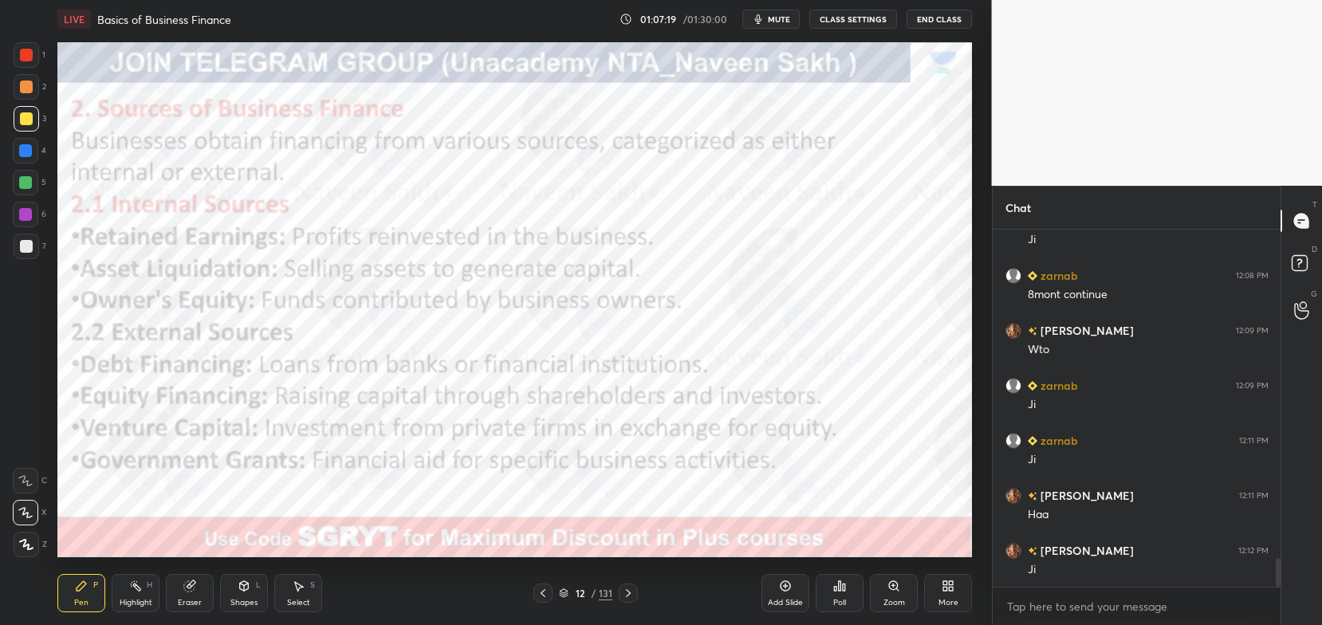
click at [31, 54] on div at bounding box center [26, 55] width 13 height 13
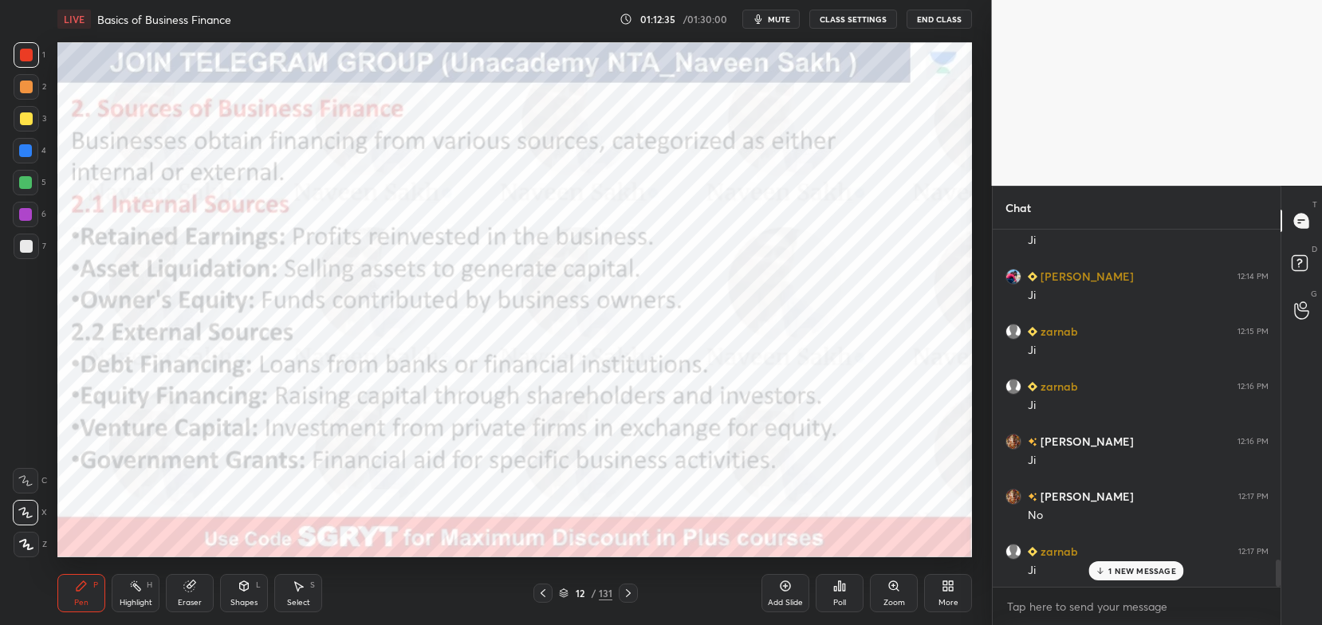
scroll to position [4436, 0]
click at [1132, 577] on div "JUMP TO LATEST" at bounding box center [1137, 570] width 96 height 19
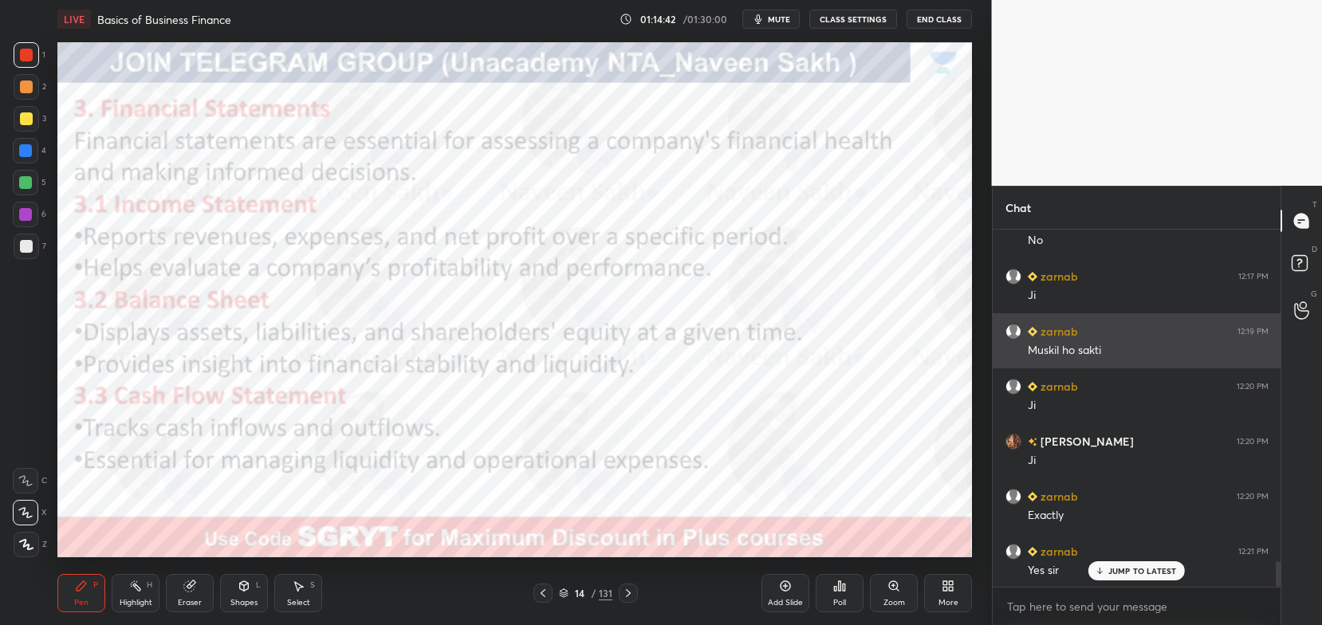
scroll to position [4711, 0]
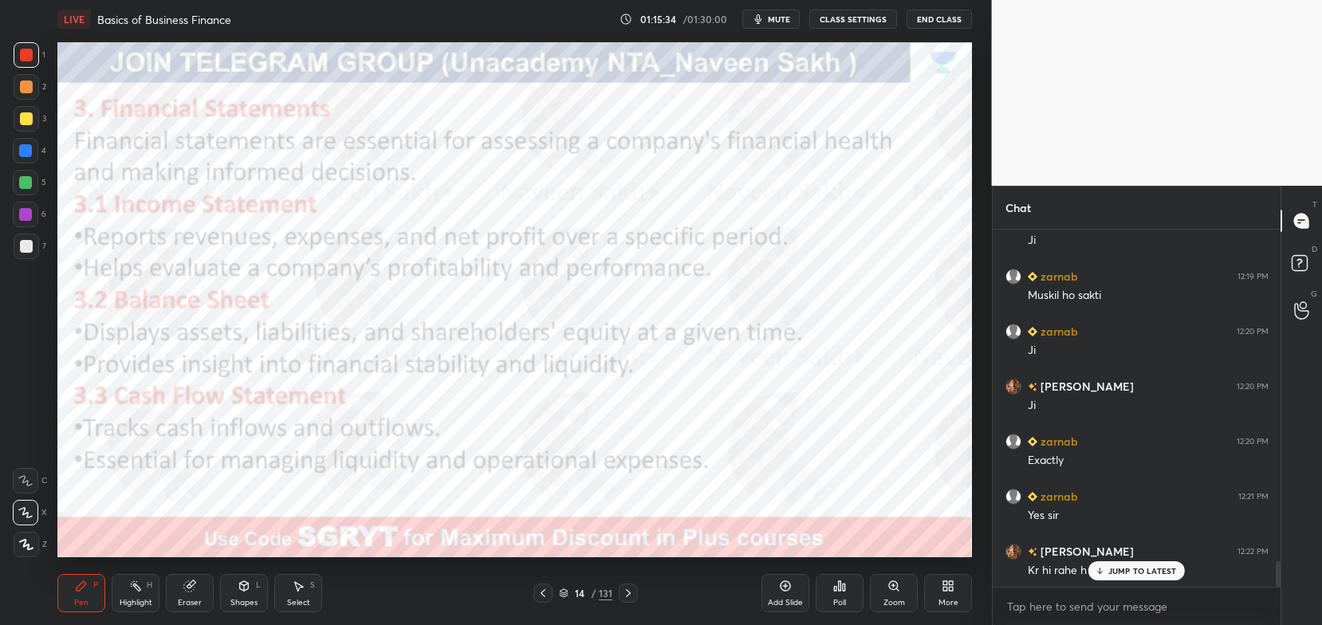
click at [1148, 569] on p "JUMP TO LATEST" at bounding box center [1142, 571] width 69 height 10
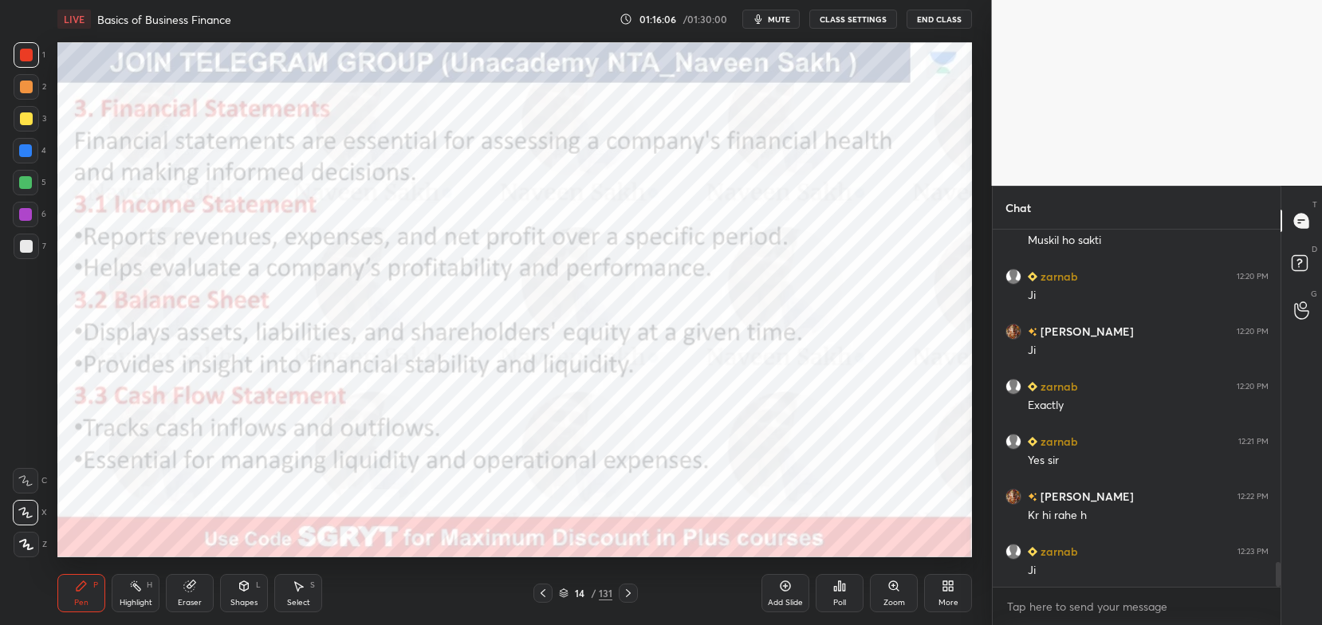
scroll to position [4822, 0]
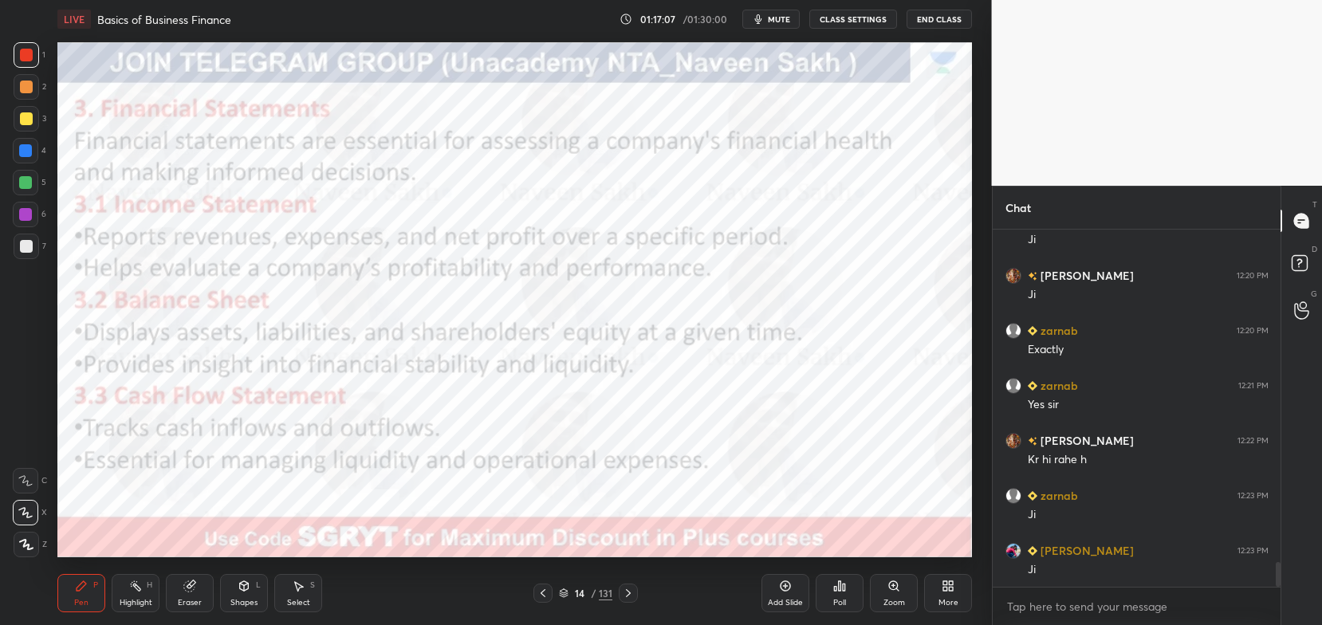
click at [780, 593] on div "Add Slide" at bounding box center [786, 593] width 48 height 38
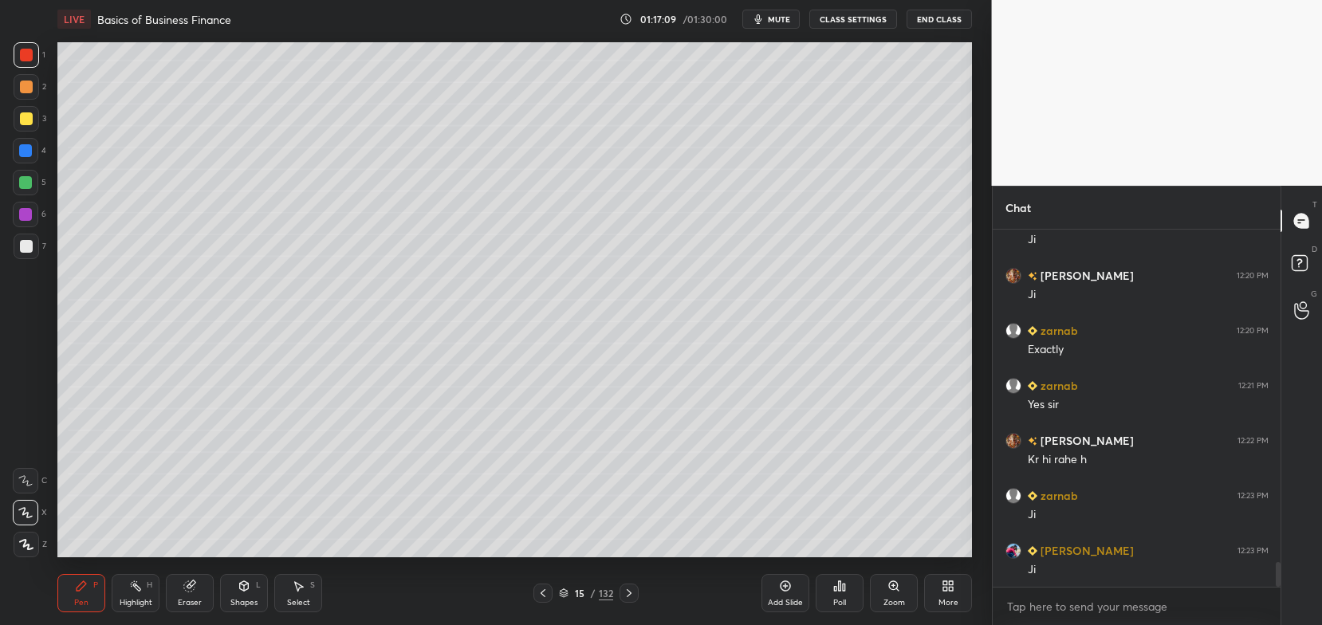
click at [244, 589] on icon at bounding box center [244, 588] width 0 height 6
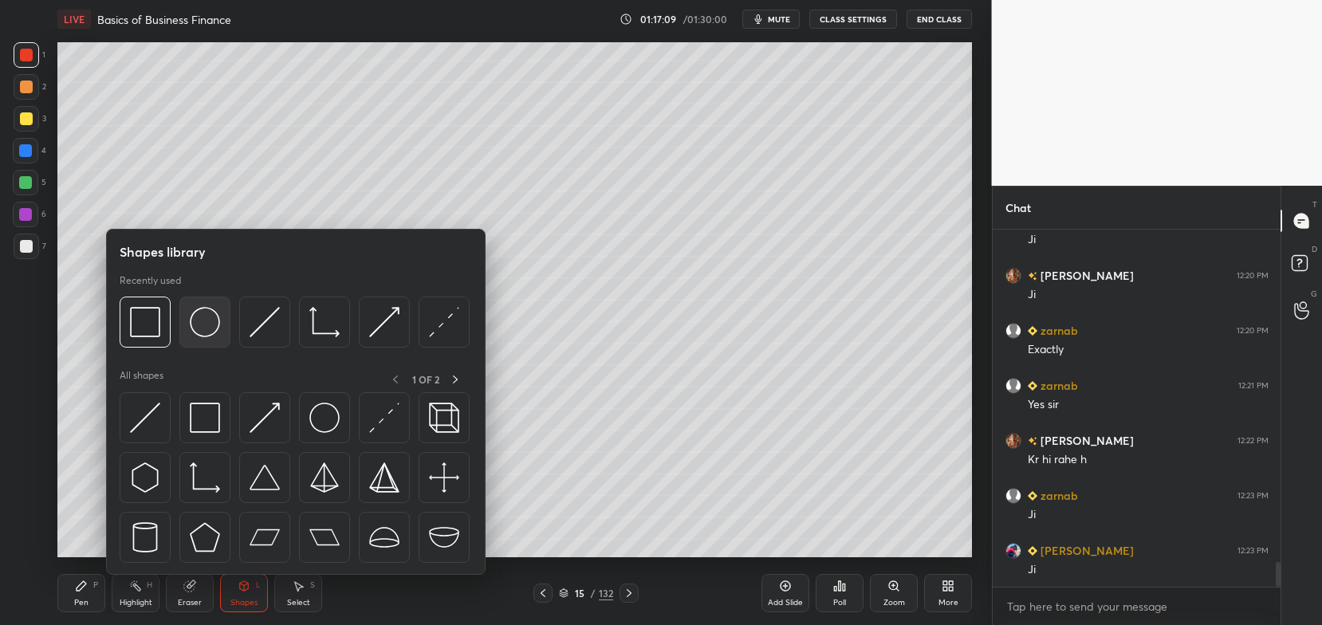
click at [200, 329] on img at bounding box center [205, 322] width 30 height 30
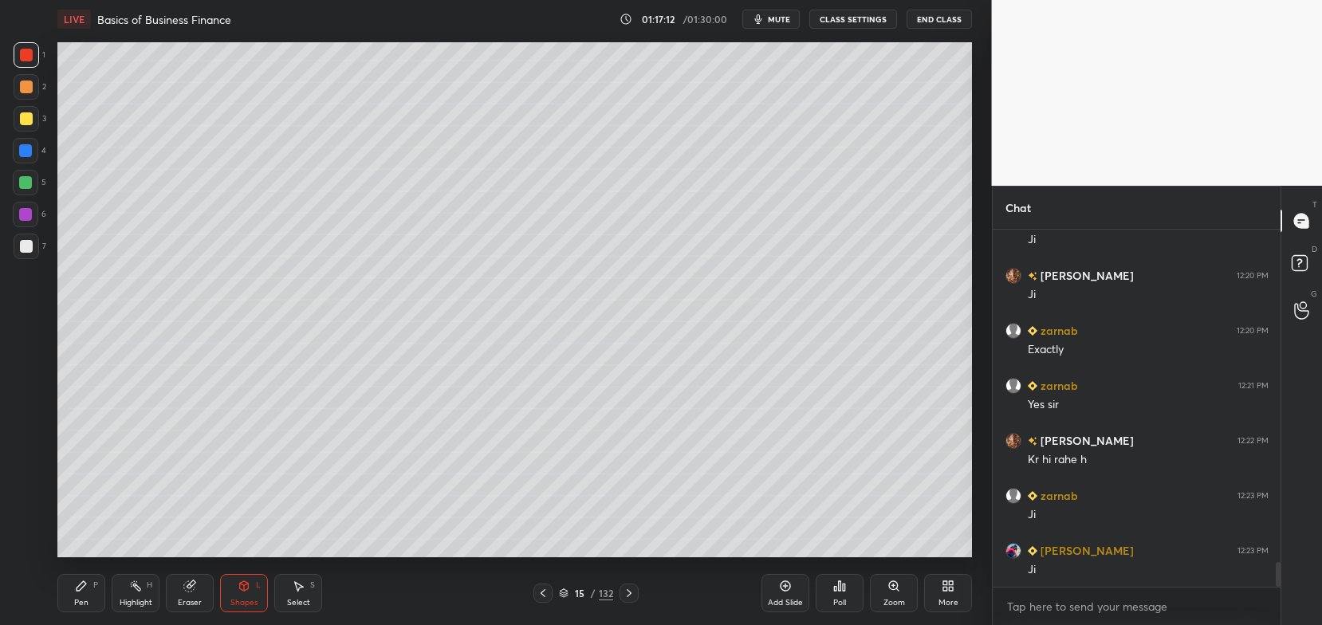
click at [35, 106] on div "3" at bounding box center [30, 119] width 33 height 26
click at [237, 599] on div "Shapes" at bounding box center [243, 603] width 27 height 8
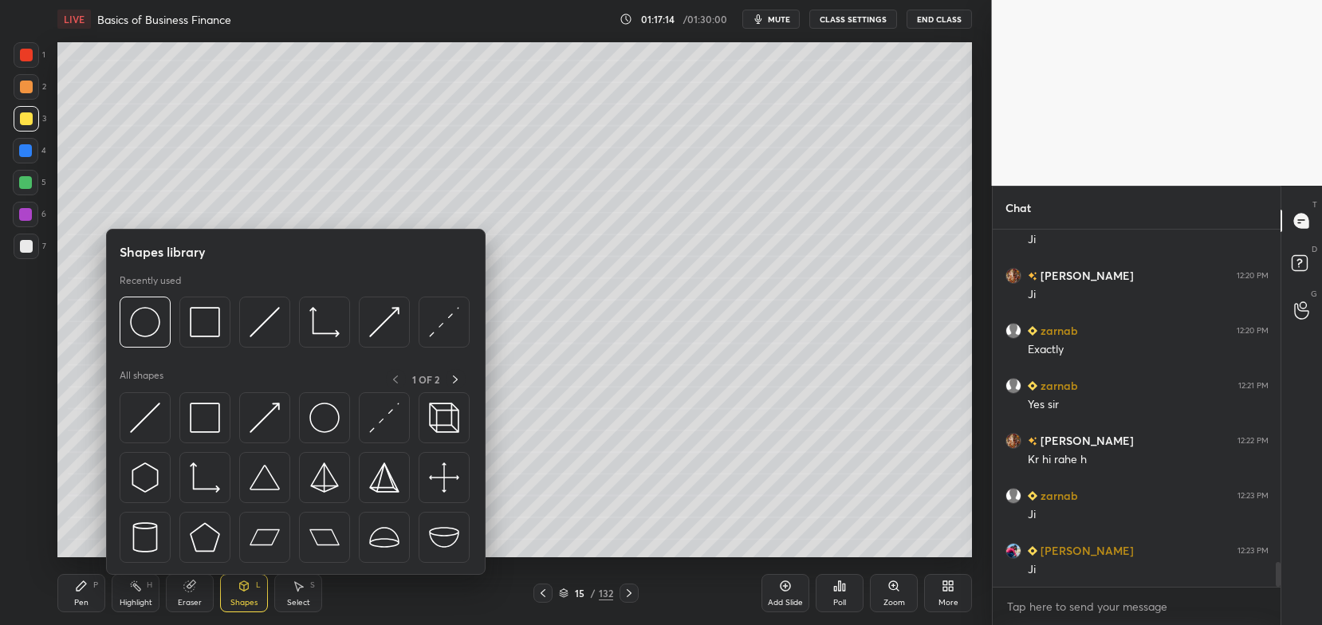
click at [246, 590] on icon at bounding box center [244, 586] width 9 height 10
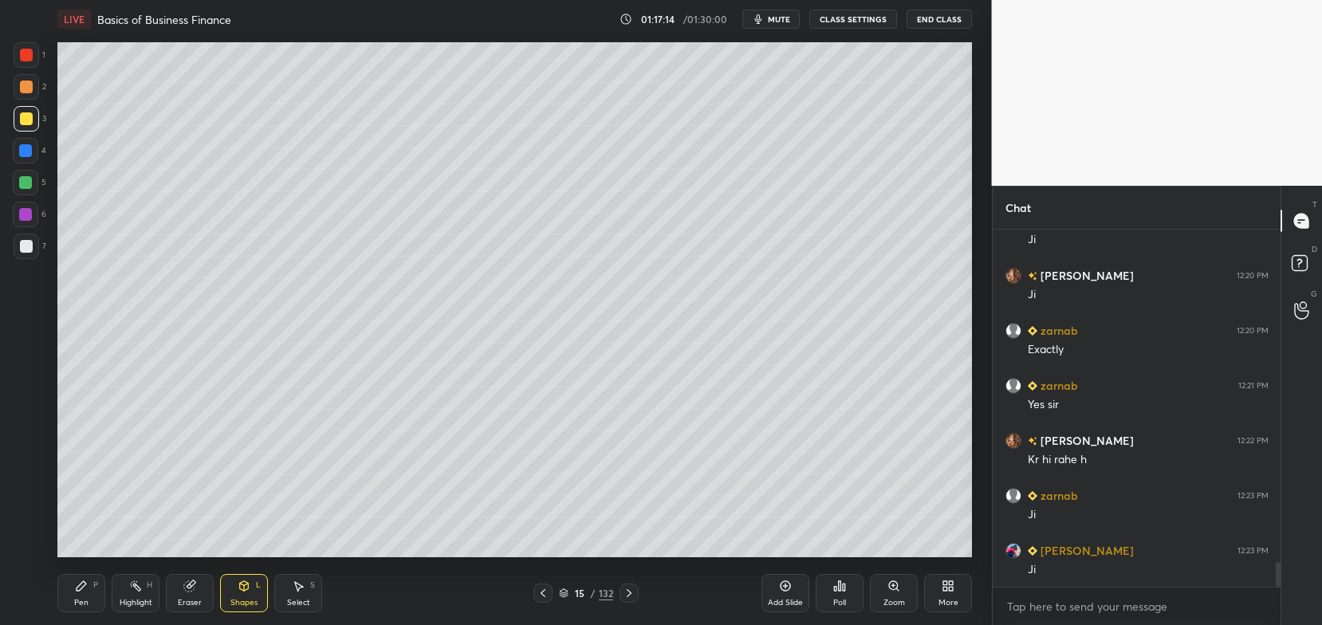
click at [187, 593] on div "Eraser" at bounding box center [190, 593] width 48 height 38
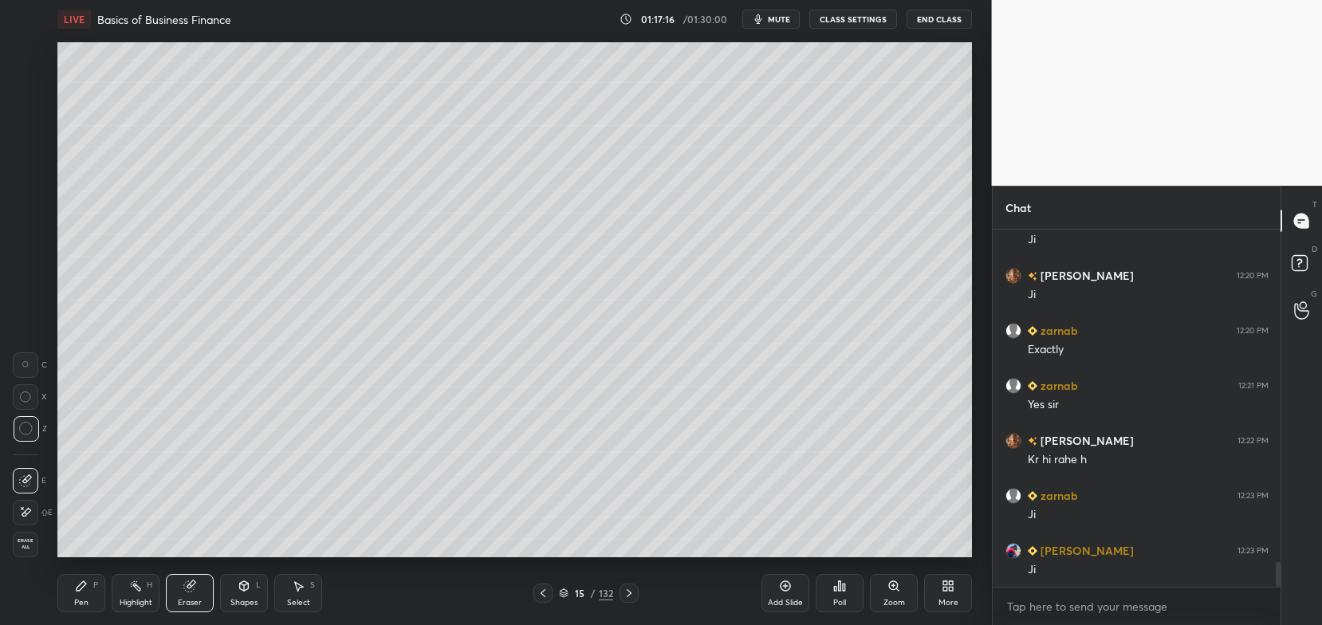
click at [30, 419] on div at bounding box center [27, 429] width 26 height 26
click at [30, 423] on icon at bounding box center [26, 429] width 14 height 14
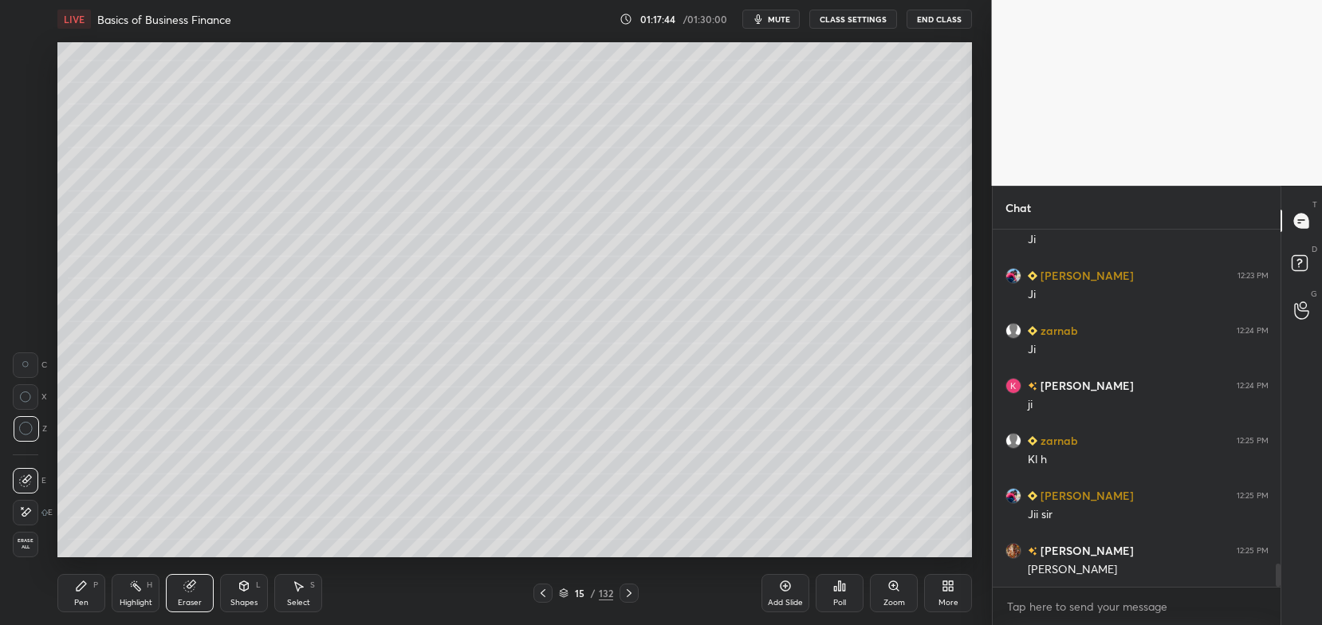
click at [89, 595] on div "Pen P" at bounding box center [81, 593] width 48 height 38
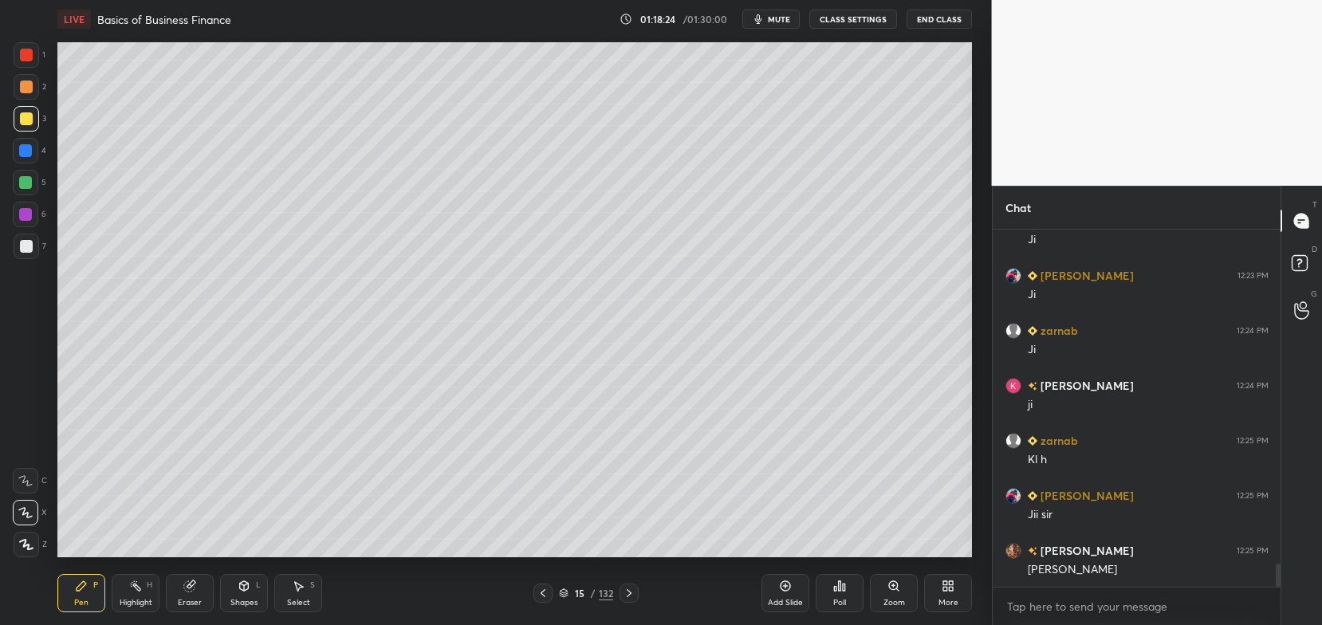
click at [1060, 598] on body "1 2 3 4 5 6 7 C X Z C X Z E E Erase all H H LIVE Basics of Business Finance 01:…" at bounding box center [661, 312] width 1322 height 625
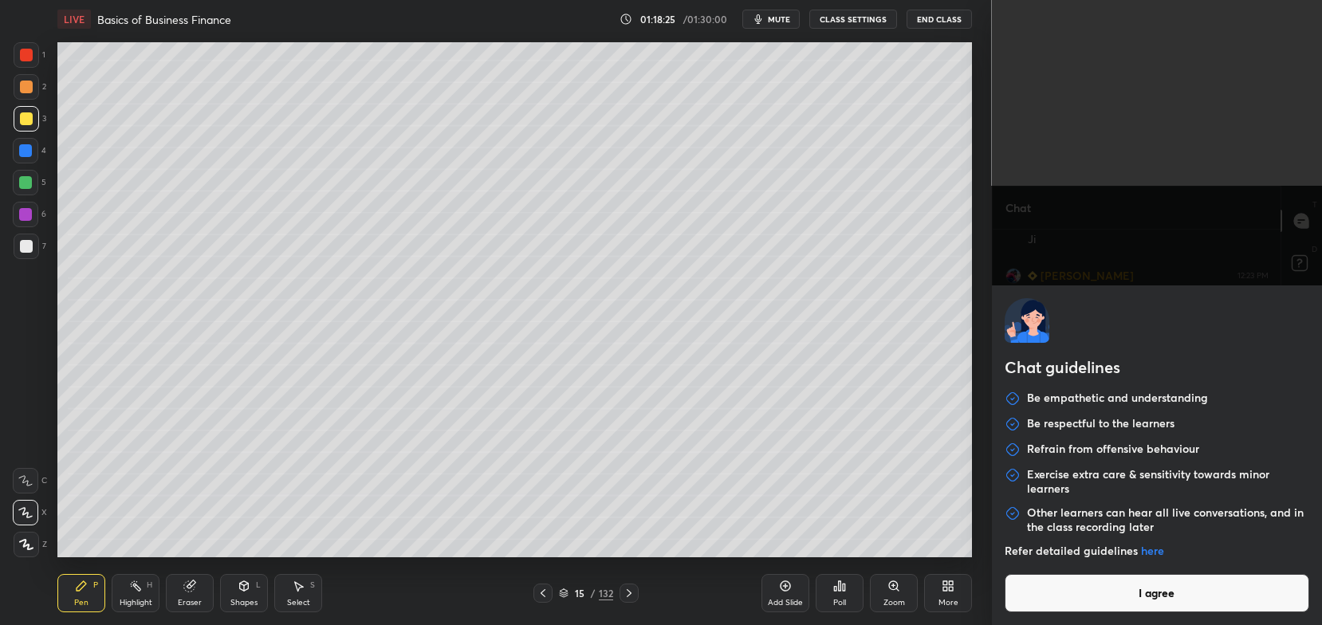
click at [1057, 609] on button "I agree" at bounding box center [1157, 593] width 305 height 38
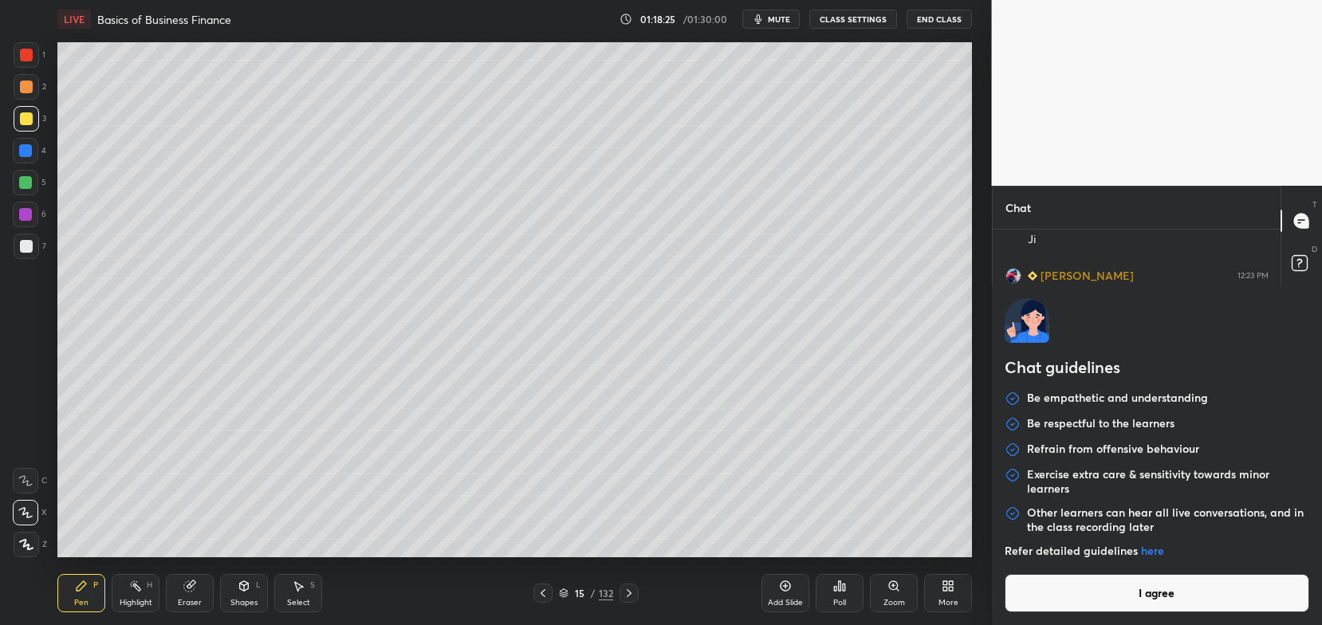
type textarea "x"
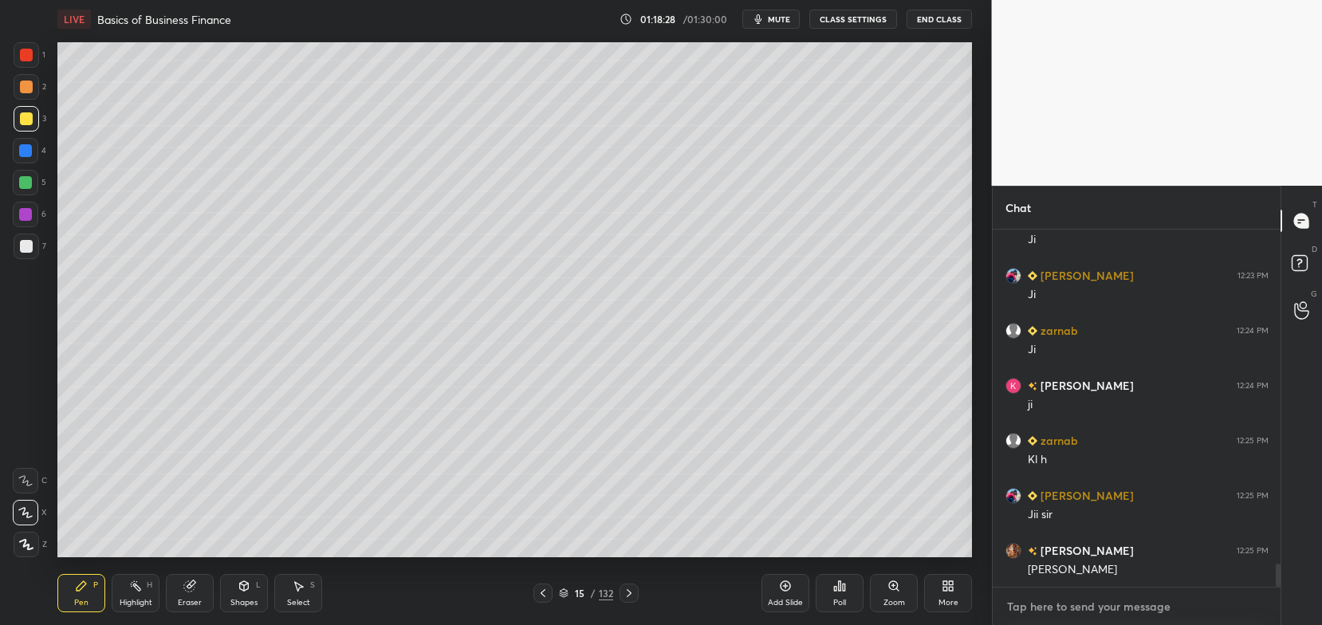
paste textarea "[URL][DOMAIN_NAME]"
type textarea "[URL][DOMAIN_NAME]"
type textarea "x"
type textarea "[URL][DOMAIN_NAME]"
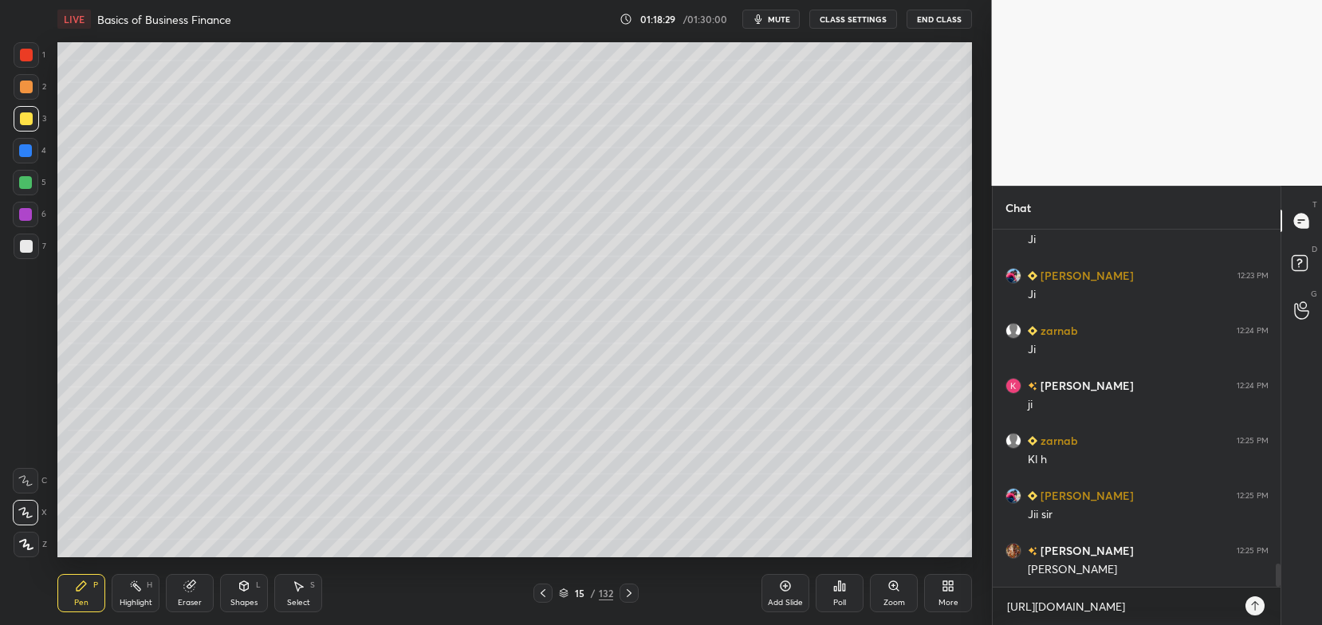
click at [1262, 606] on div at bounding box center [1255, 605] width 19 height 19
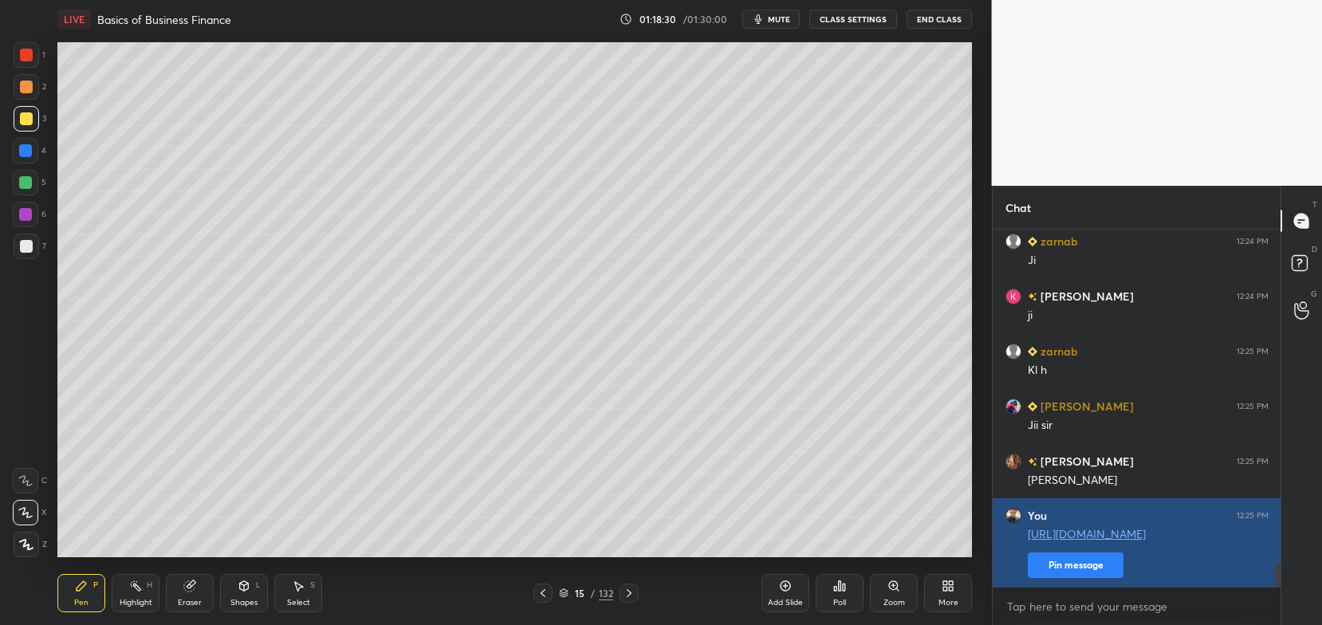
click at [1089, 571] on button "Pin message" at bounding box center [1076, 566] width 96 height 26
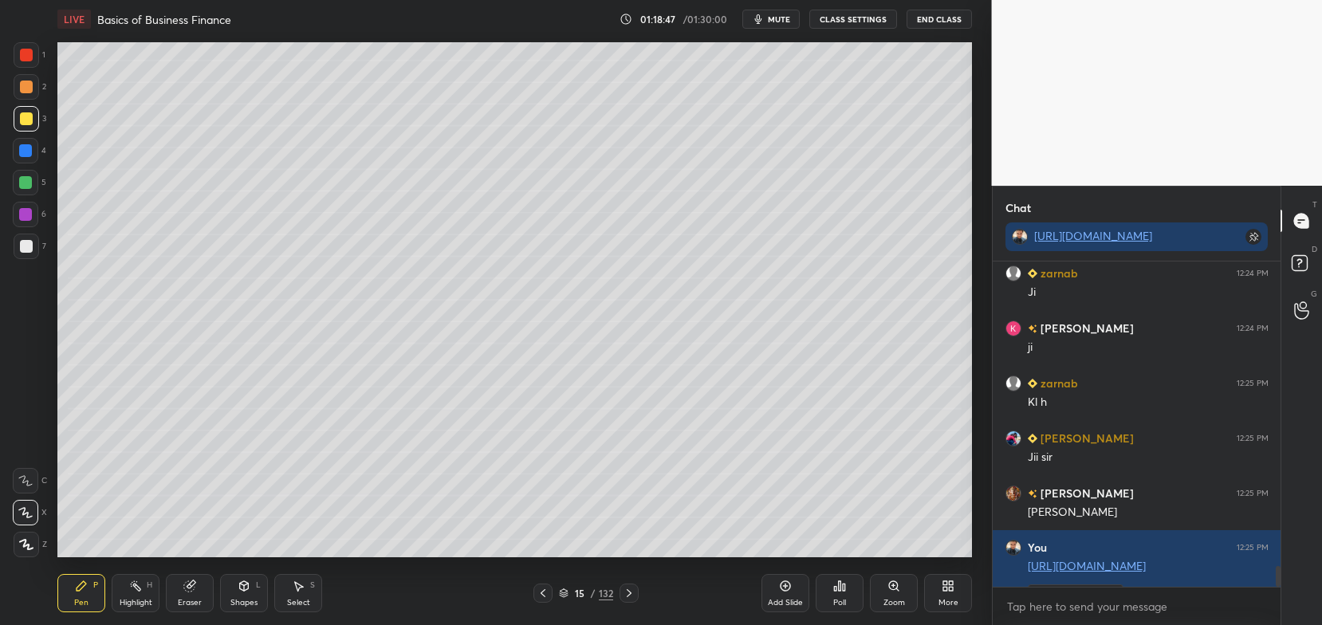
click at [10, 250] on div "1 2 3 4 5 6 7 C X Z C X Z E E Erase all H H" at bounding box center [25, 299] width 51 height 514
click at [26, 258] on div at bounding box center [27, 247] width 26 height 26
click at [27, 124] on div at bounding box center [26, 118] width 13 height 13
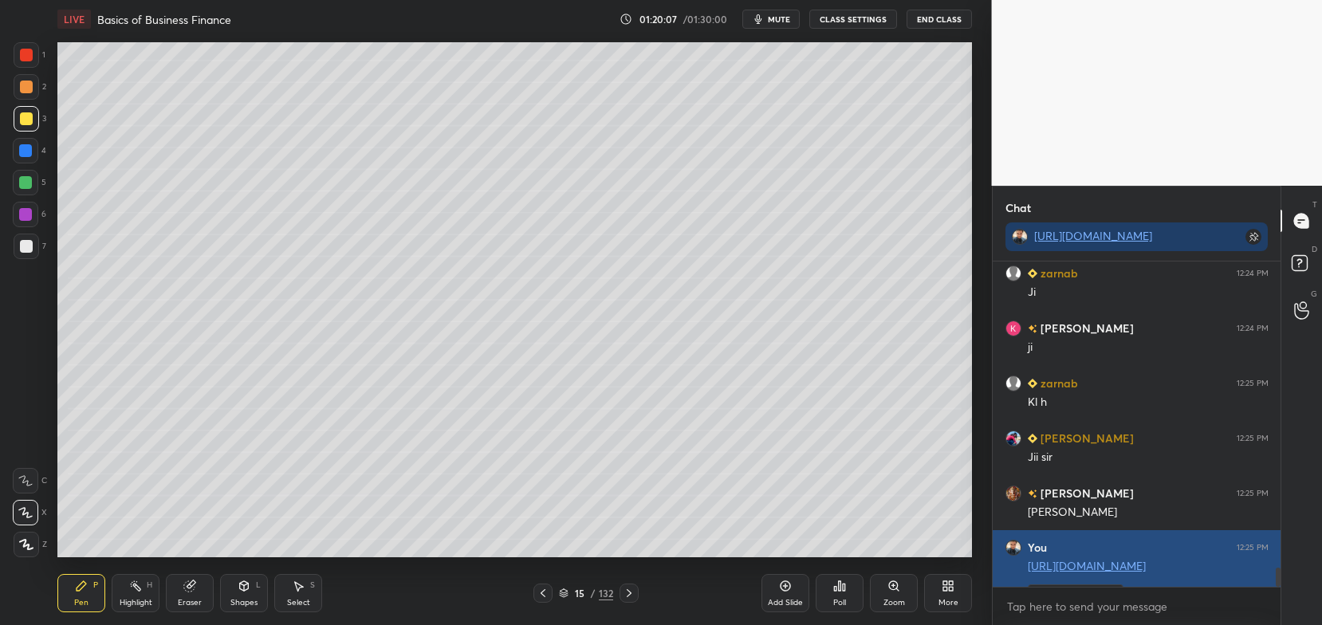
scroll to position [5219, 0]
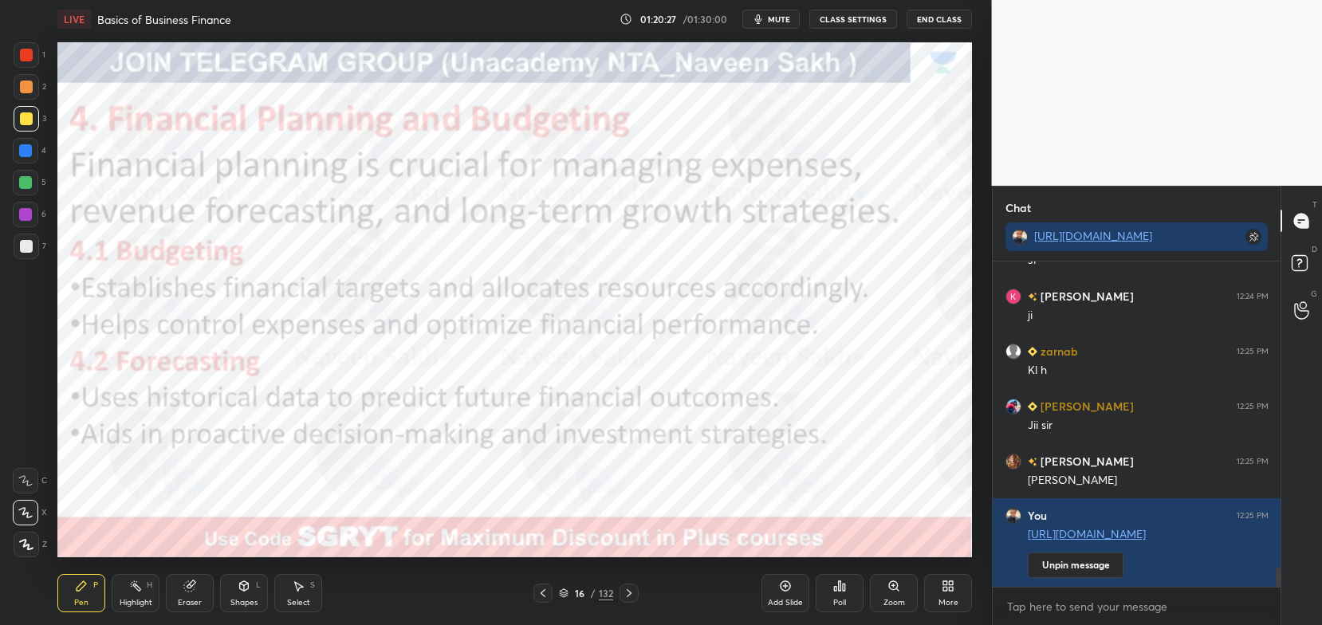
click at [37, 62] on div at bounding box center [27, 55] width 26 height 26
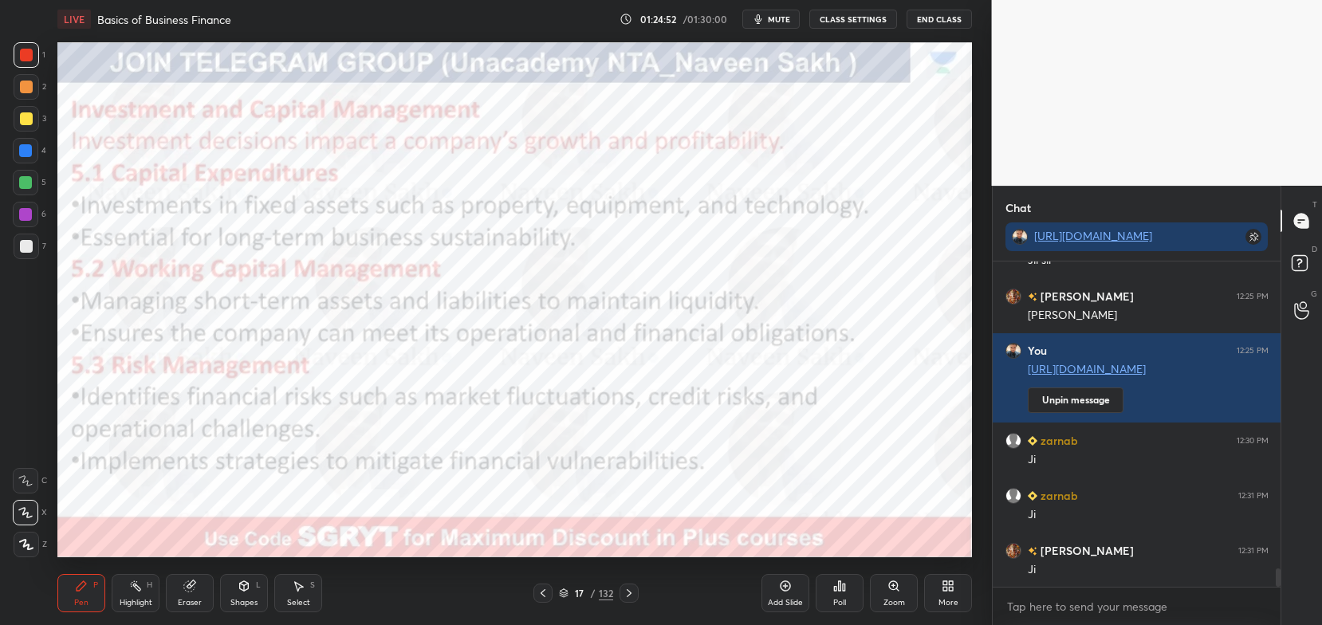
scroll to position [5439, 0]
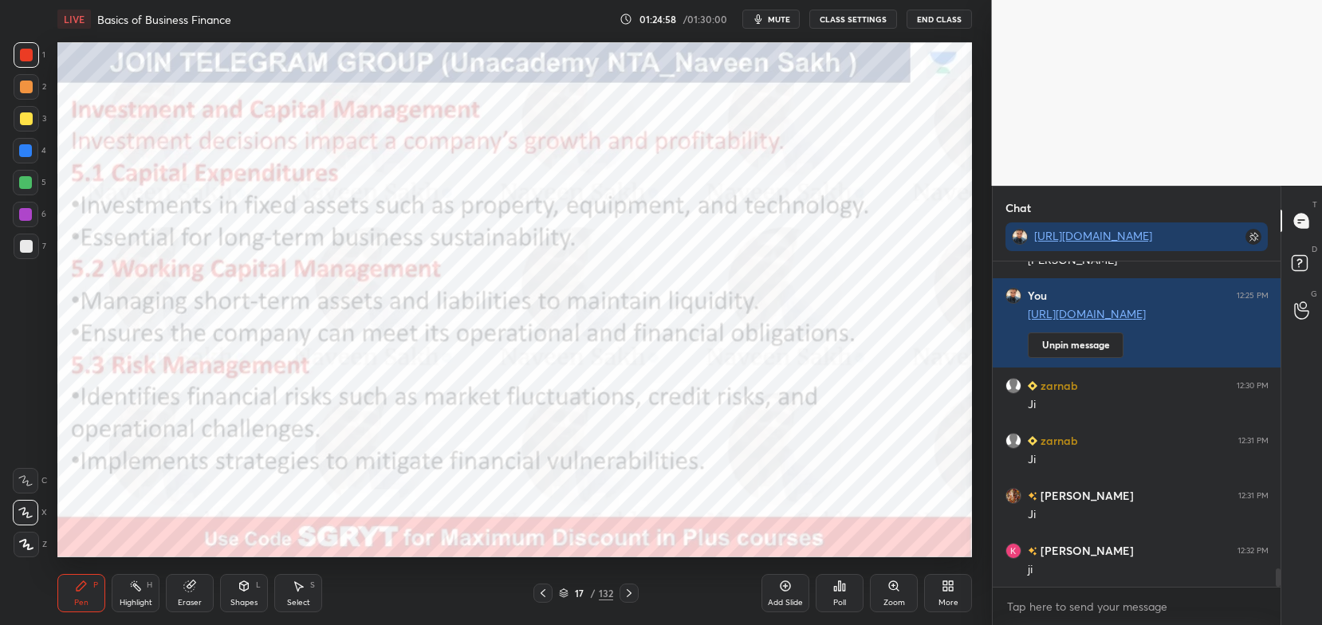
click at [567, 595] on icon at bounding box center [564, 594] width 10 height 10
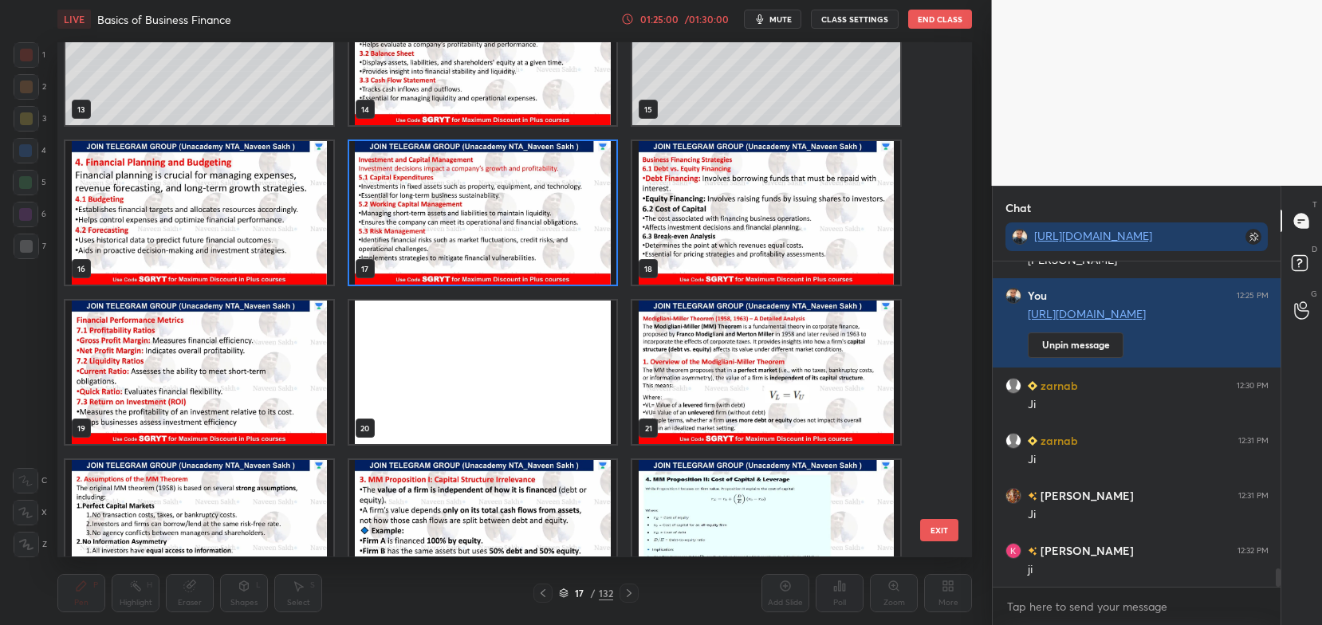
scroll to position [5494, 0]
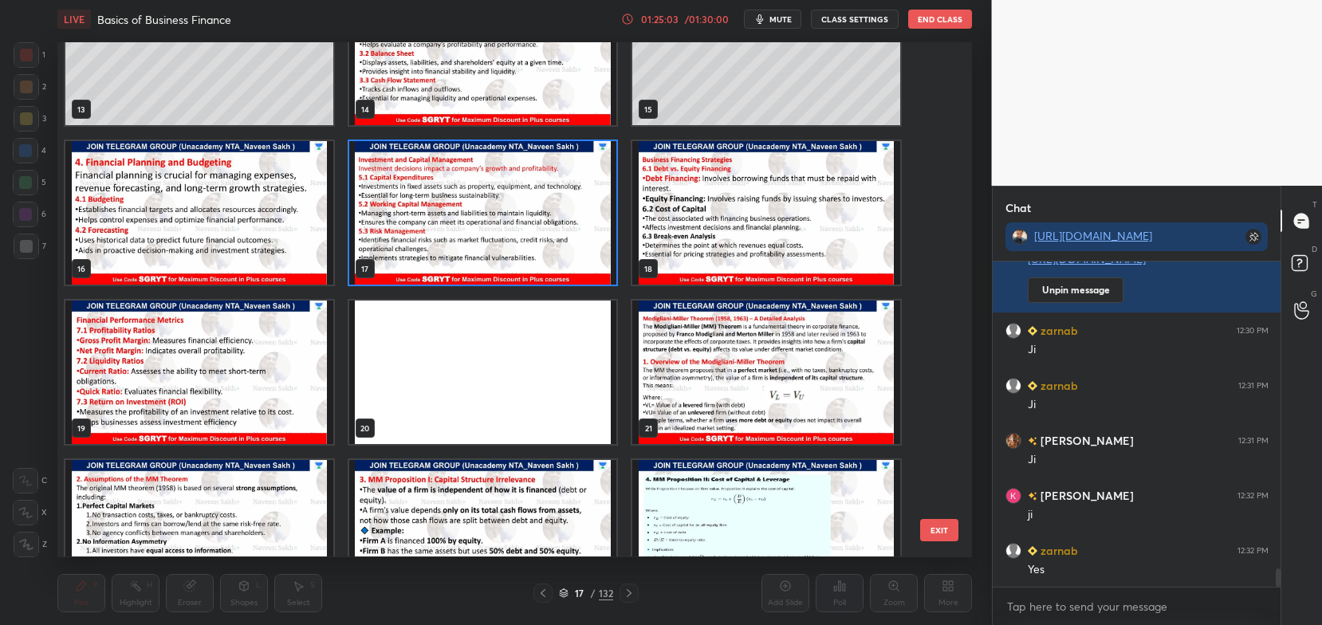
click at [581, 222] on img "grid" at bounding box center [483, 214] width 268 height 144
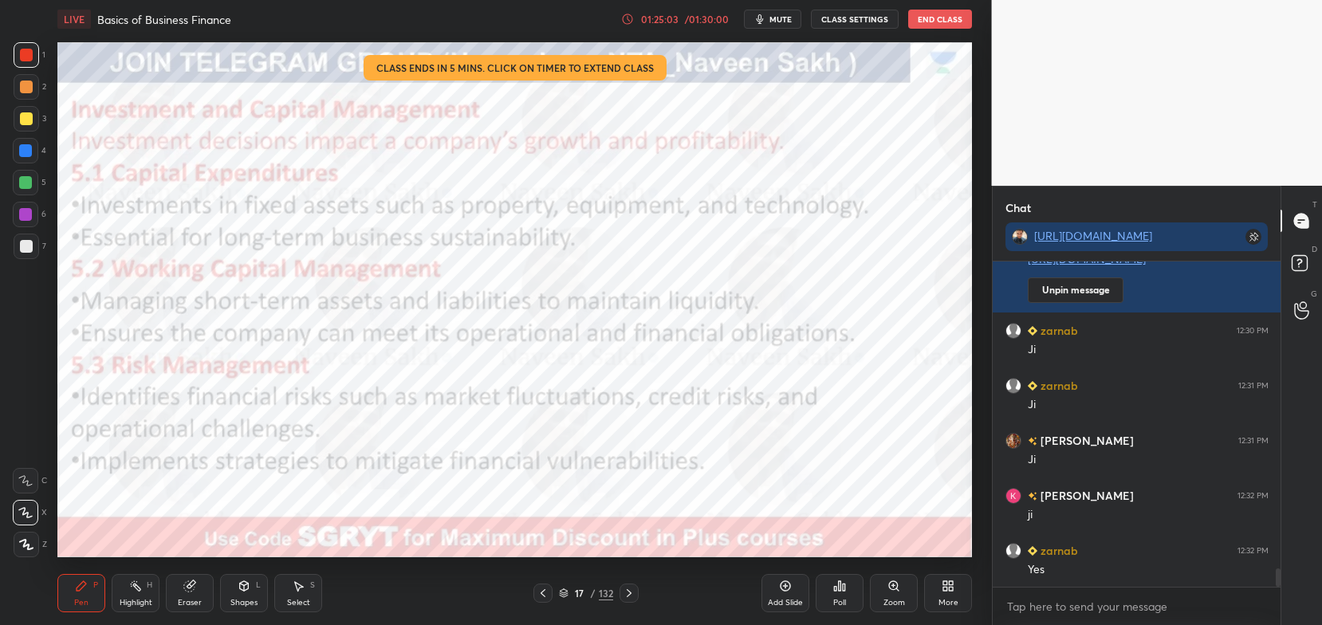
click at [585, 222] on img "grid" at bounding box center [483, 214] width 268 height 144
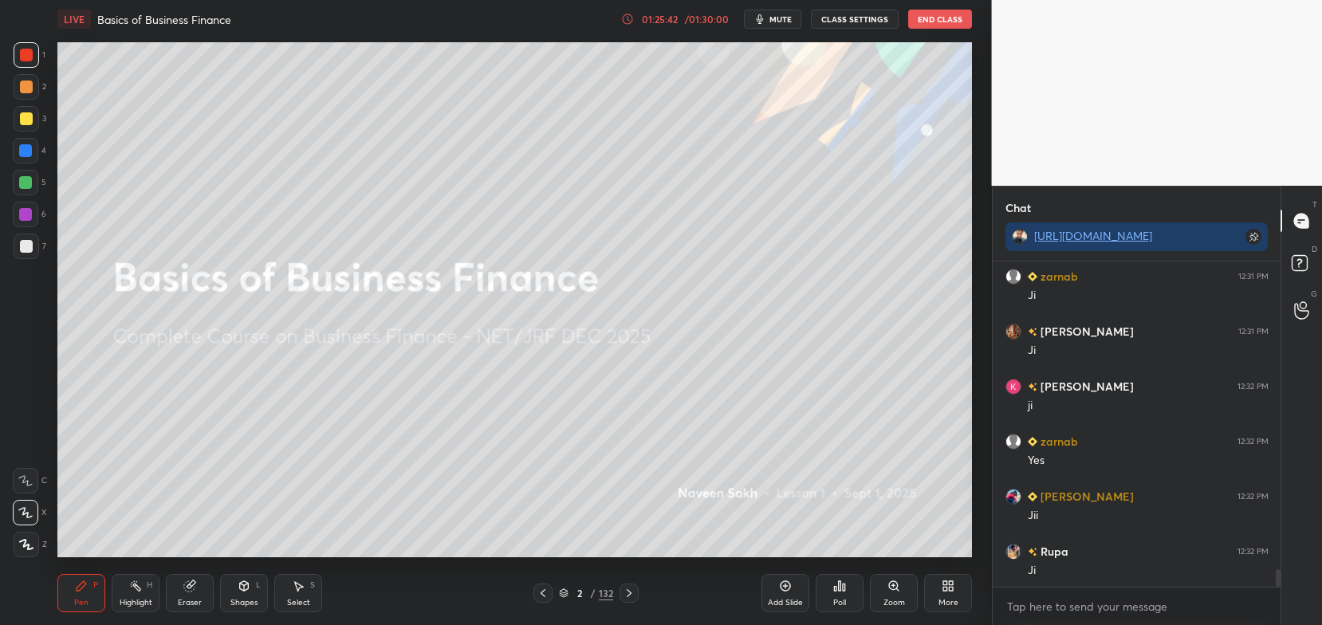
scroll to position [5658, 0]
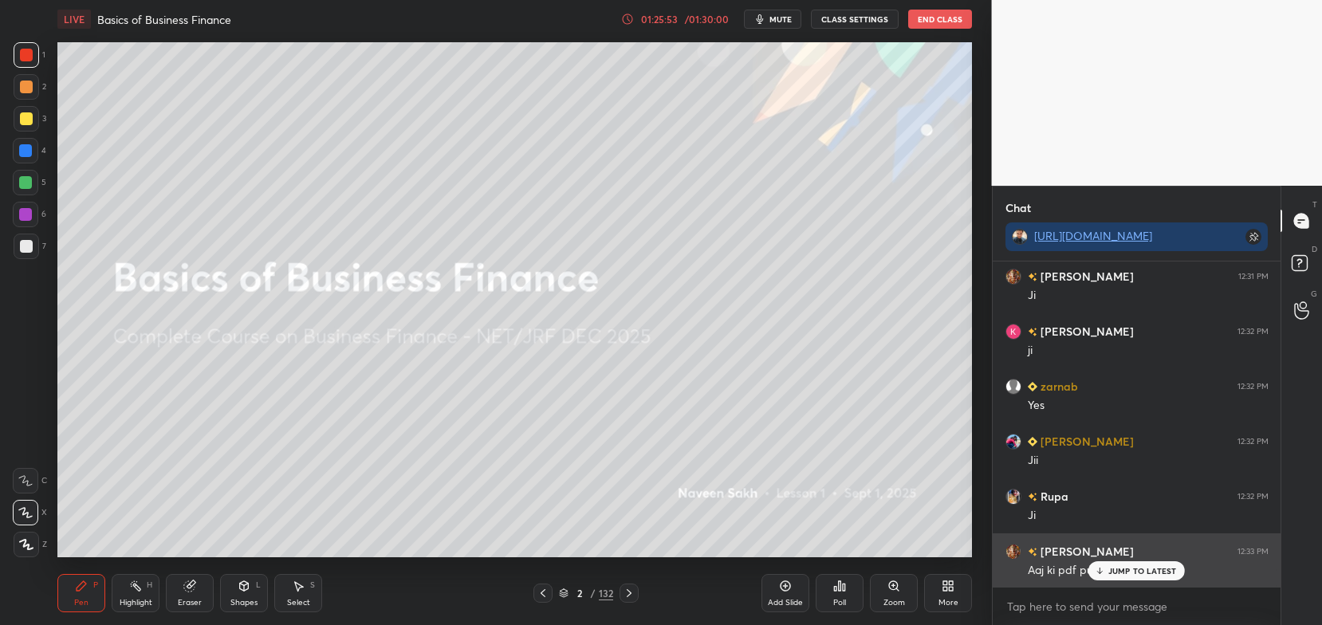
click at [1115, 577] on div "JUMP TO LATEST" at bounding box center [1137, 570] width 96 height 19
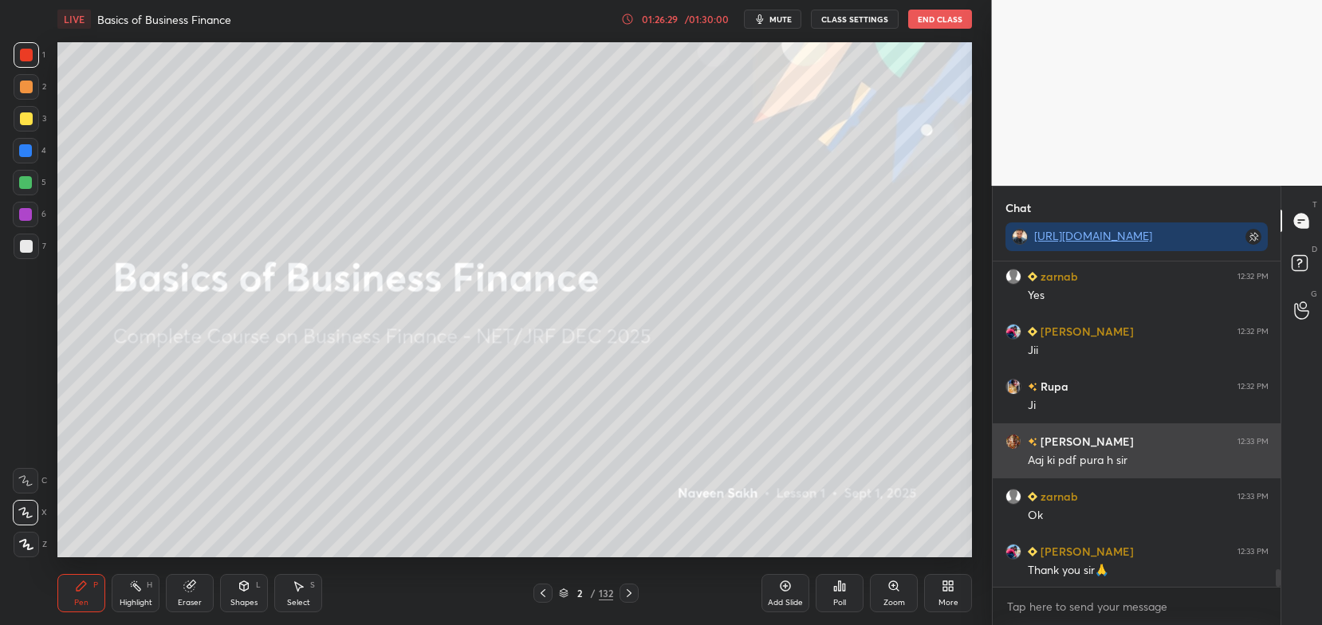
scroll to position [5823, 0]
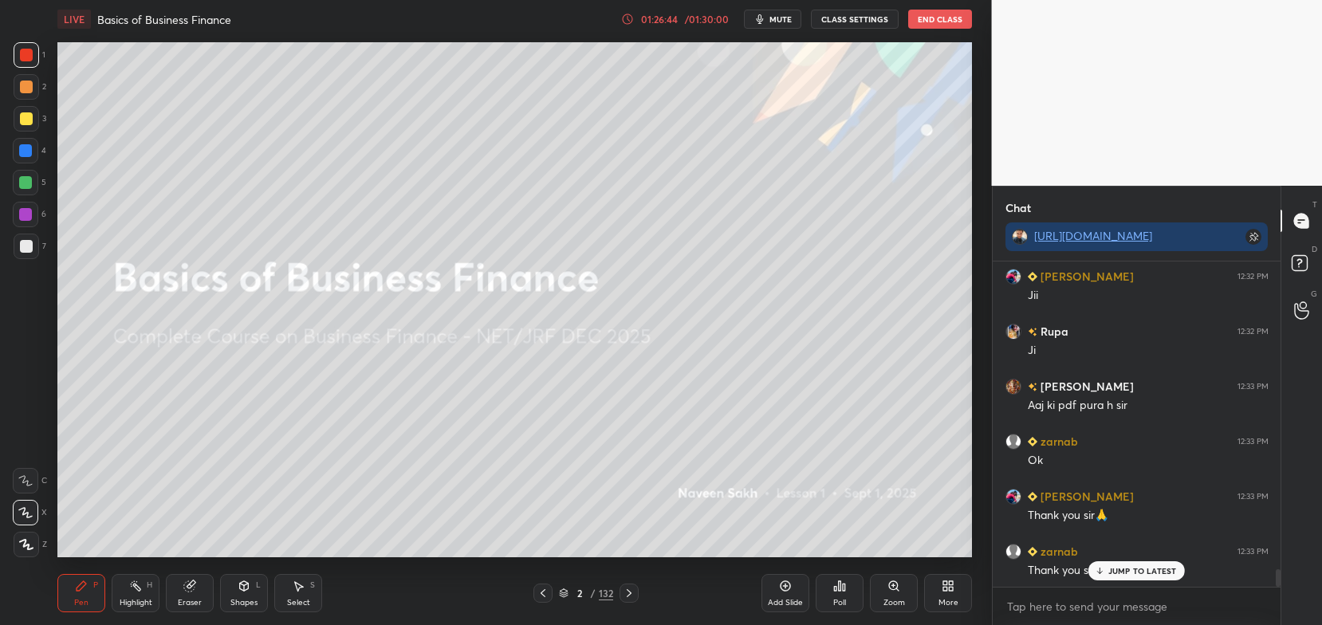
click at [630, 596] on icon at bounding box center [629, 593] width 13 height 13
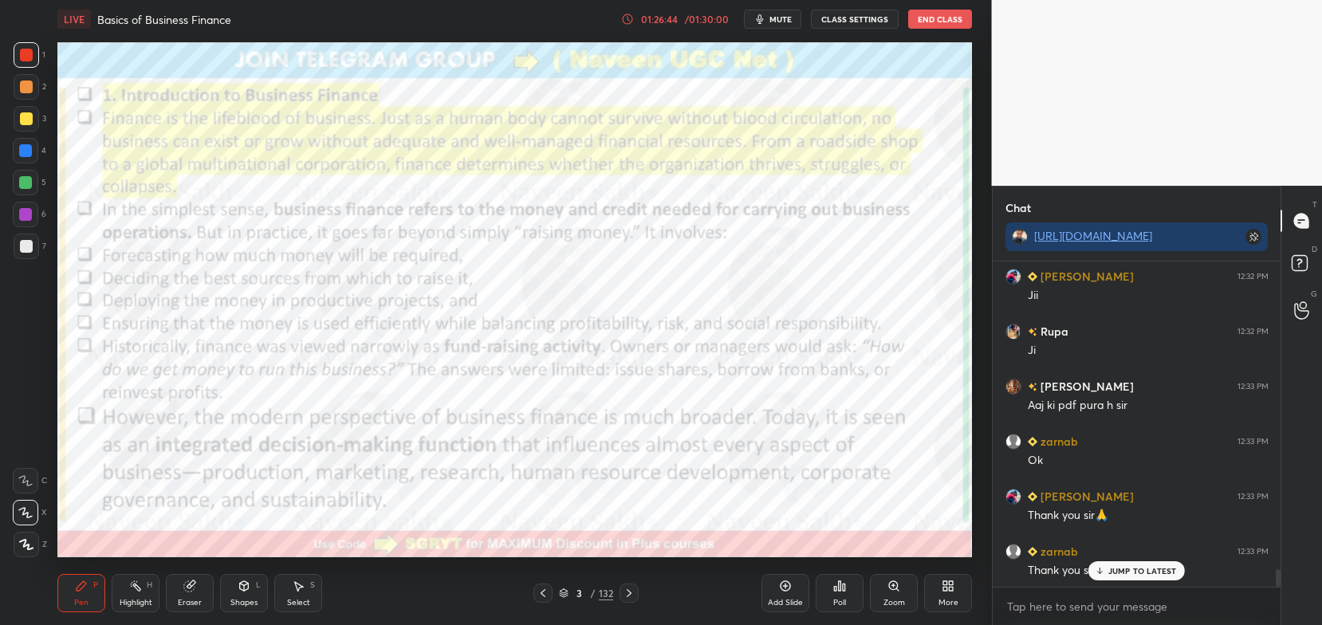
click at [630, 594] on icon at bounding box center [629, 593] width 5 height 8
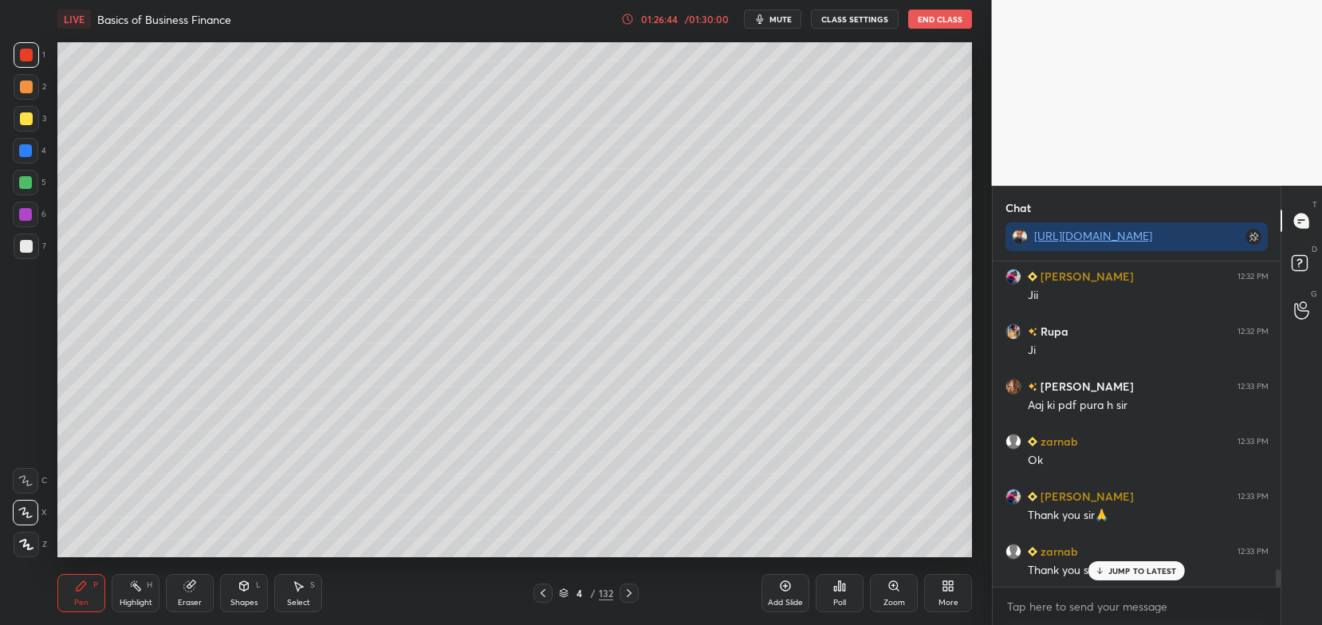
click at [630, 589] on icon at bounding box center [629, 593] width 13 height 13
click at [629, 590] on icon at bounding box center [629, 593] width 13 height 13
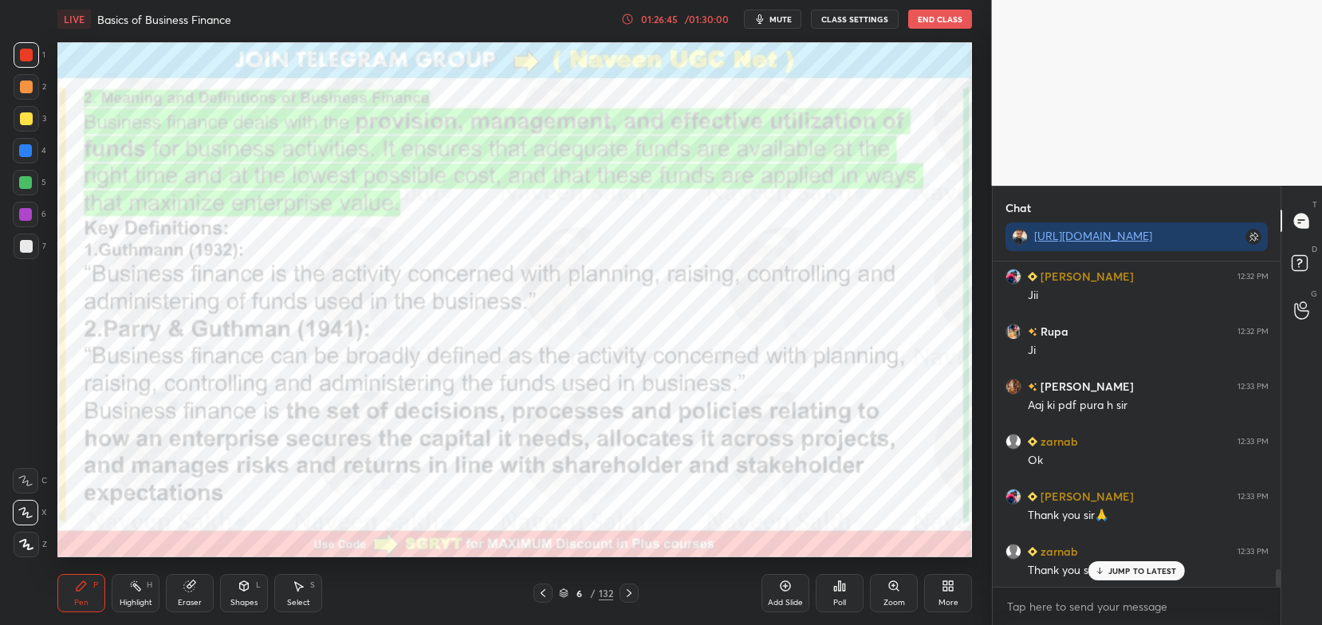
click at [628, 587] on icon at bounding box center [629, 593] width 13 height 13
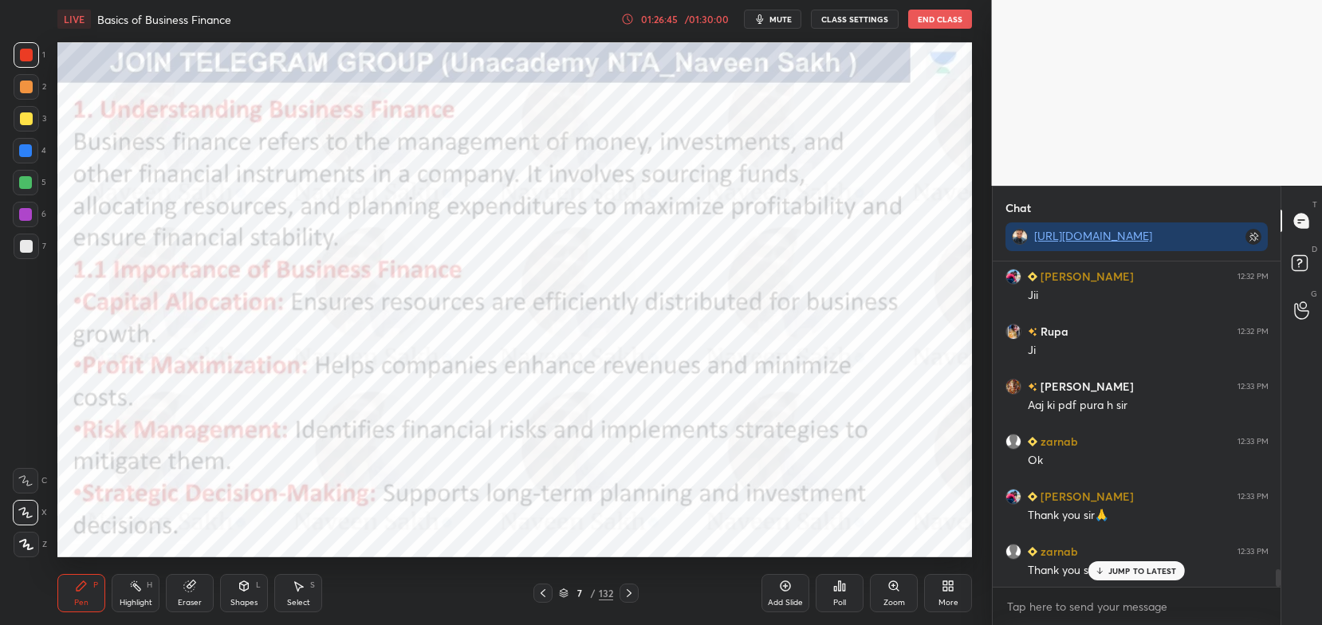
click at [627, 589] on icon at bounding box center [629, 593] width 13 height 13
click at [628, 589] on icon at bounding box center [629, 593] width 13 height 13
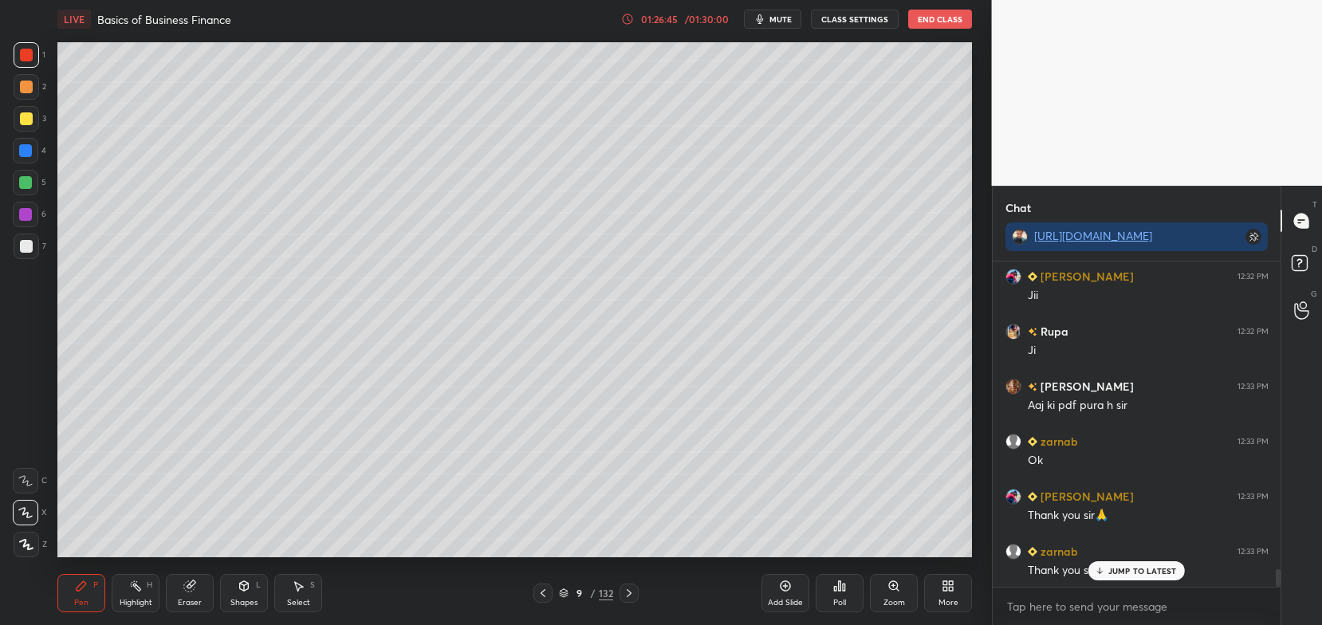
click at [627, 586] on div at bounding box center [629, 593] width 19 height 19
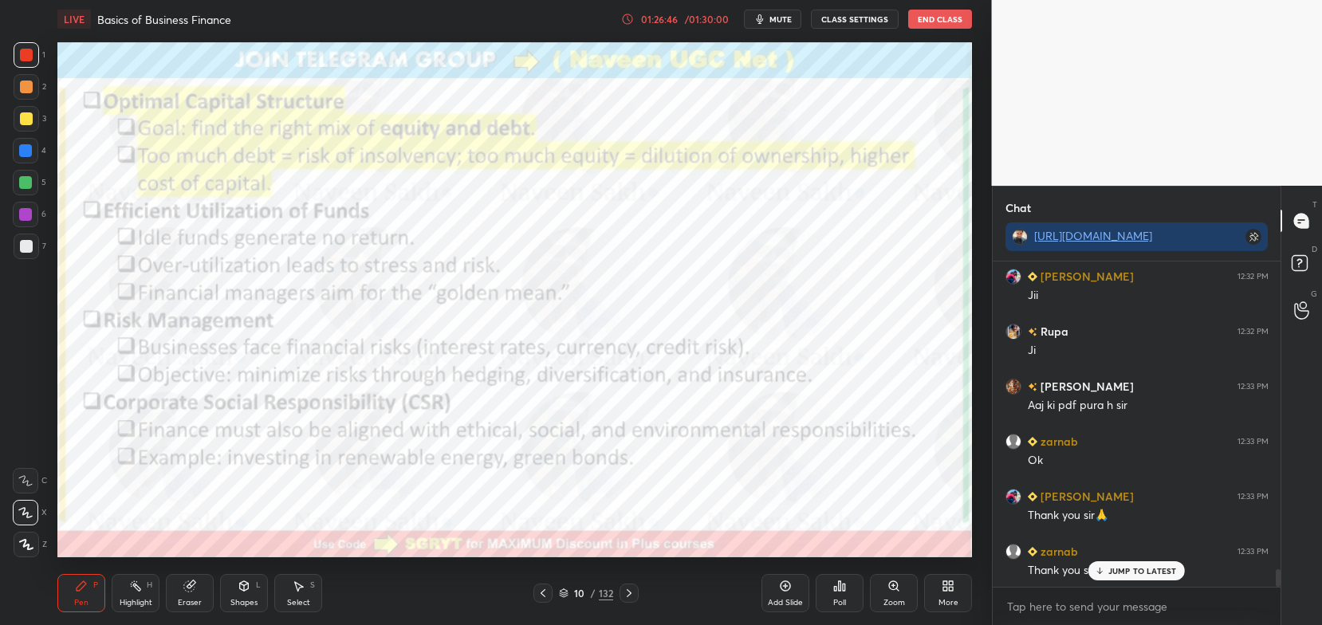
click at [626, 588] on icon at bounding box center [629, 593] width 13 height 13
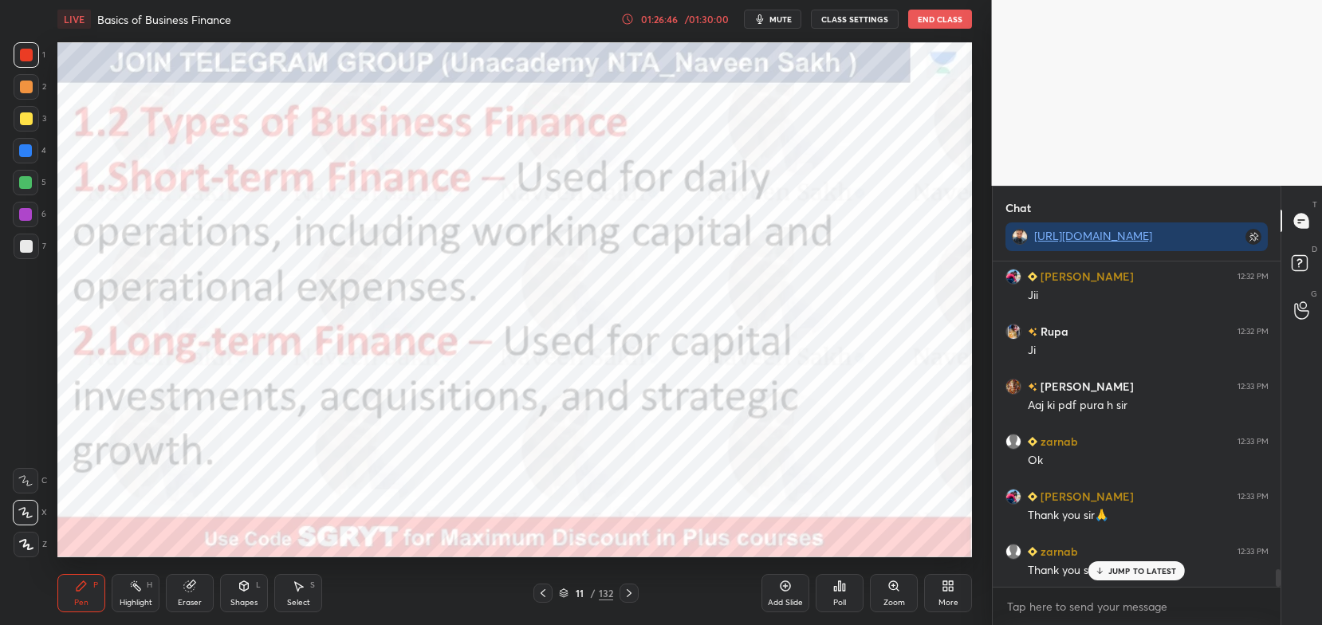
click at [623, 591] on icon at bounding box center [629, 593] width 13 height 13
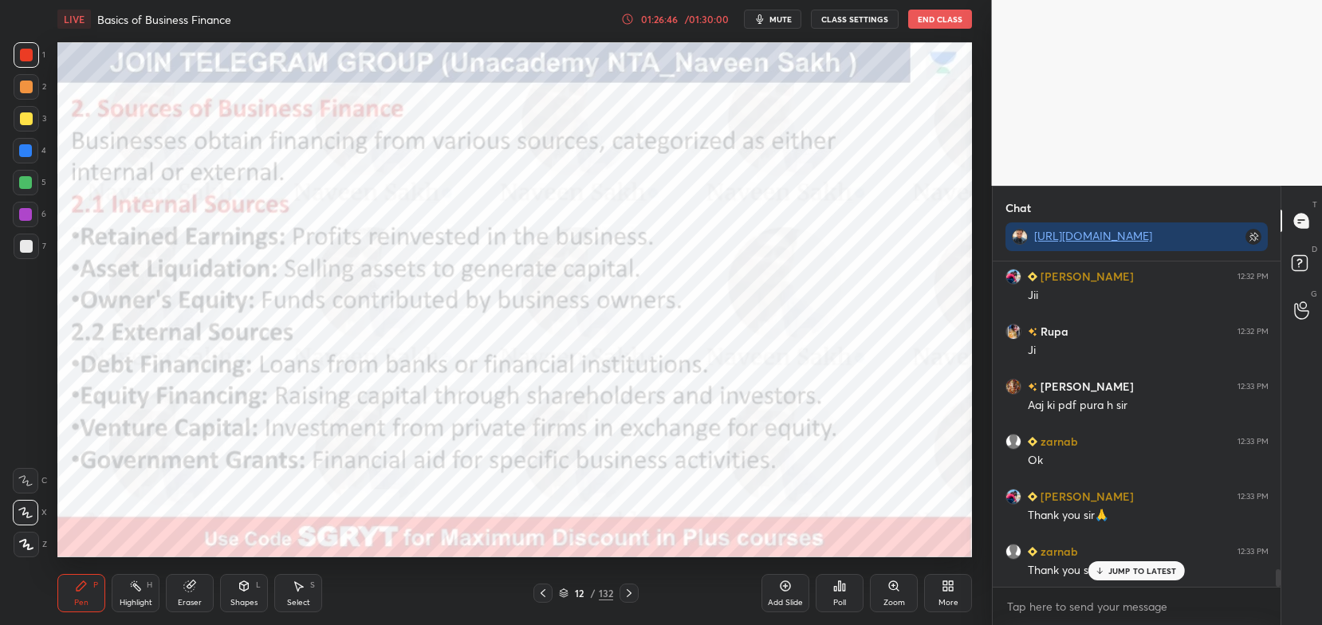
click at [624, 589] on icon at bounding box center [629, 593] width 13 height 13
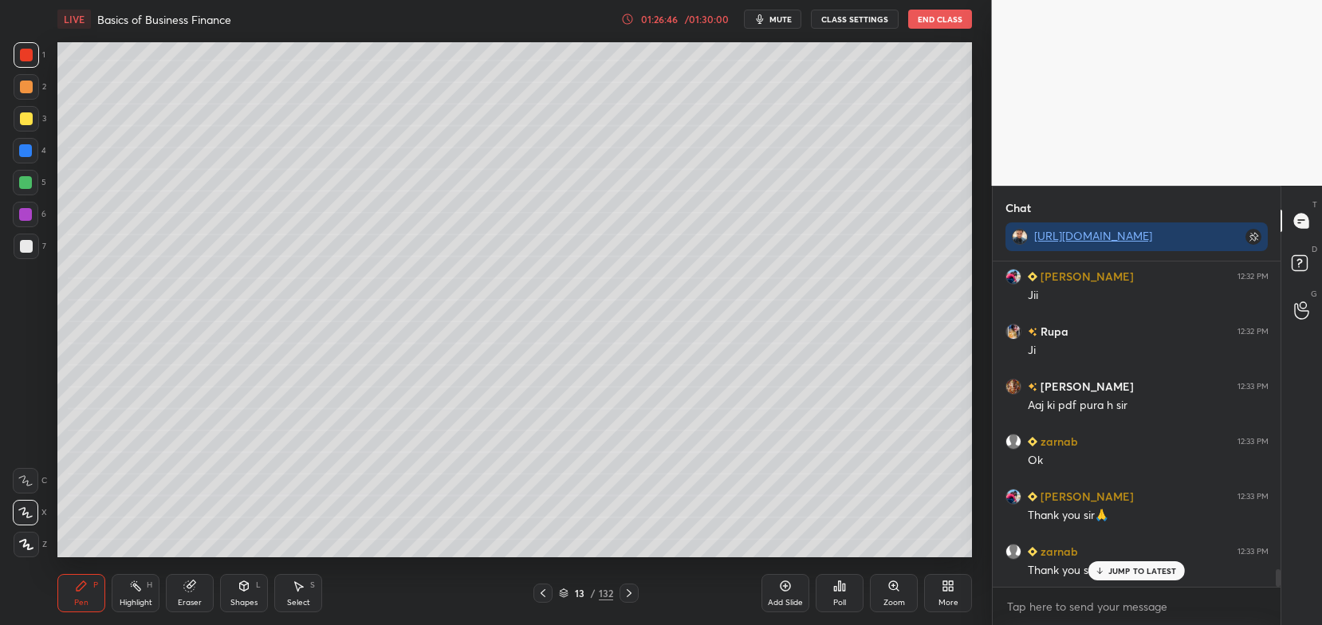
click at [623, 593] on icon at bounding box center [629, 593] width 13 height 13
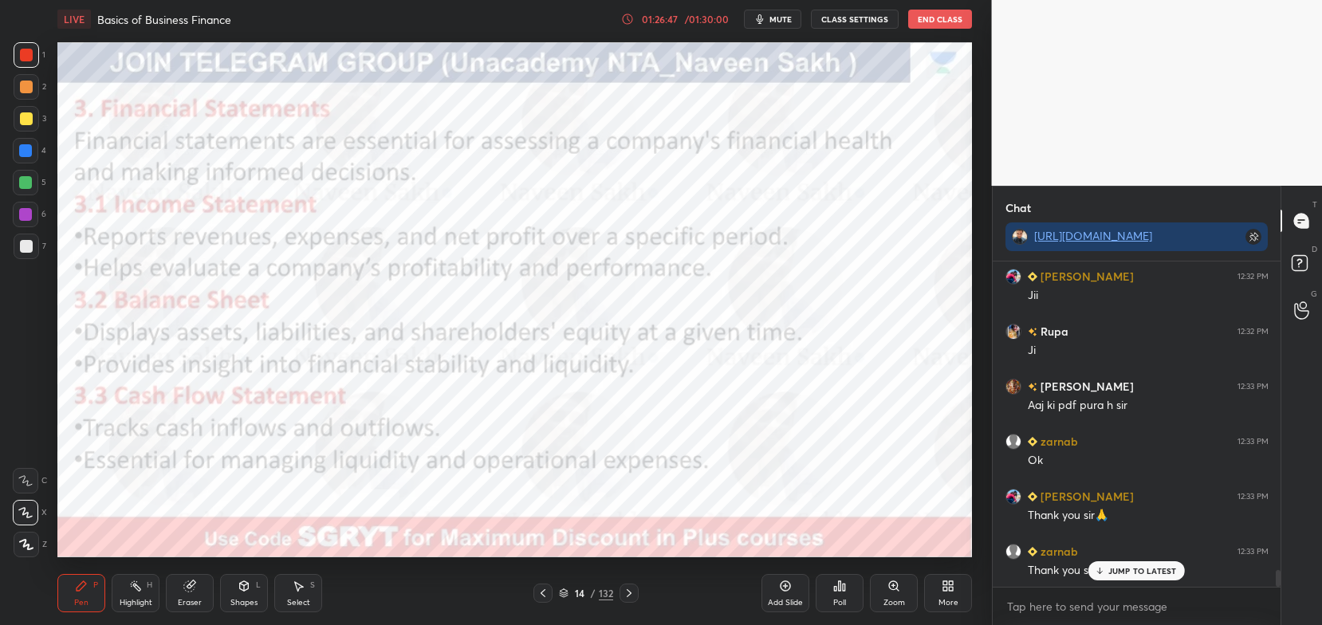
scroll to position [5878, 0]
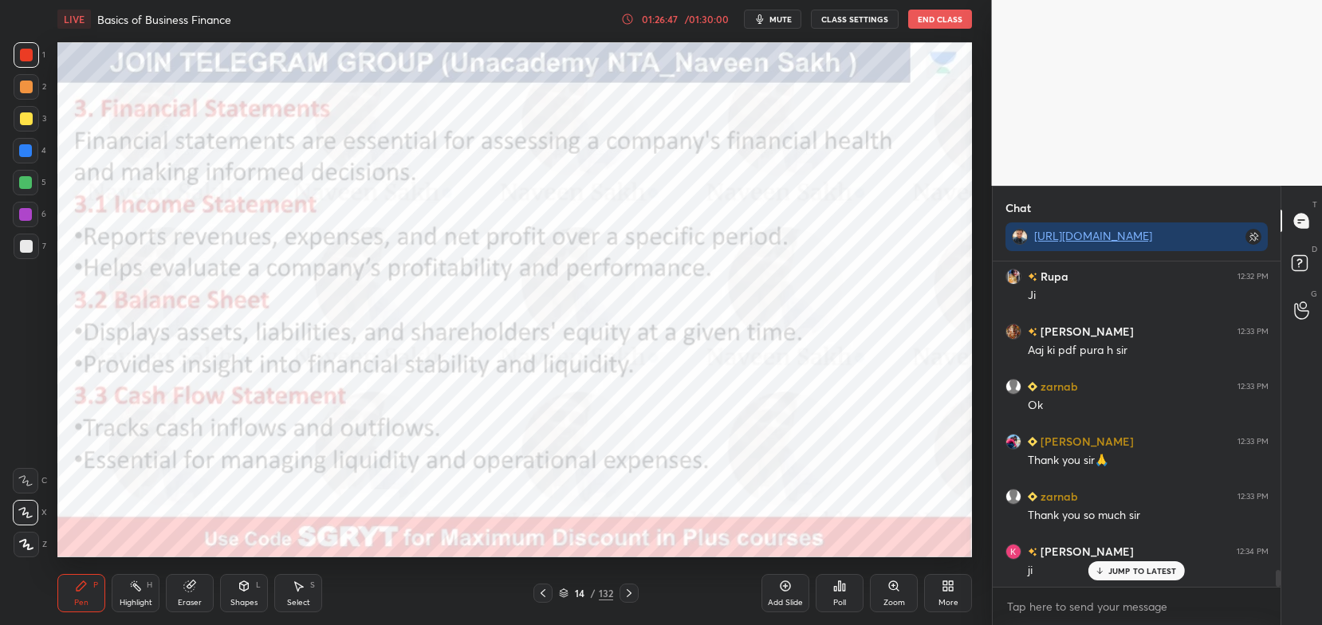
click at [623, 593] on icon at bounding box center [629, 593] width 13 height 13
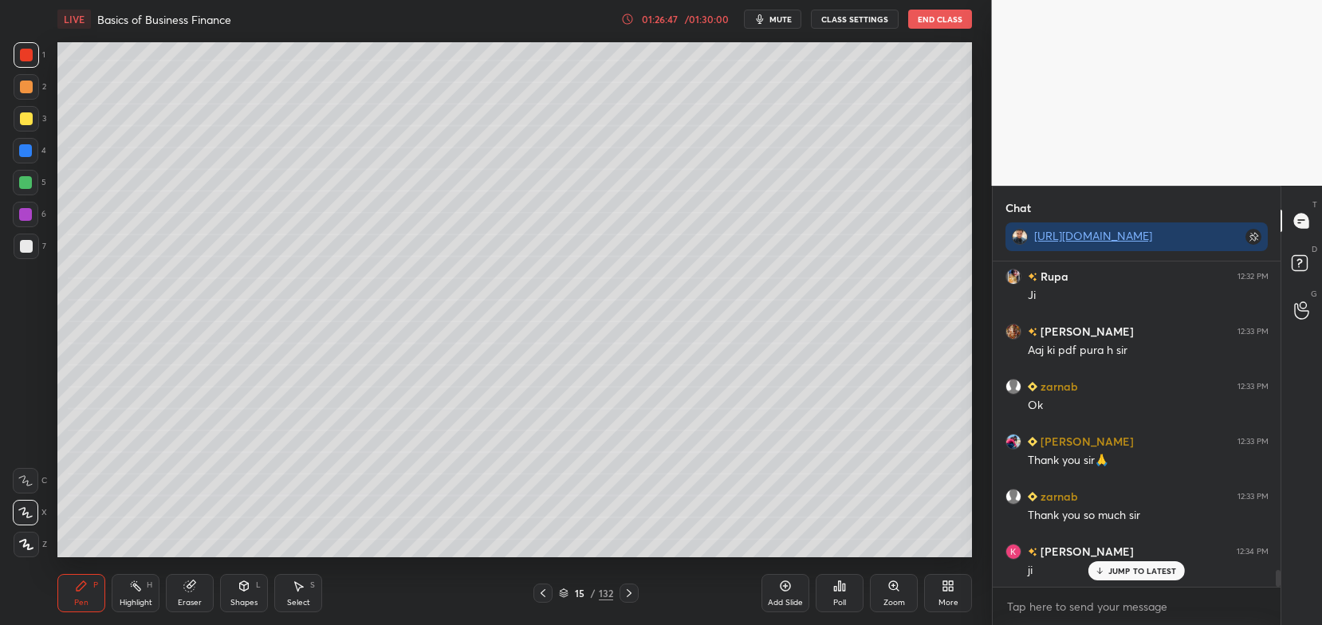
click at [620, 591] on div at bounding box center [629, 593] width 19 height 19
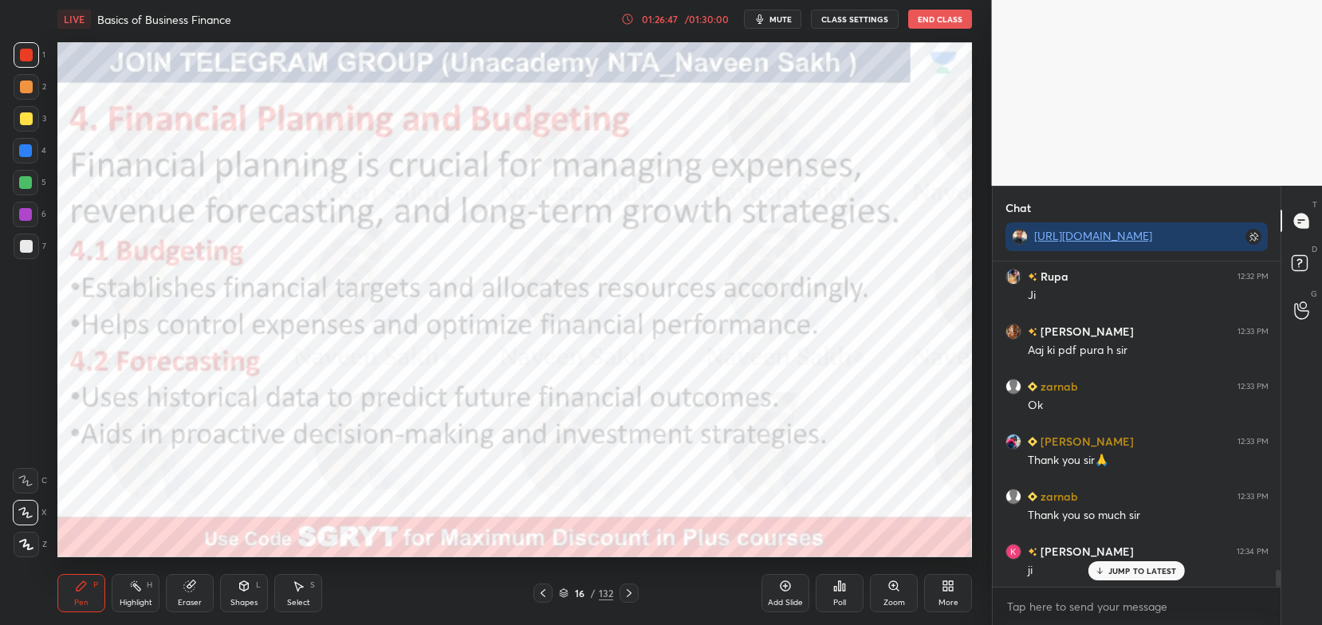
click at [620, 589] on div at bounding box center [629, 593] width 19 height 19
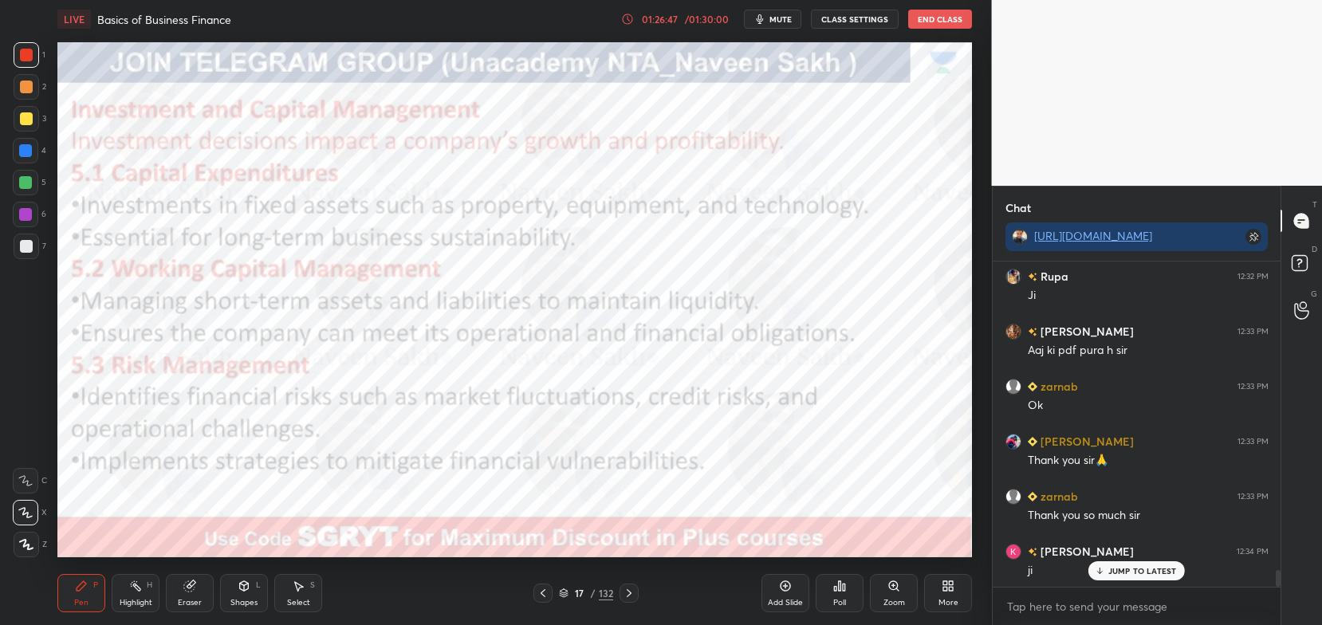
click at [617, 591] on div "17 / 132" at bounding box center [585, 593] width 105 height 19
click at [617, 593] on div "17 / 132" at bounding box center [585, 593] width 105 height 19
click at [624, 596] on icon at bounding box center [629, 593] width 13 height 13
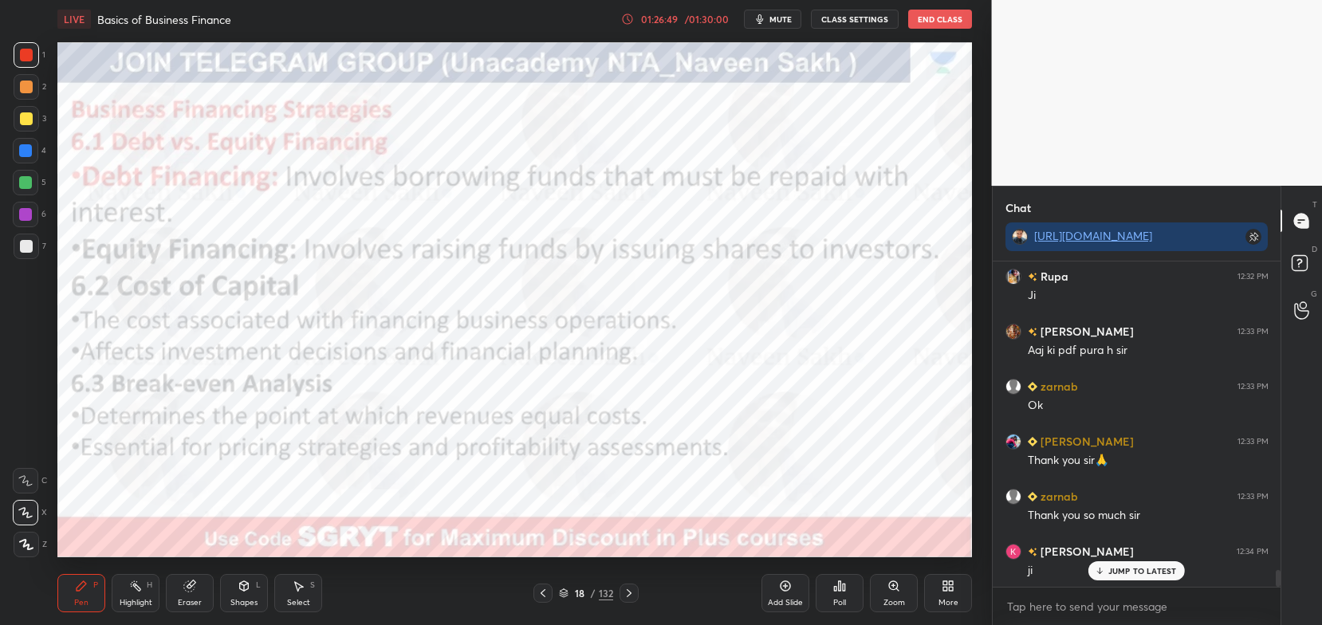
click at [629, 597] on icon at bounding box center [629, 593] width 13 height 13
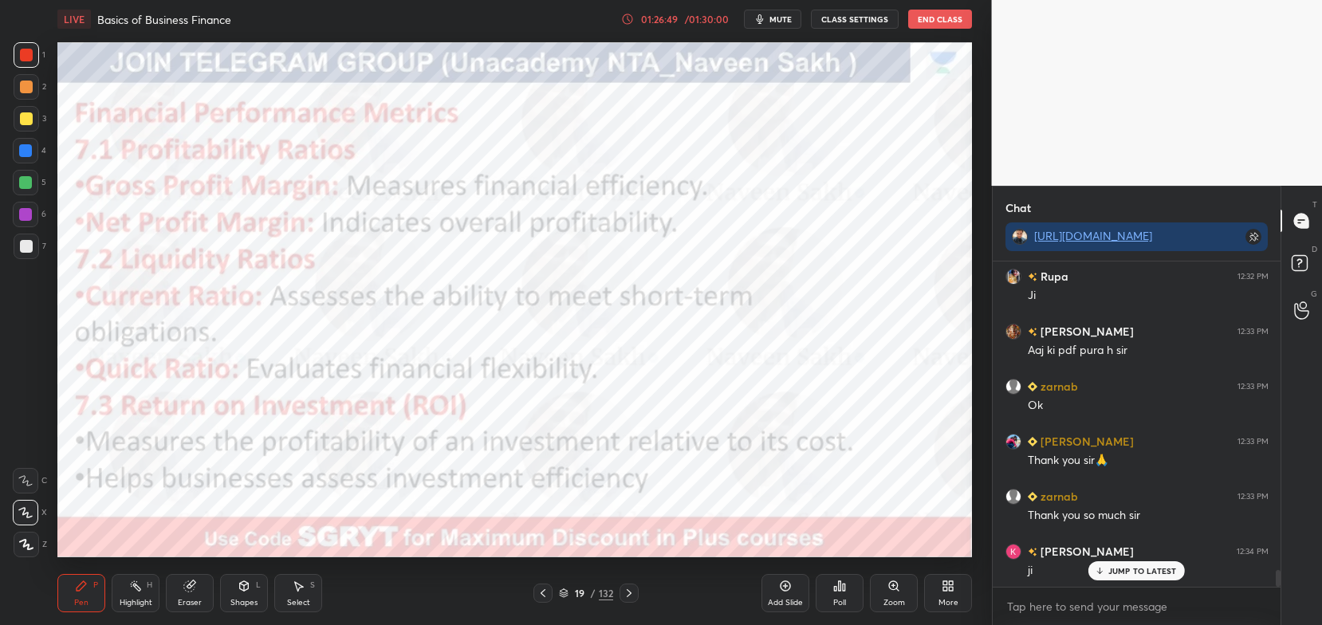
click at [628, 596] on icon at bounding box center [629, 593] width 13 height 13
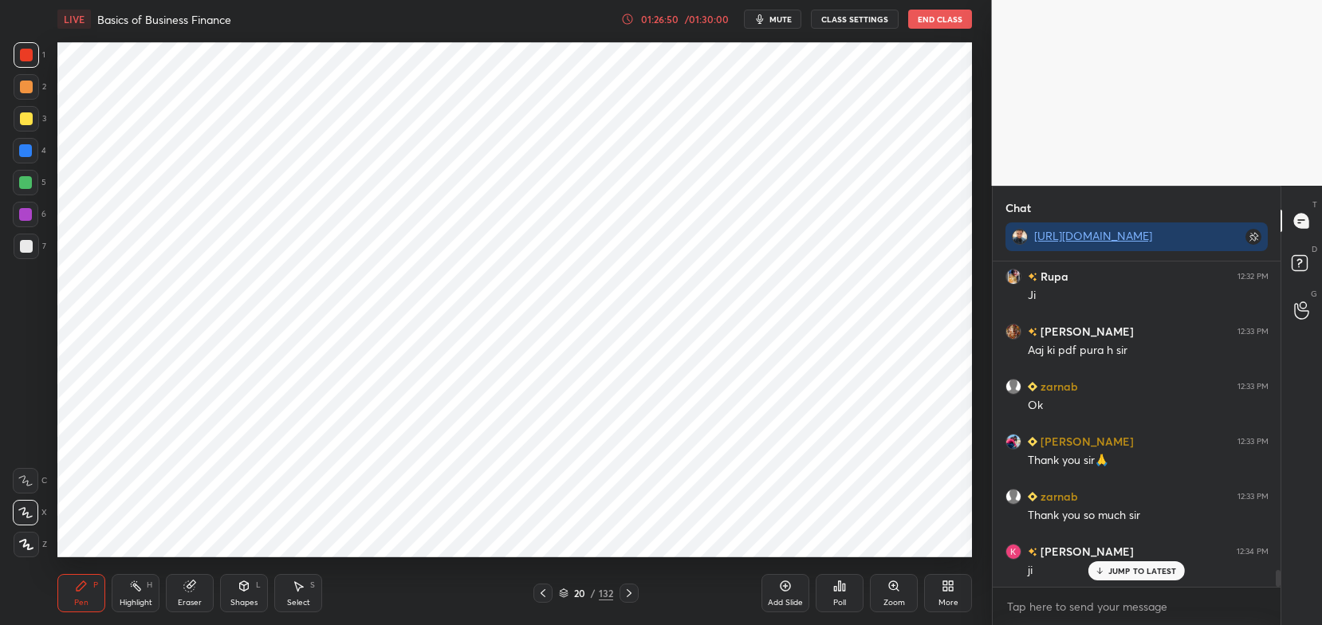
click at [628, 597] on icon at bounding box center [629, 593] width 13 height 13
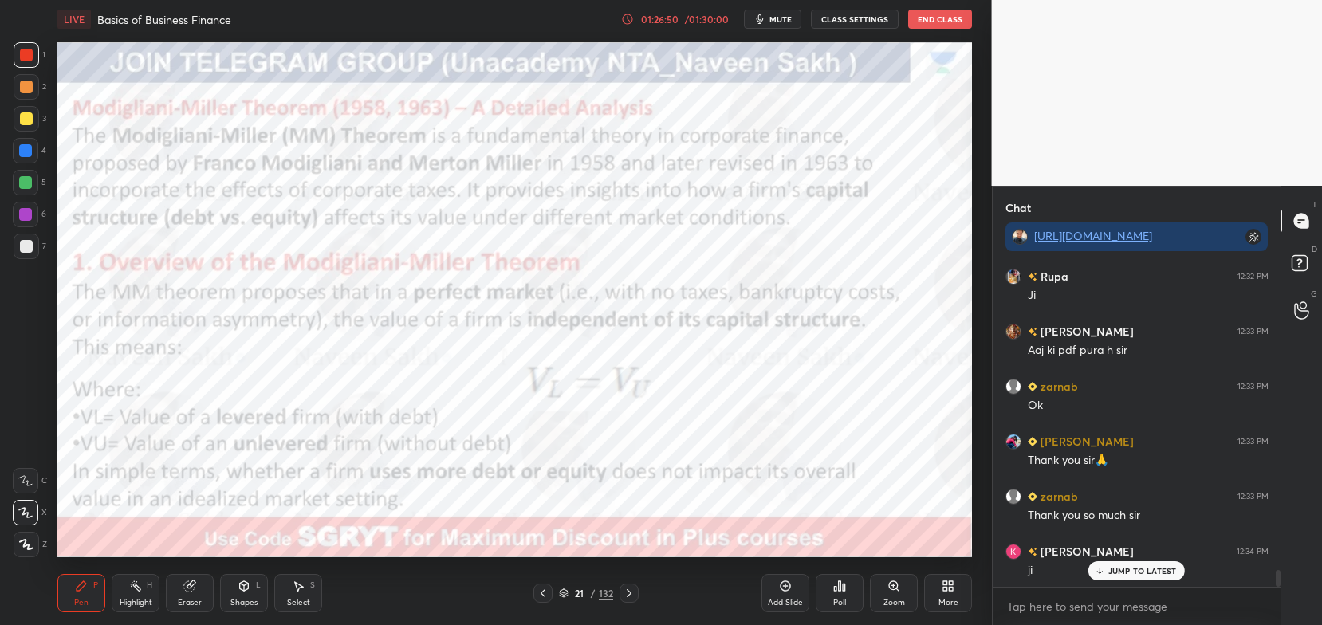
click at [629, 594] on icon at bounding box center [629, 593] width 13 height 13
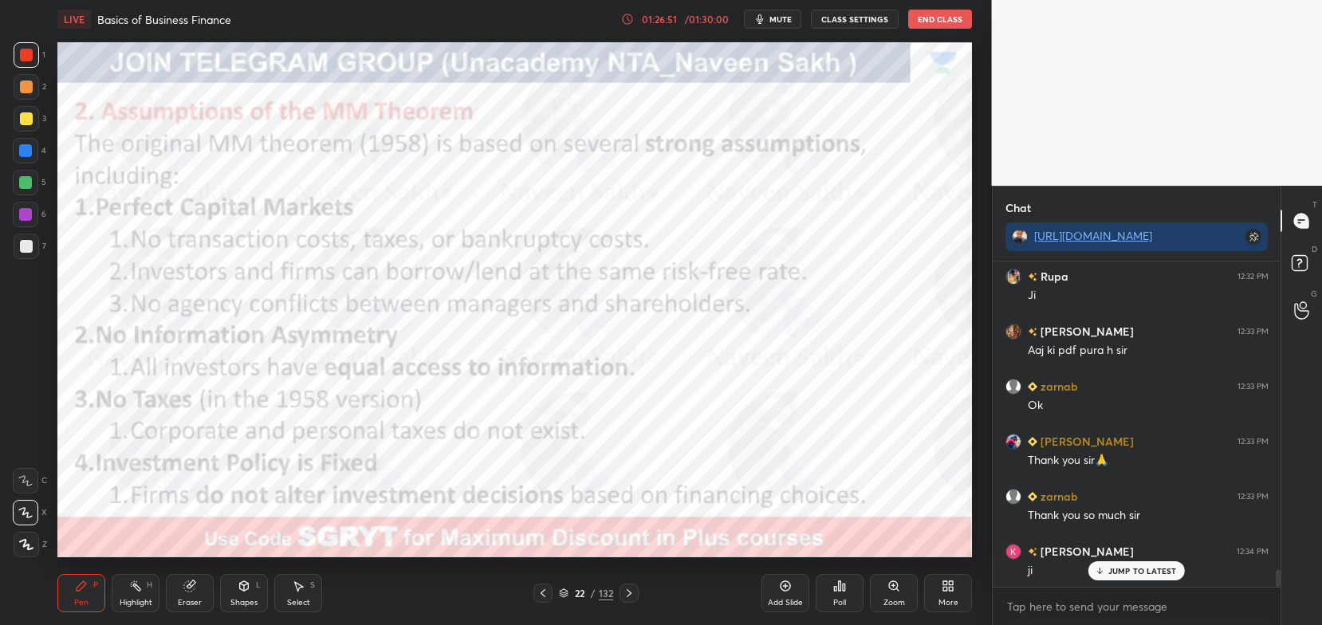
click at [629, 600] on icon at bounding box center [629, 593] width 13 height 13
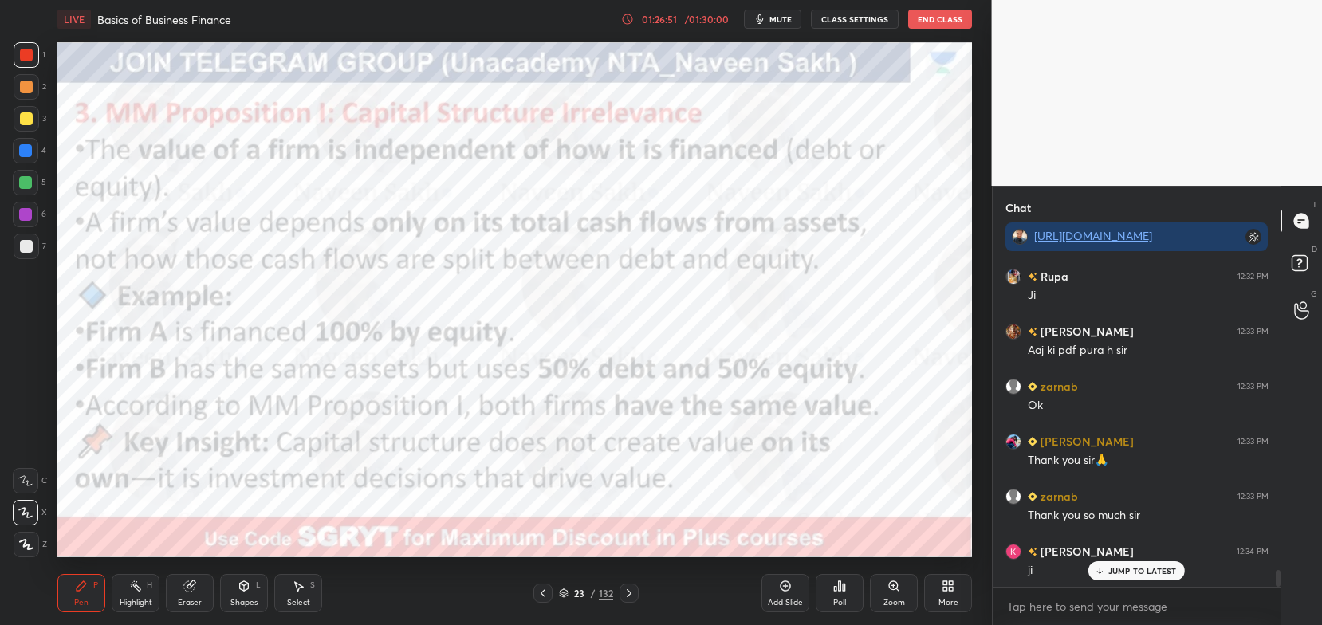
click at [629, 599] on icon at bounding box center [629, 593] width 13 height 13
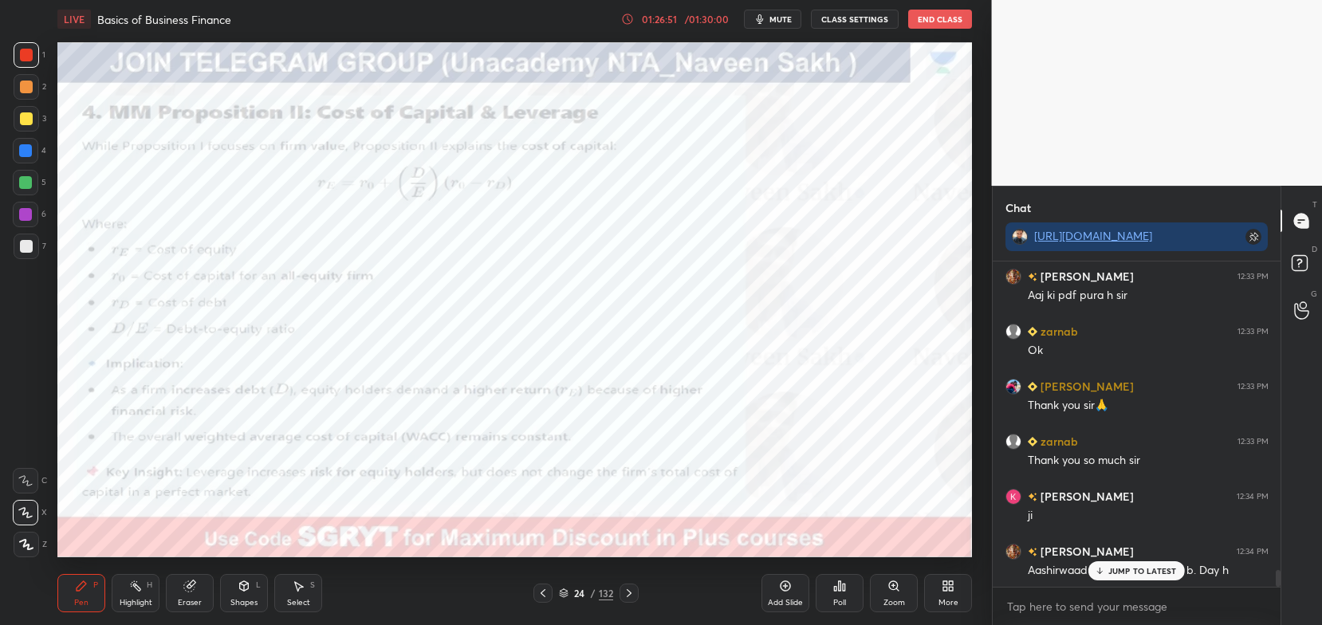
click at [630, 600] on div at bounding box center [629, 593] width 19 height 19
click at [630, 600] on icon at bounding box center [629, 593] width 13 height 13
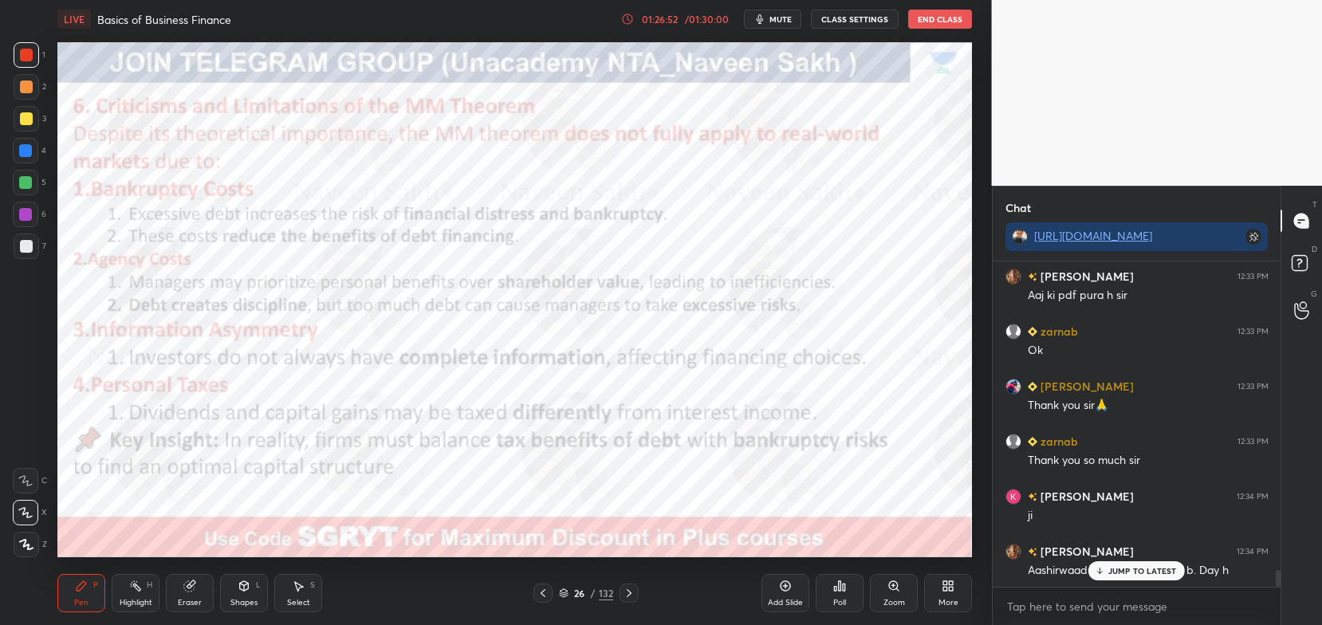
click at [630, 600] on icon at bounding box center [629, 593] width 13 height 13
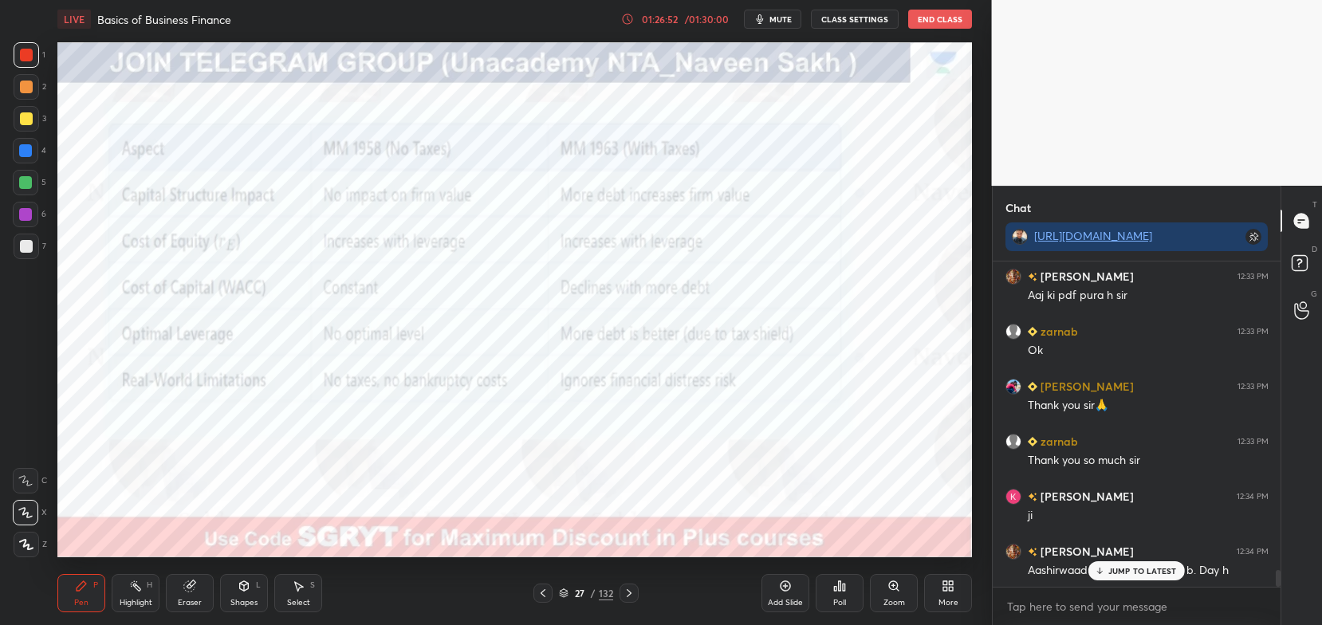
click at [629, 599] on icon at bounding box center [629, 593] width 13 height 13
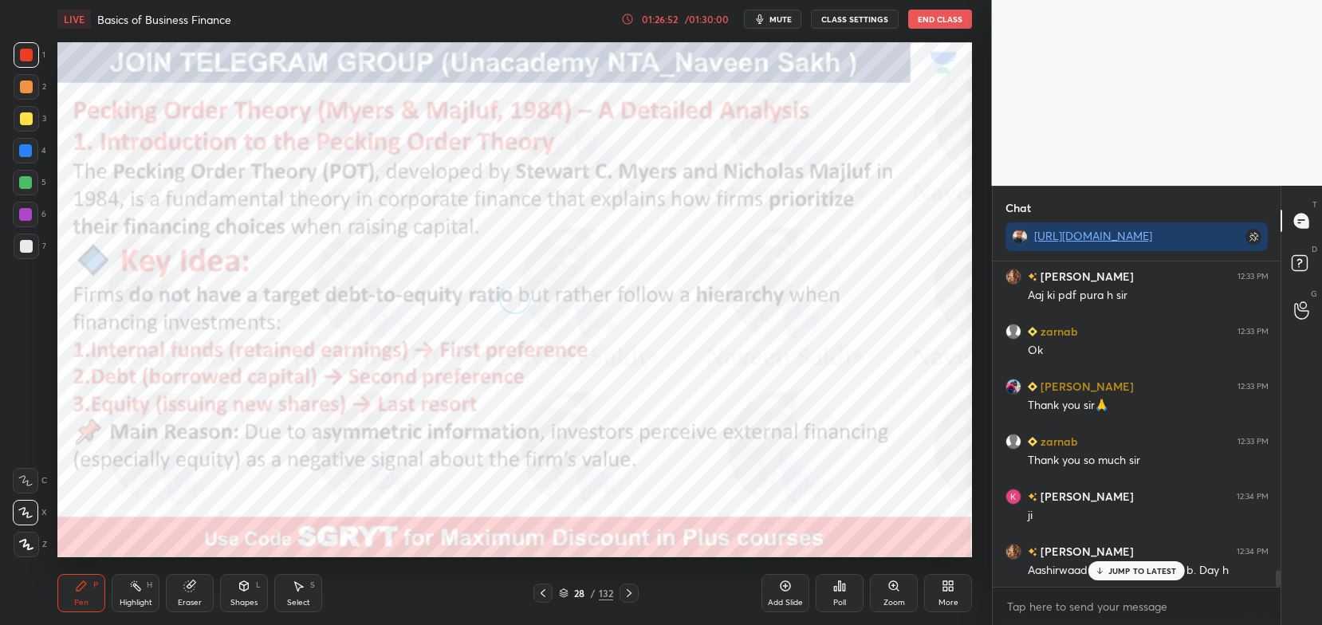
click at [630, 598] on icon at bounding box center [629, 593] width 13 height 13
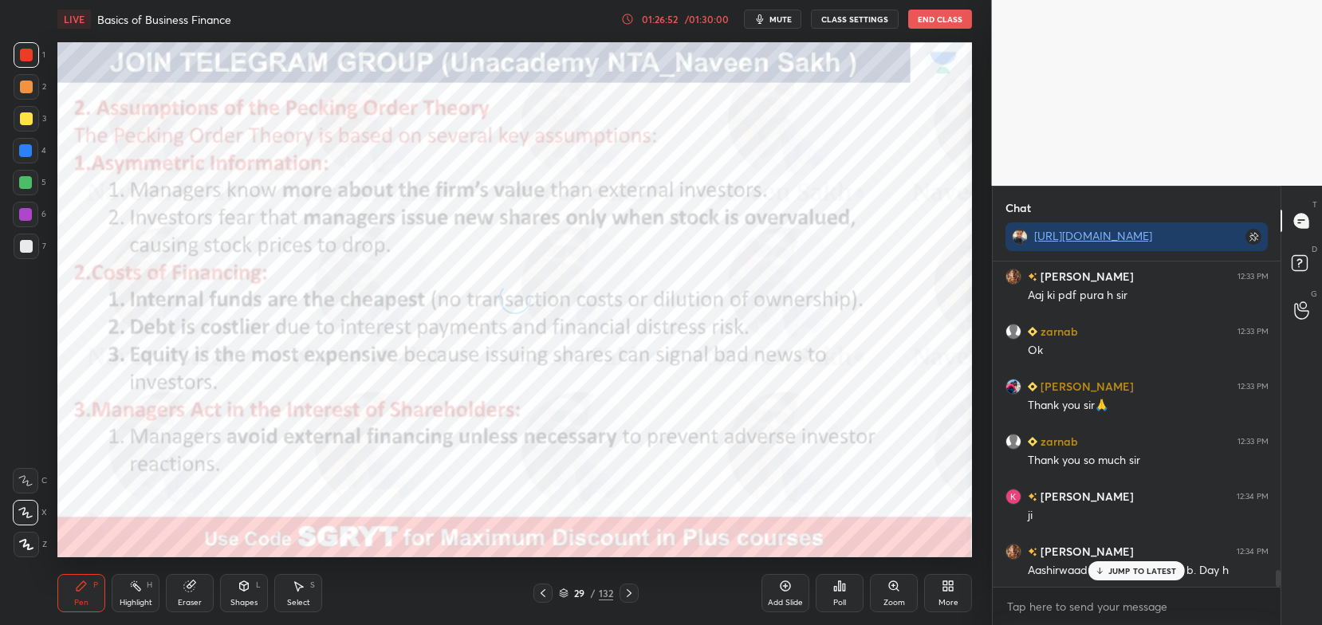
click at [629, 596] on icon at bounding box center [629, 593] width 13 height 13
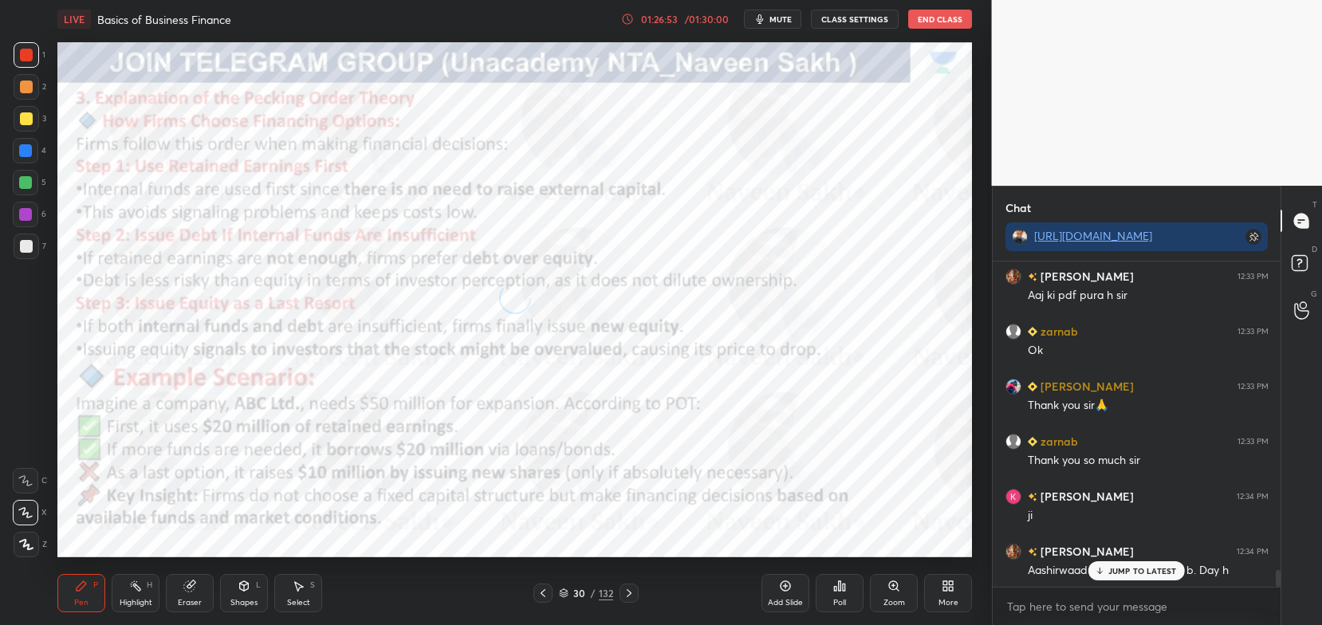
click at [628, 597] on icon at bounding box center [629, 593] width 13 height 13
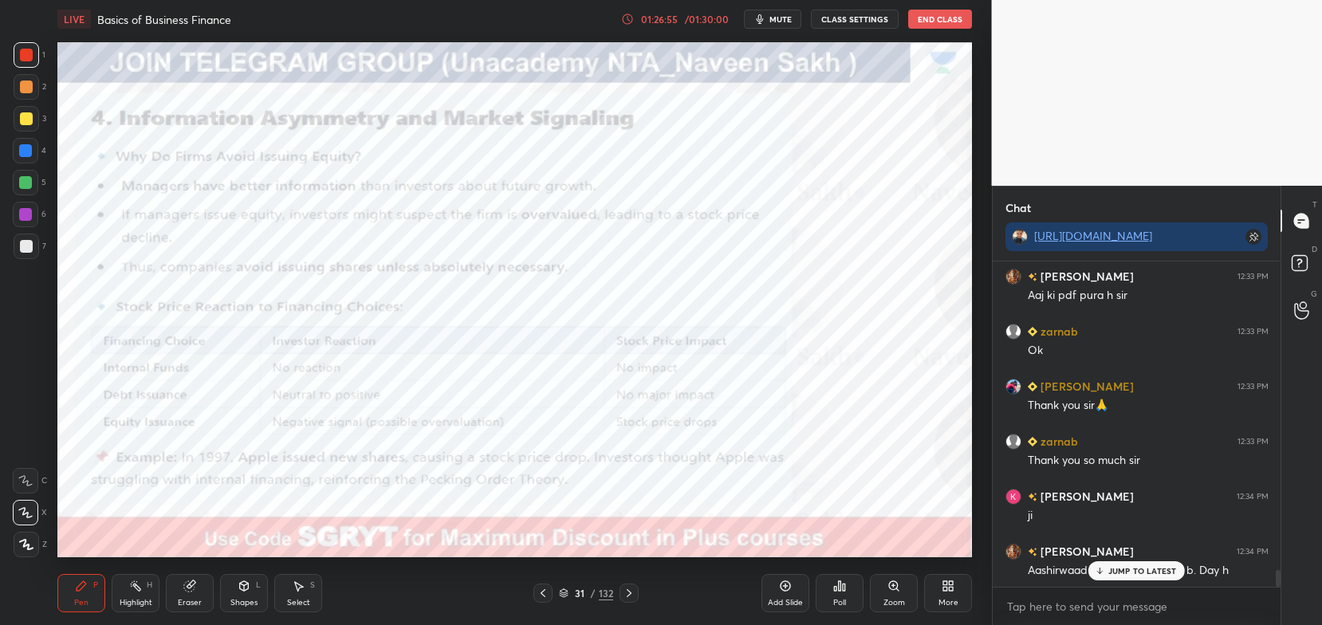
click at [569, 590] on div "31 / 132" at bounding box center [586, 593] width 54 height 14
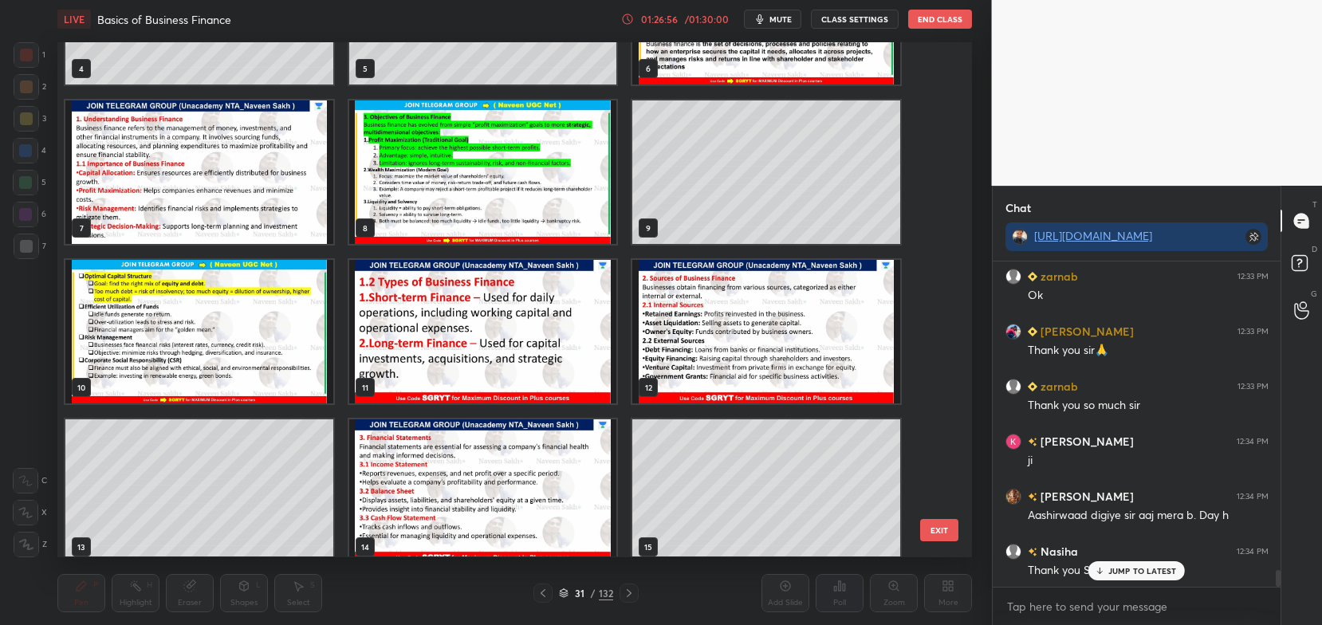
scroll to position [0, 0]
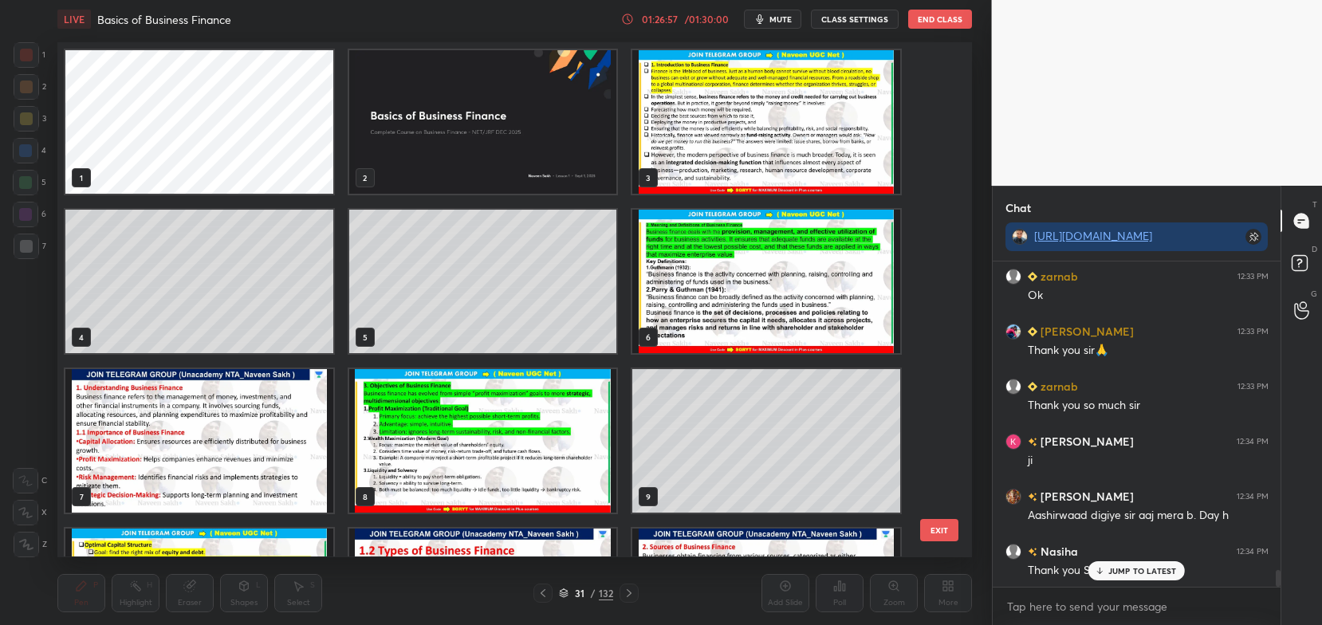
click at [570, 189] on img "grid" at bounding box center [483, 122] width 268 height 144
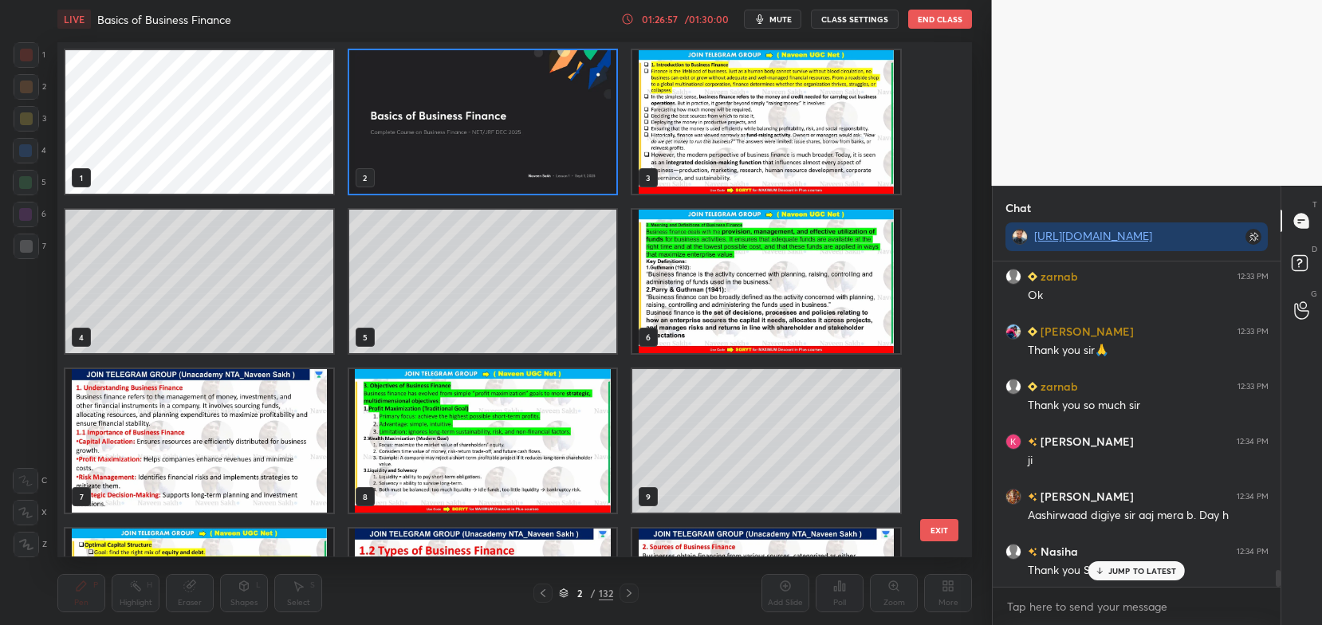
click at [573, 191] on img "grid" at bounding box center [483, 122] width 268 height 144
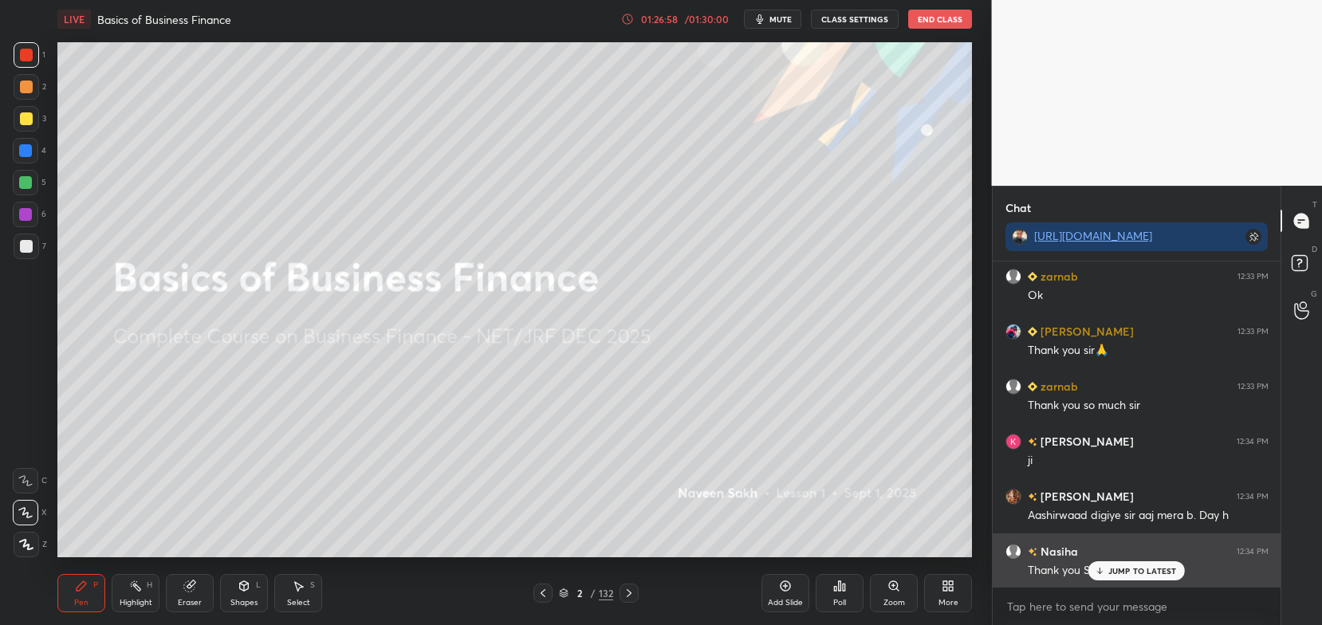
click at [1140, 573] on p "JUMP TO LATEST" at bounding box center [1142, 571] width 69 height 10
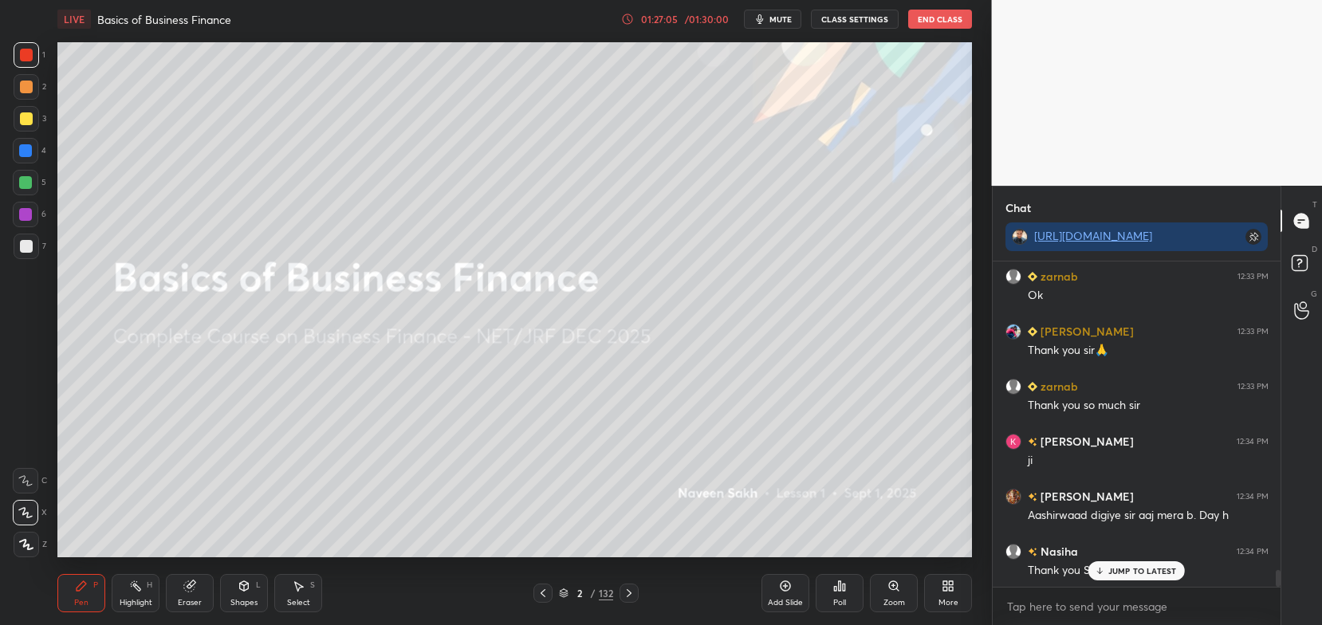
scroll to position [6043, 0]
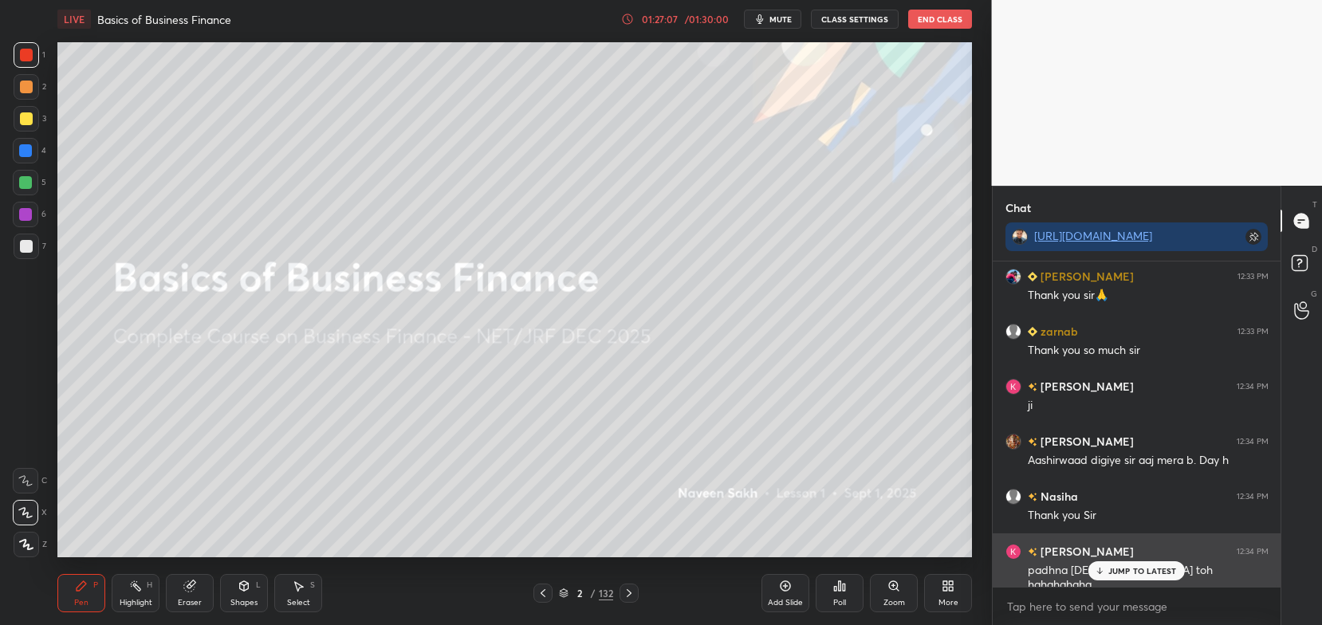
click at [1110, 567] on p "JUMP TO LATEST" at bounding box center [1142, 571] width 69 height 10
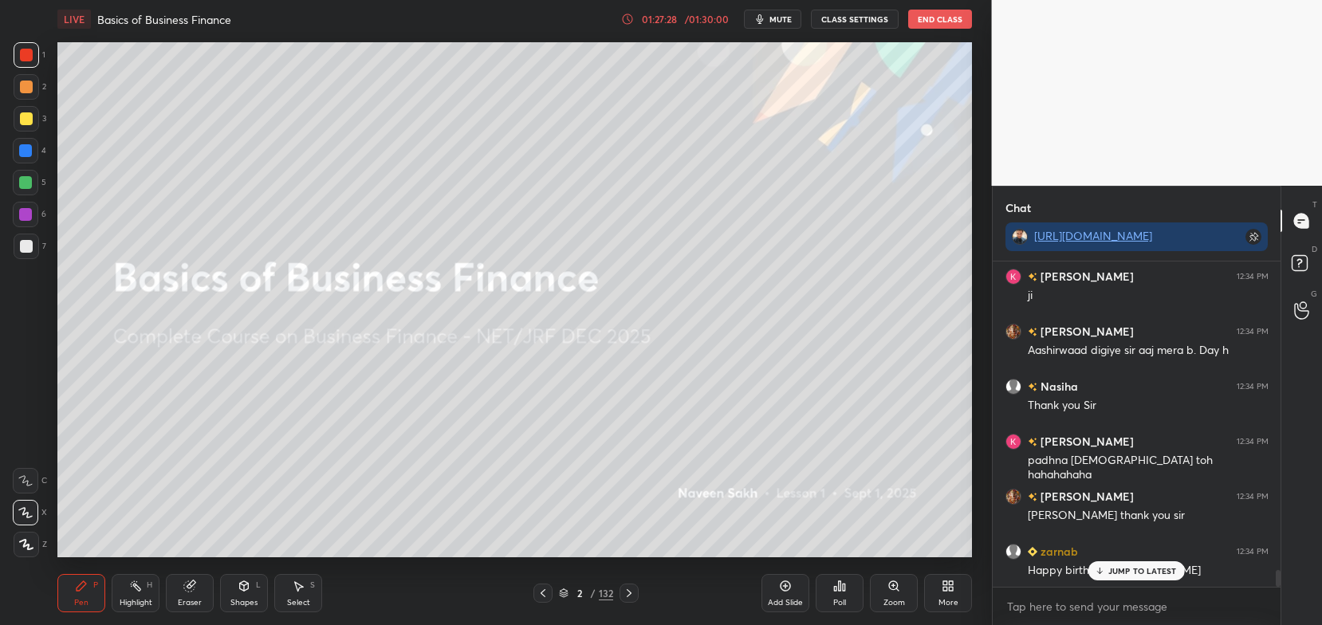
scroll to position [6208, 0]
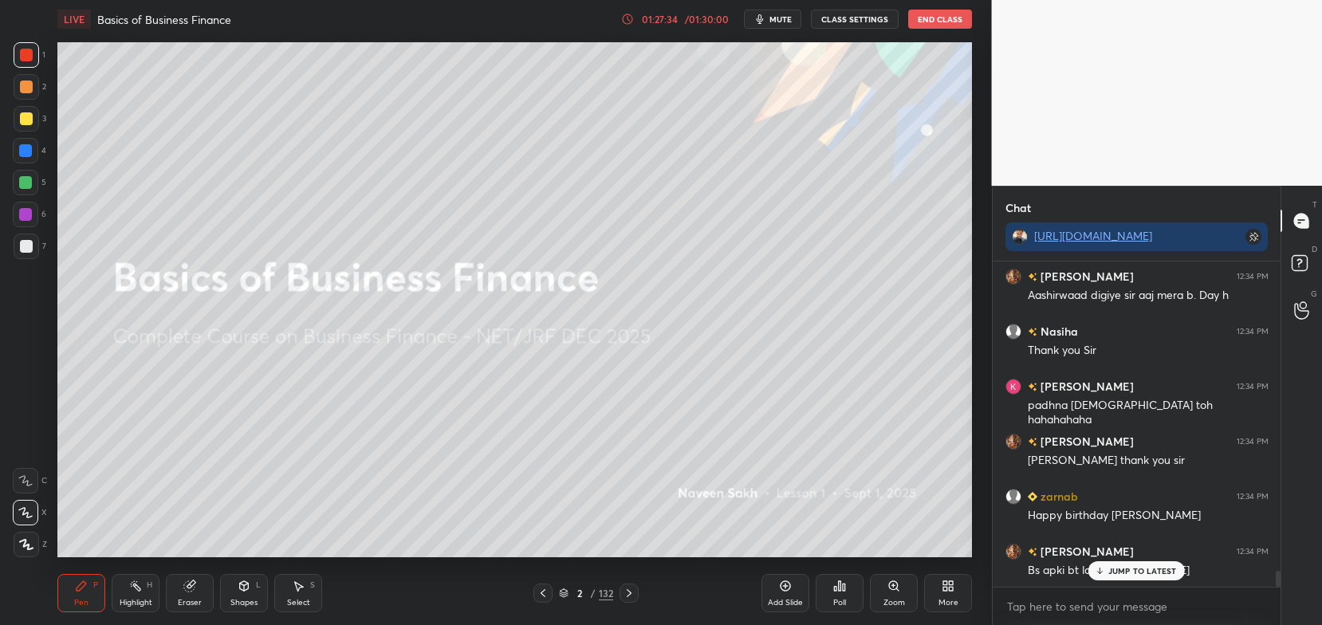
click at [1124, 568] on p "JUMP TO LATEST" at bounding box center [1142, 571] width 69 height 10
click at [923, 14] on button "End Class" at bounding box center [940, 19] width 64 height 19
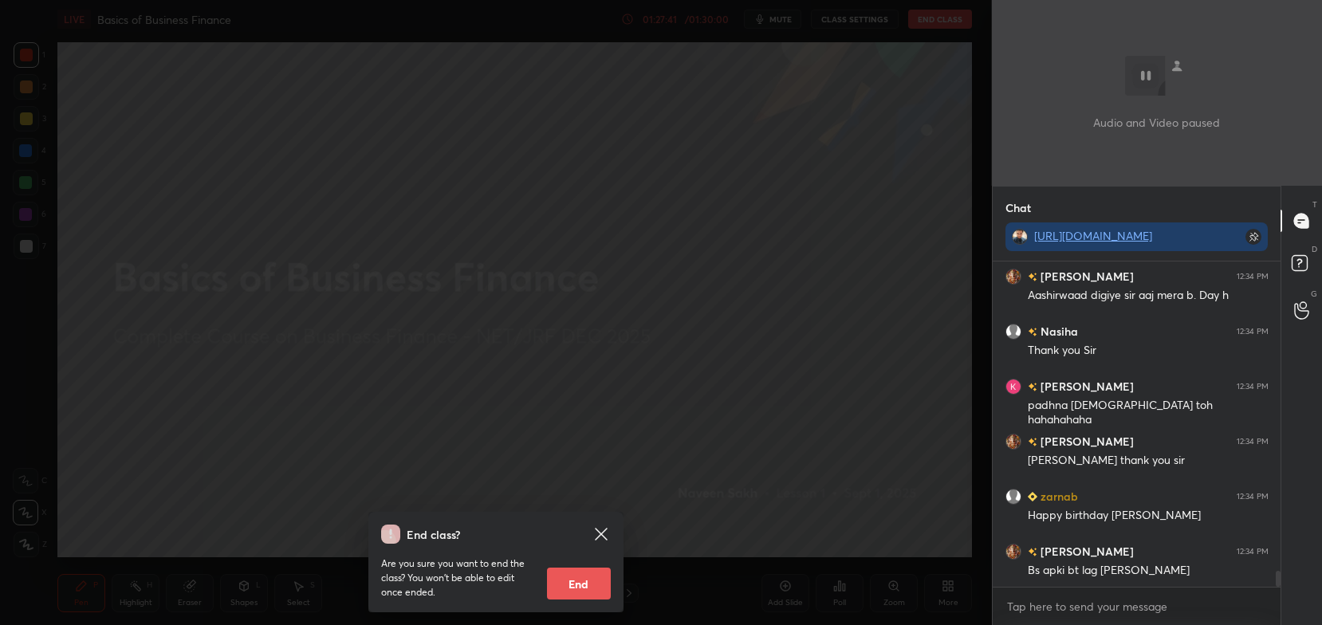
click at [573, 585] on button "End" at bounding box center [579, 584] width 64 height 32
type textarea "x"
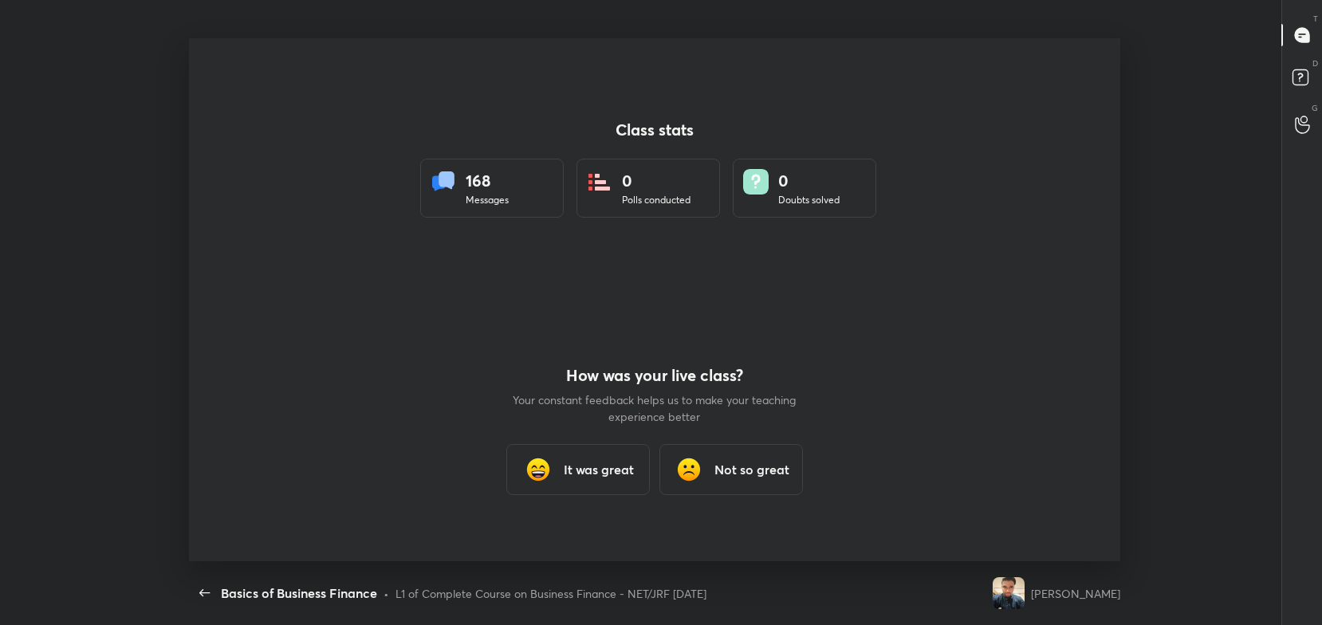
scroll to position [0, 0]
click at [585, 455] on div "It was great" at bounding box center [578, 469] width 144 height 51
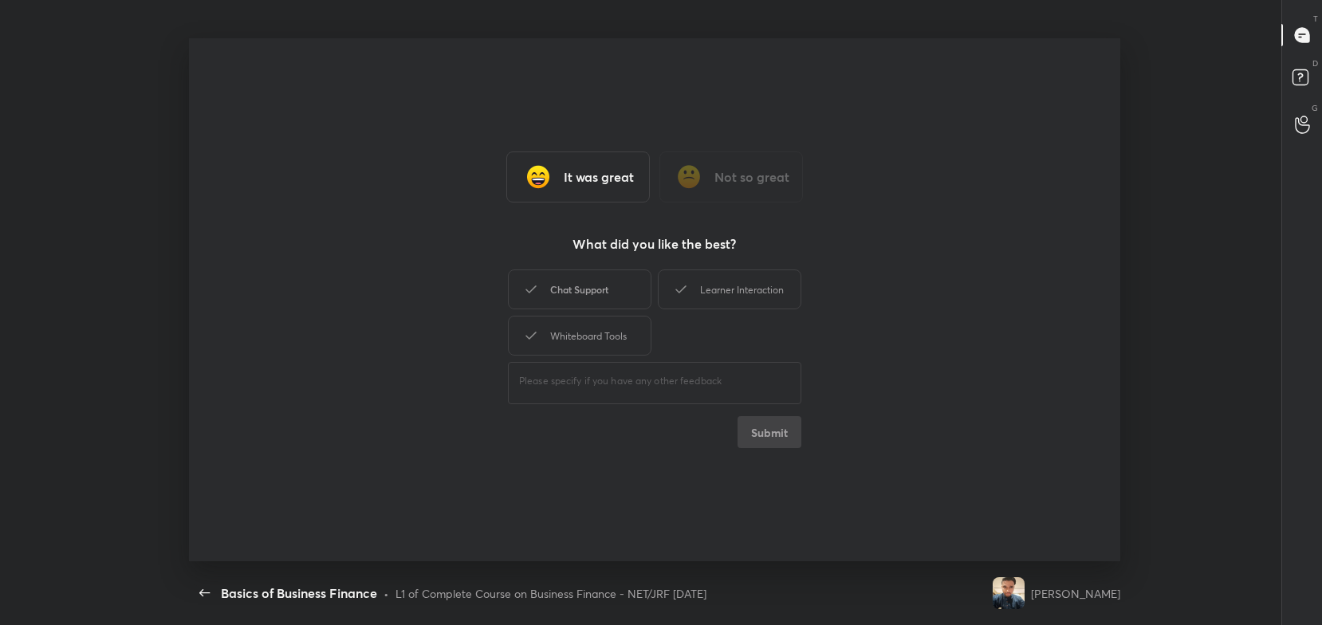
click at [589, 284] on div "Chat Support" at bounding box center [580, 290] width 144 height 40
click at [610, 334] on div "Whiteboard Tools" at bounding box center [580, 336] width 144 height 40
click at [721, 290] on div "Learner Interaction" at bounding box center [730, 290] width 144 height 40
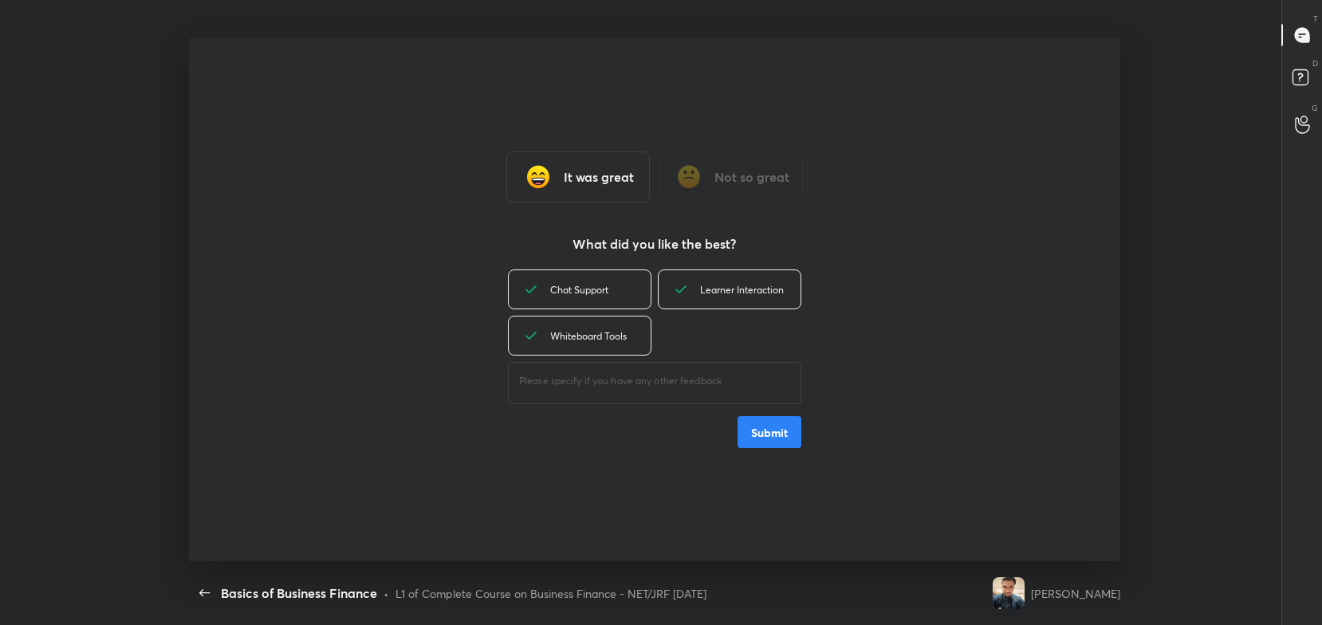
click at [768, 440] on button "Submit" at bounding box center [770, 432] width 64 height 32
